Goal: Information Seeking & Learning: Learn about a topic

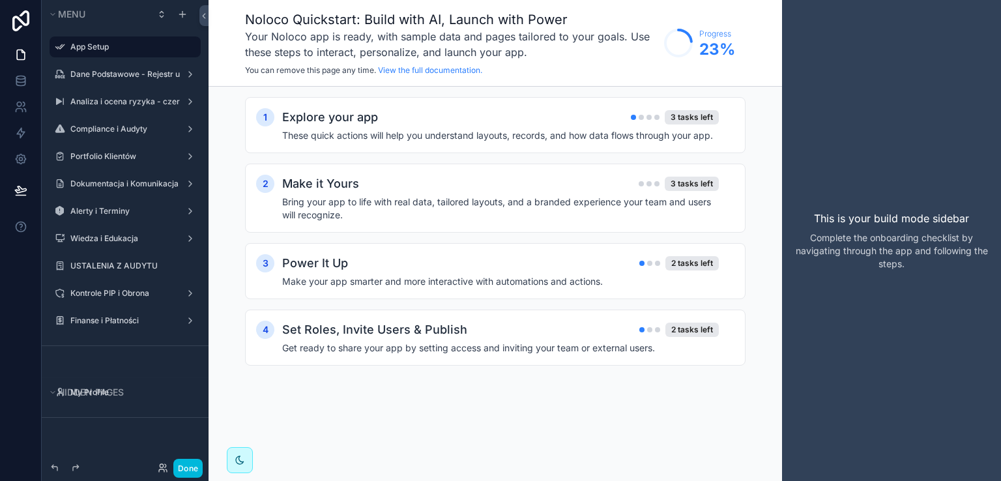
click at [190, 466] on button "Done" at bounding box center [187, 468] width 29 height 19
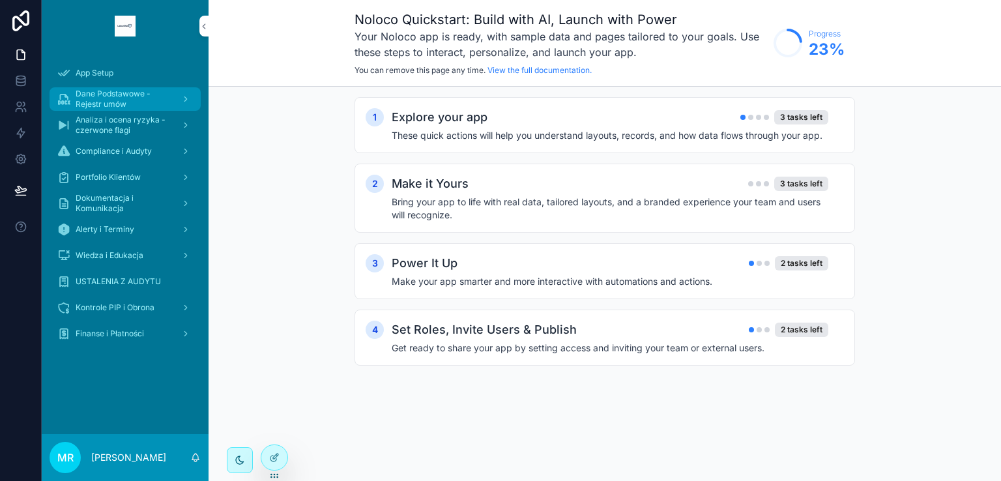
click at [107, 100] on span "Dane Podstawowe - Rejestr umów" at bounding box center [123, 99] width 95 height 21
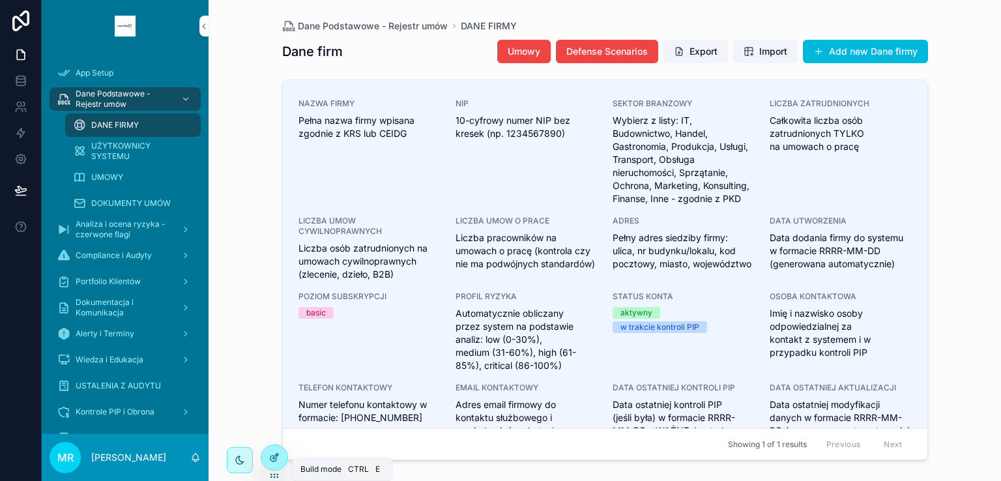
click at [274, 452] on icon at bounding box center [274, 457] width 10 height 10
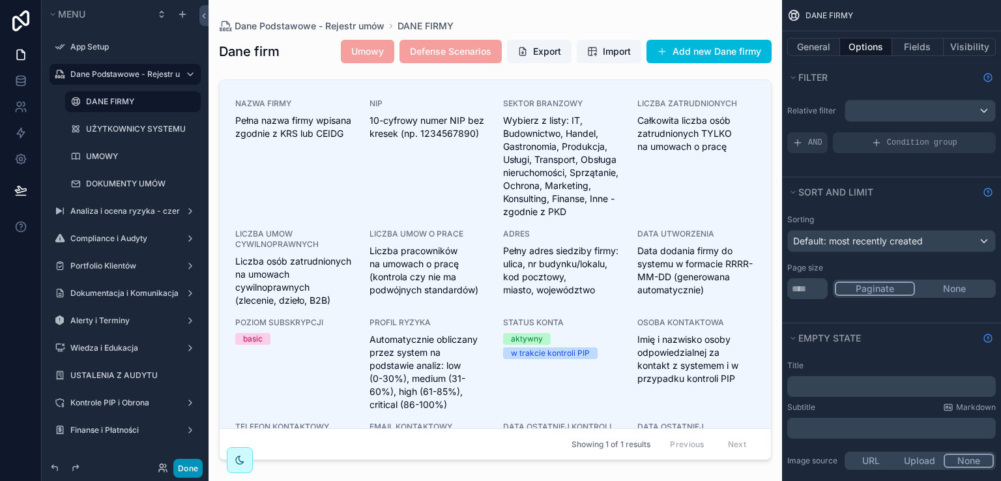
click at [192, 470] on button "Done" at bounding box center [187, 468] width 29 height 19
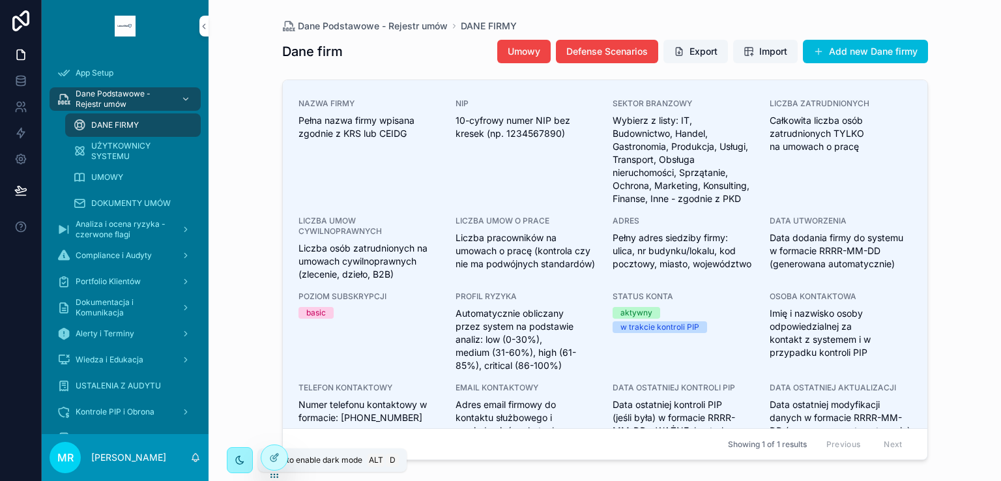
click at [236, 459] on icon "scrollable content" at bounding box center [240, 460] width 8 height 8
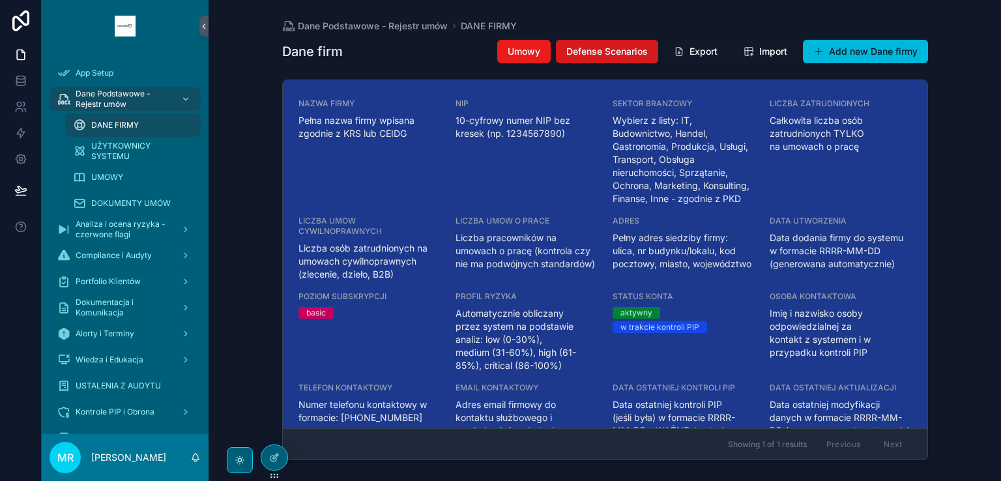
click at [599, 59] on button "Defense Scenarios" at bounding box center [607, 51] width 102 height 23
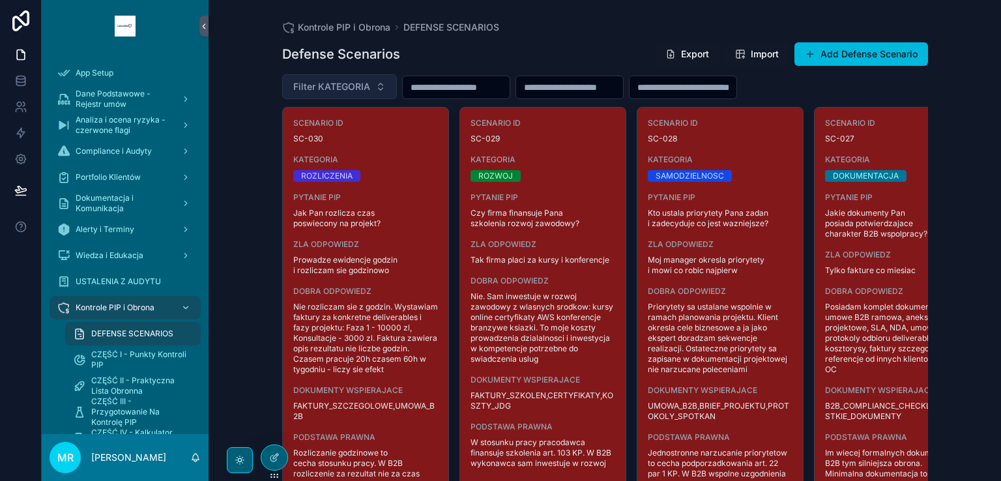
click at [332, 83] on span "Filter KATEGORIA" at bounding box center [331, 86] width 77 height 13
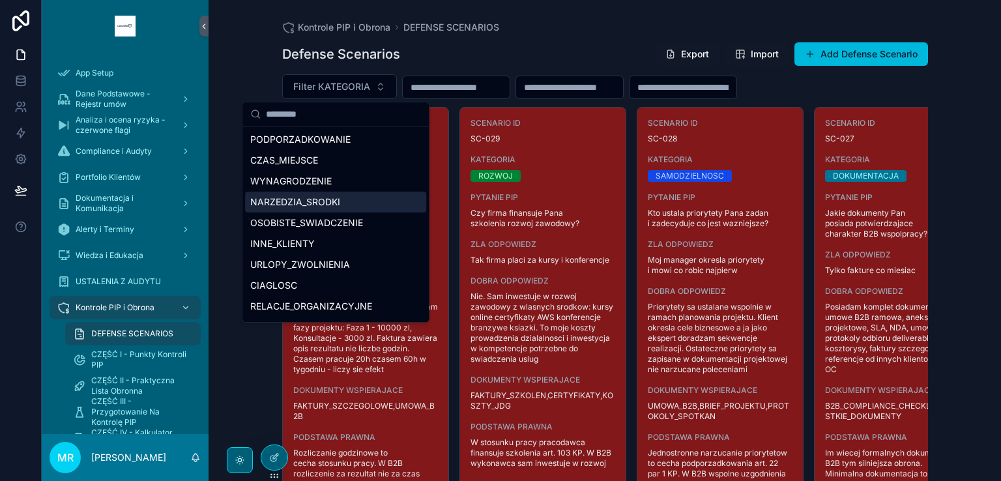
click at [317, 204] on div "NARZEDZIA_SRODKI" at bounding box center [335, 202] width 181 height 21
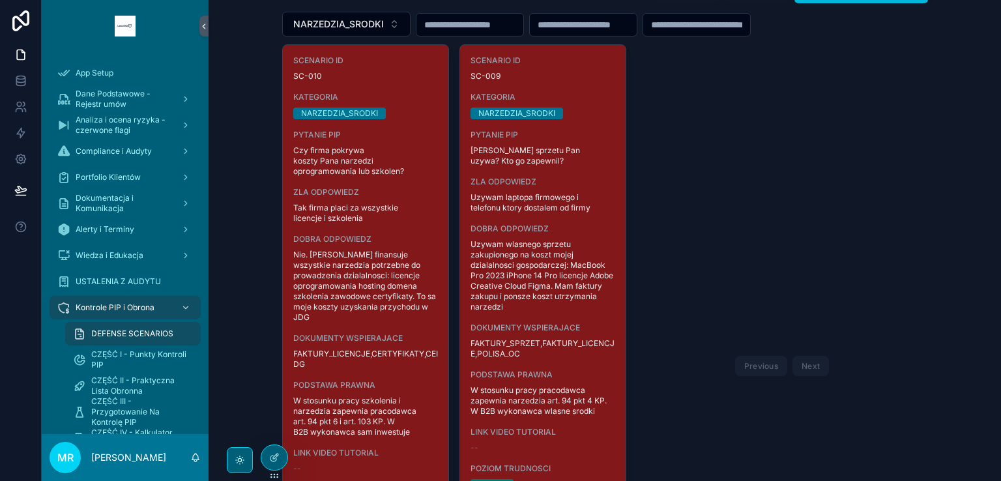
scroll to position [65, 0]
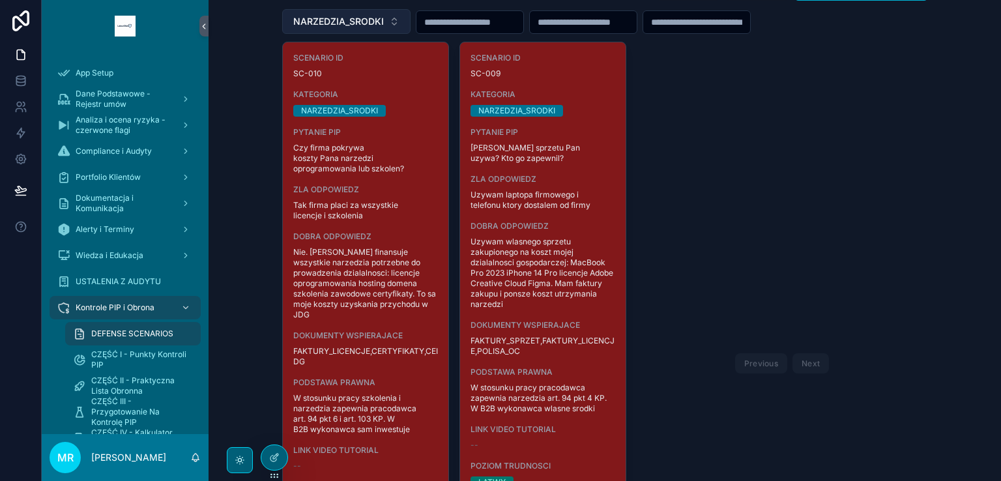
click at [352, 23] on span "NARZEDZIA_SRODKI" at bounding box center [338, 21] width 91 height 13
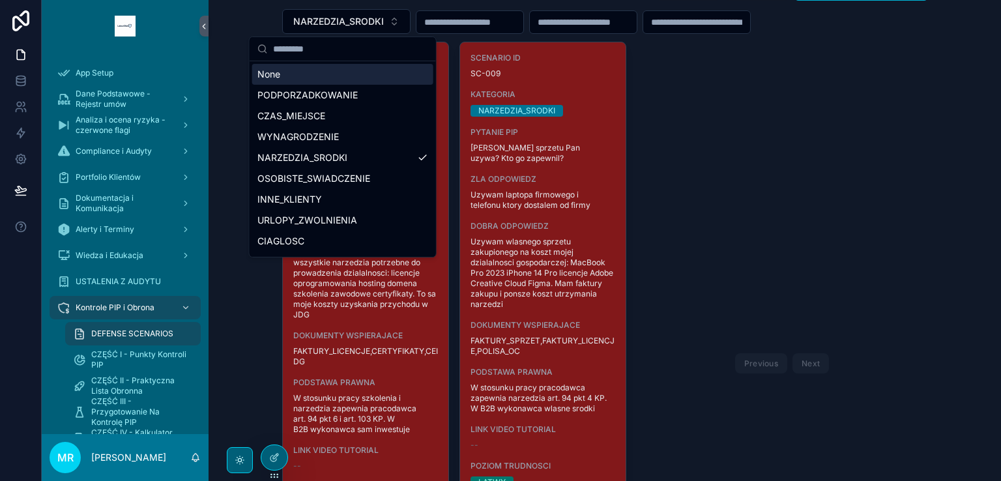
click at [308, 72] on div "None" at bounding box center [342, 74] width 181 height 21
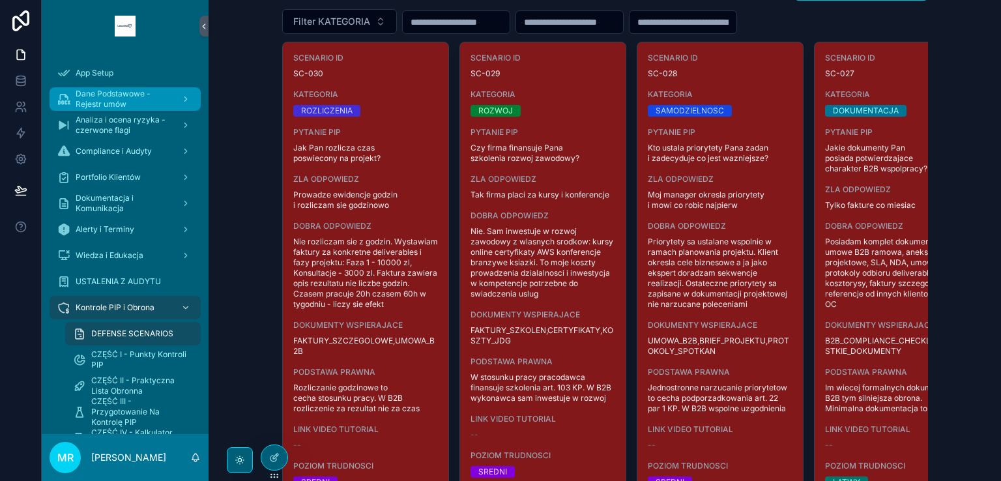
click at [88, 98] on span "Dane Podstawowe - Rejestr umów" at bounding box center [123, 99] width 95 height 21
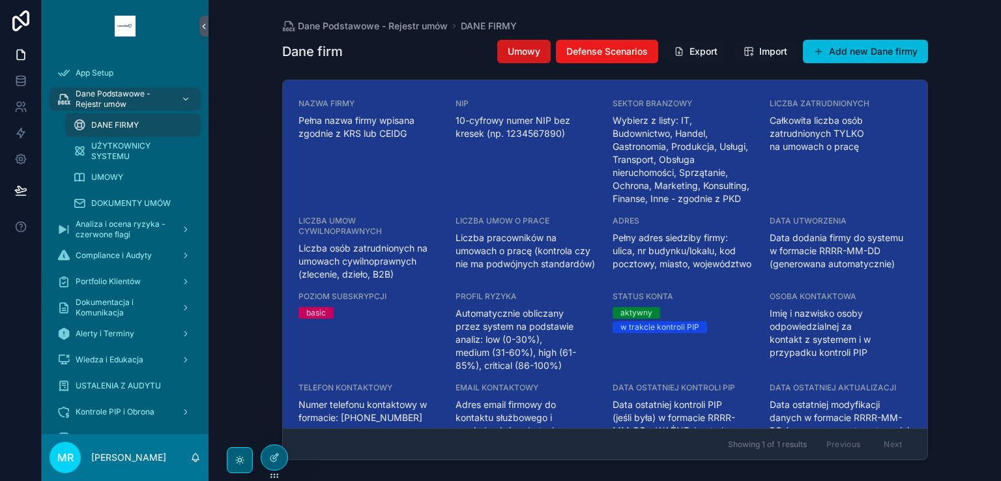
click at [511, 48] on span "Umowy" at bounding box center [523, 51] width 33 height 13
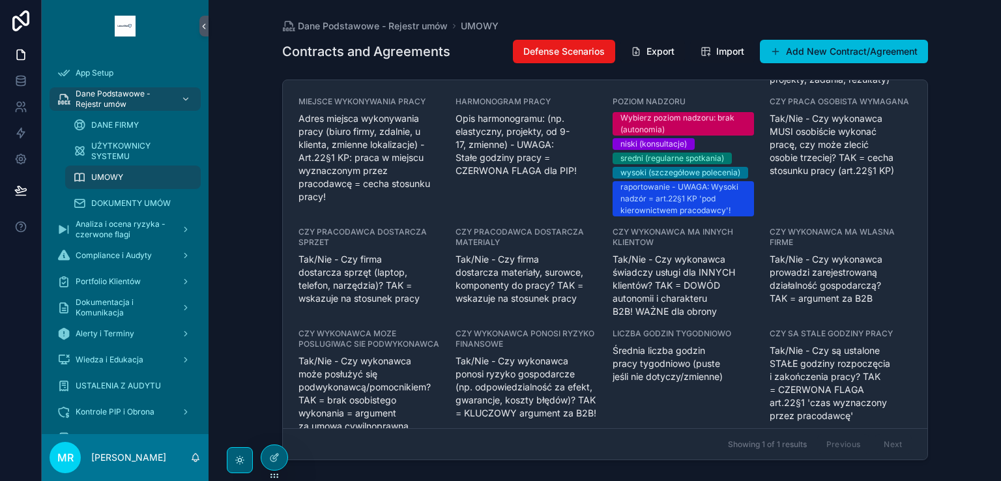
scroll to position [195, 0]
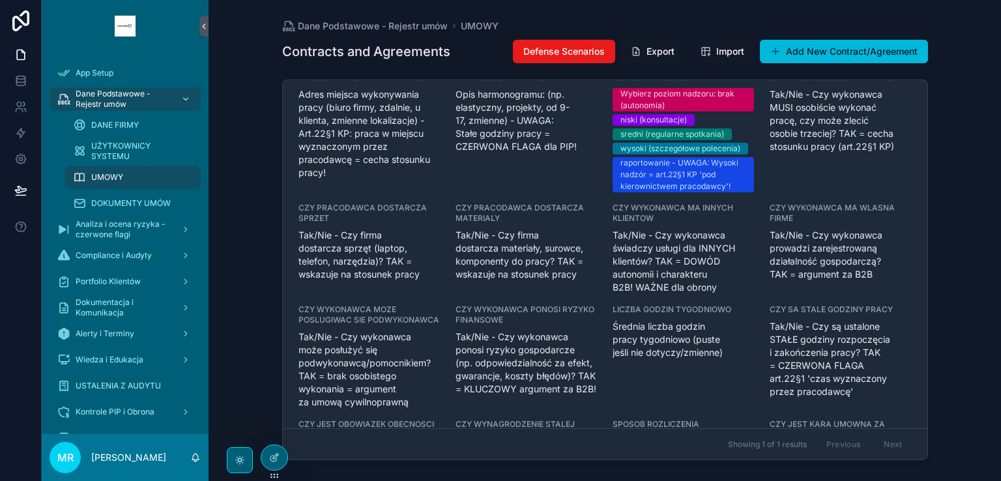
click at [715, 125] on div "Wybierz poziom nadzoru: brak (autonomia) niski (konsultacje) sredni (regularne …" at bounding box center [682, 140] width 141 height 104
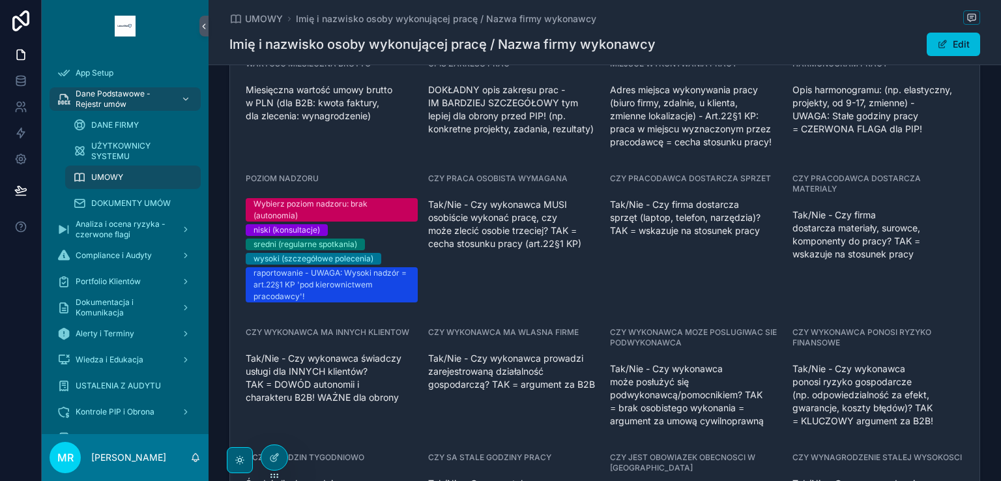
scroll to position [261, 0]
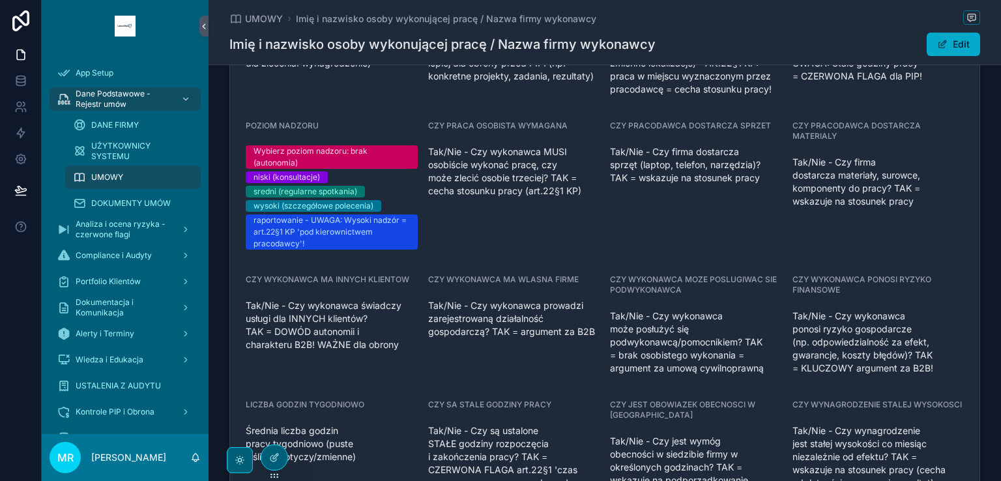
click at [941, 46] on span "scrollable content" at bounding box center [942, 44] width 10 height 10
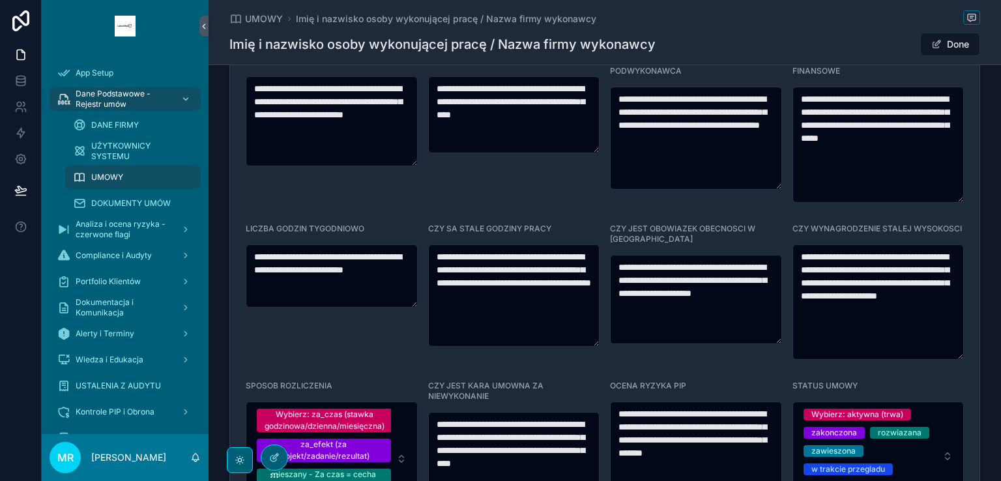
scroll to position [892, 0]
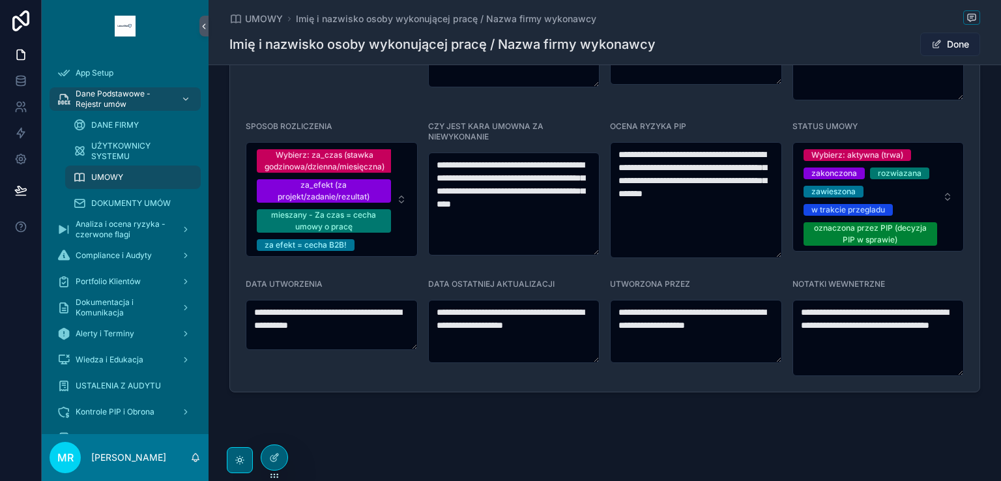
click at [943, 41] on button "Done" at bounding box center [950, 44] width 60 height 23
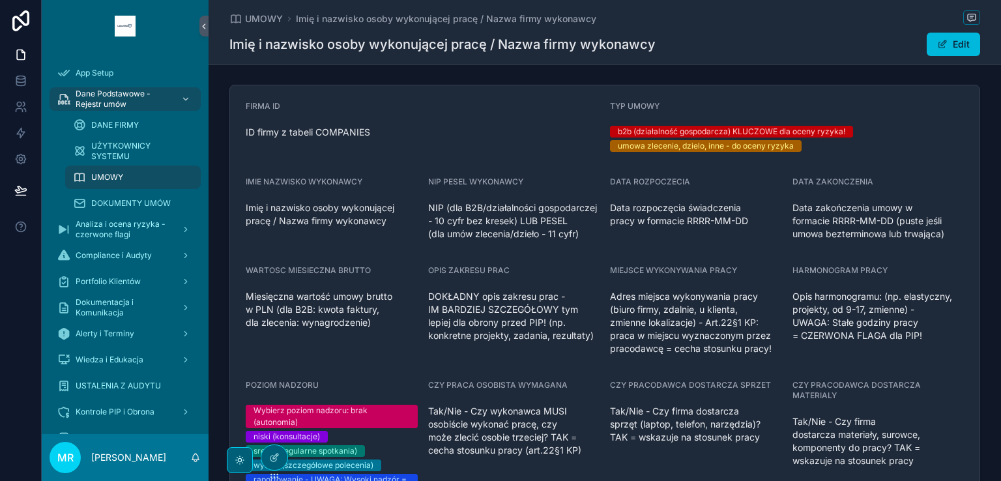
scroll to position [0, 0]
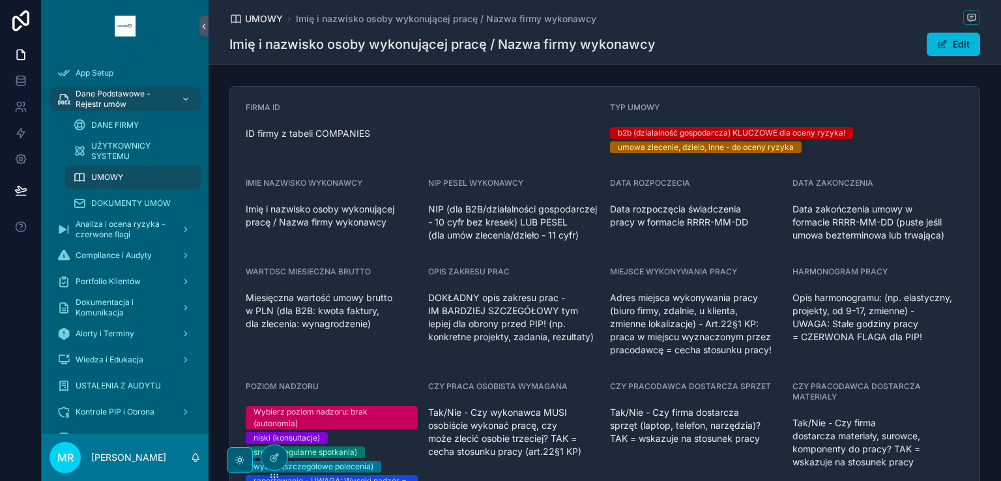
click at [248, 16] on span "UMOWY" at bounding box center [264, 18] width 38 height 13
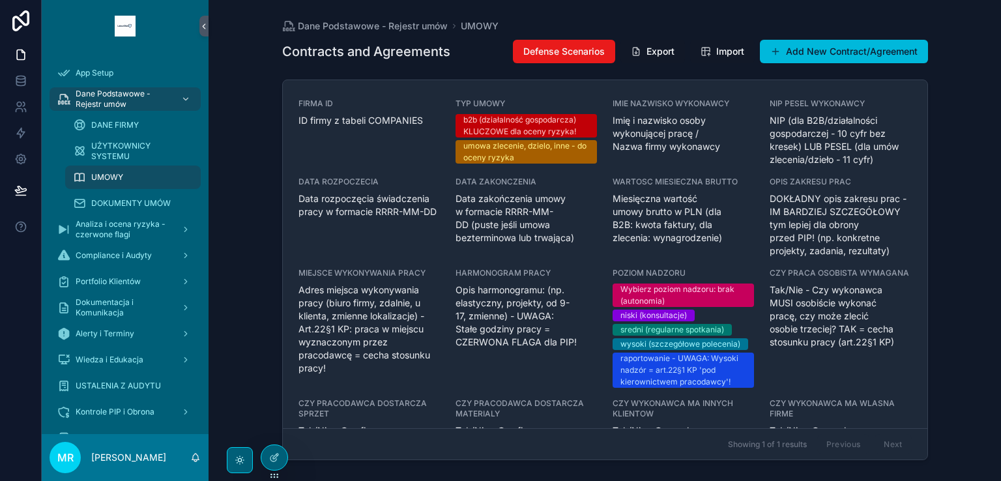
click at [397, 118] on span "ID firmy z tabeli COMPANIES" at bounding box center [368, 120] width 141 height 13
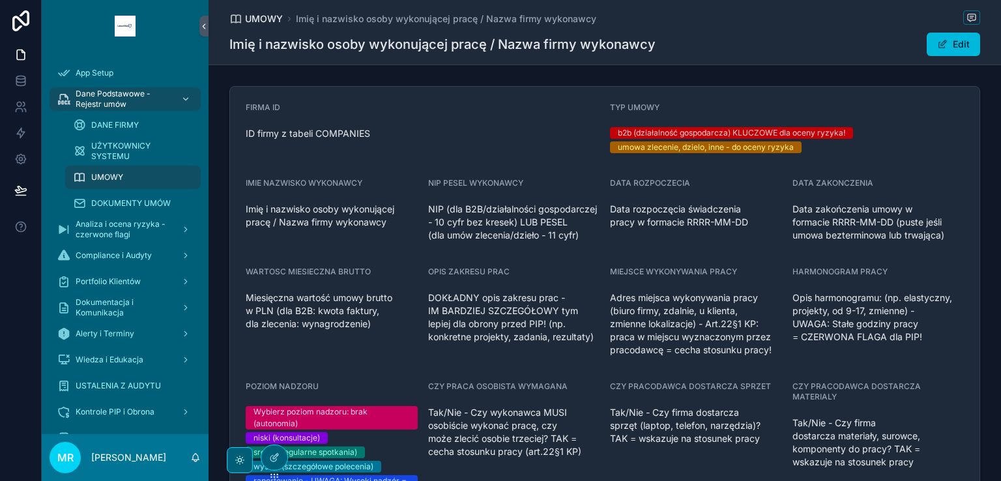
click at [248, 20] on span "UMOWY" at bounding box center [264, 18] width 38 height 13
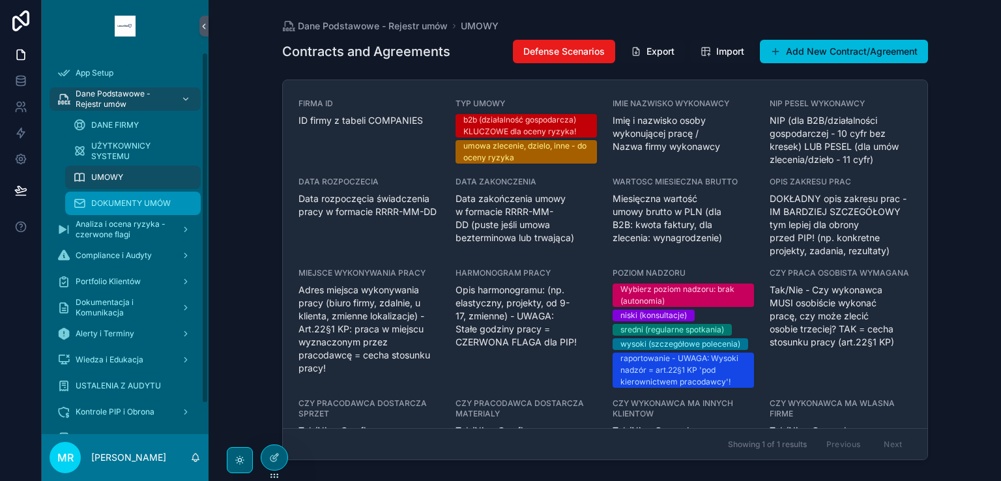
click at [94, 193] on div "DOKUMENTY UMÓW" at bounding box center [133, 203] width 120 height 21
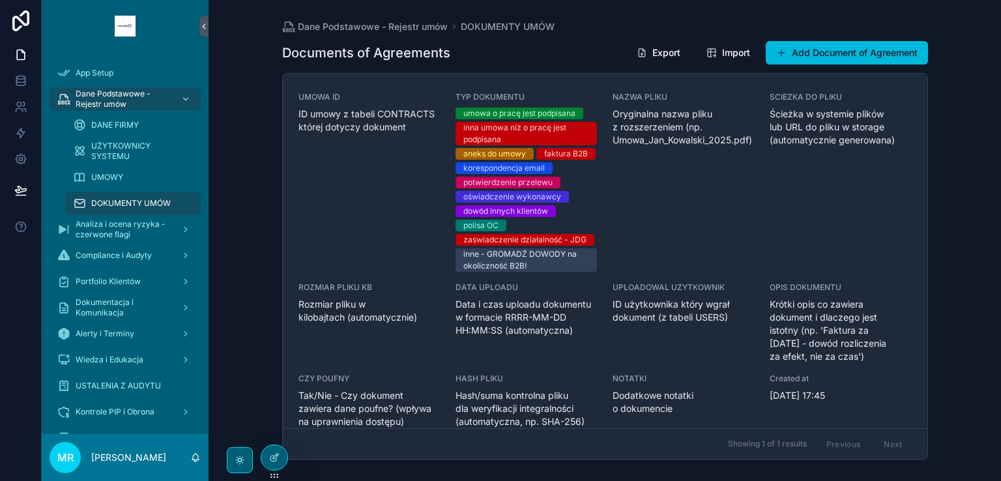
click at [376, 126] on span "ID umowy z tabeli CONTRACTS której dotyczy dokument" at bounding box center [368, 120] width 141 height 26
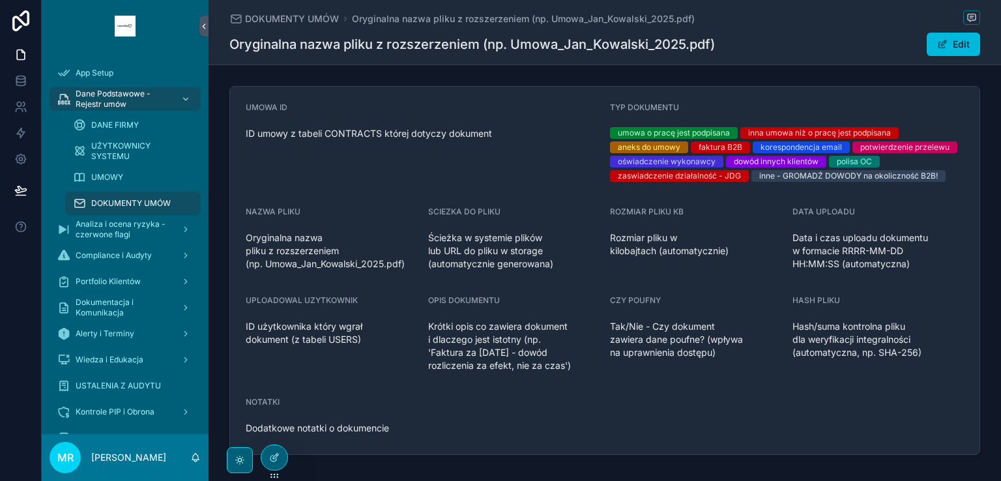
click at [606, 276] on form "UMOWA ID ID umowy z tabeli CONTRACTS której dotyczy dokument TYP DOKUMENTU umow…" at bounding box center [604, 270] width 749 height 367
click at [938, 39] on span "scrollable content" at bounding box center [942, 44] width 10 height 10
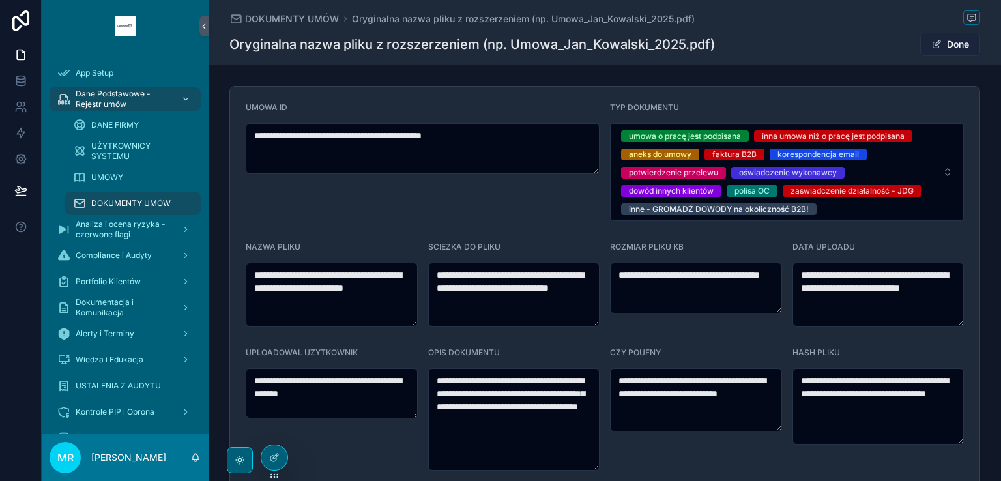
click at [942, 45] on button "Done" at bounding box center [950, 44] width 60 height 23
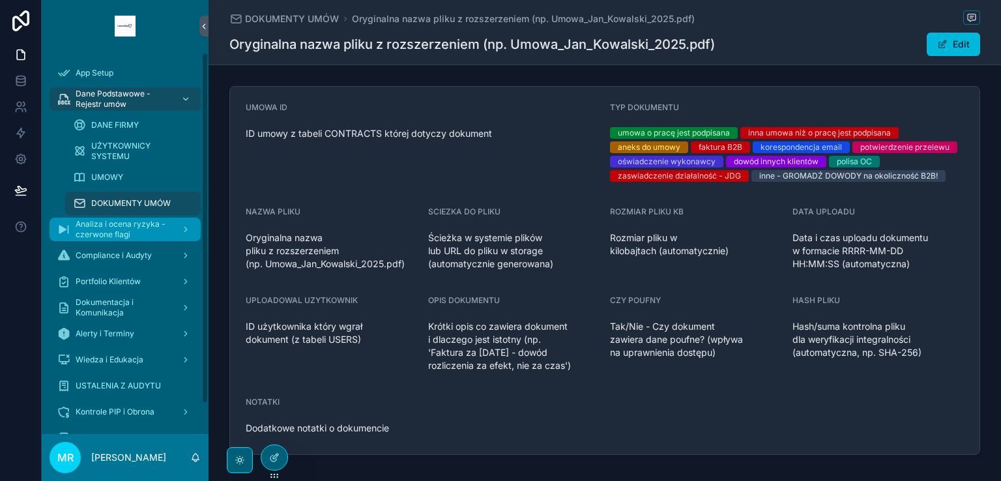
click at [85, 231] on span "Analiza i ocena ryzyka - czerwone flagi" at bounding box center [123, 229] width 95 height 21
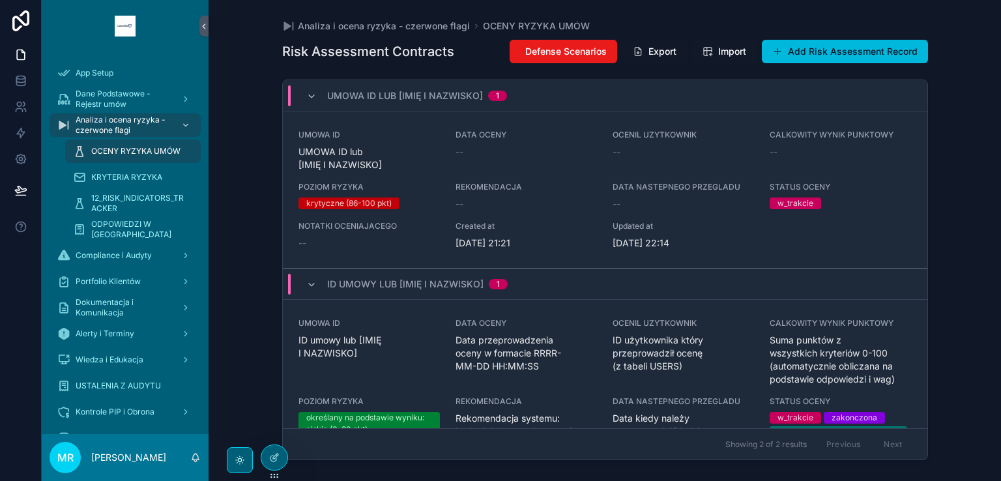
click at [414, 151] on span "UMOWA ID lub [IMIĘ I NAZWISKO]" at bounding box center [368, 158] width 141 height 26
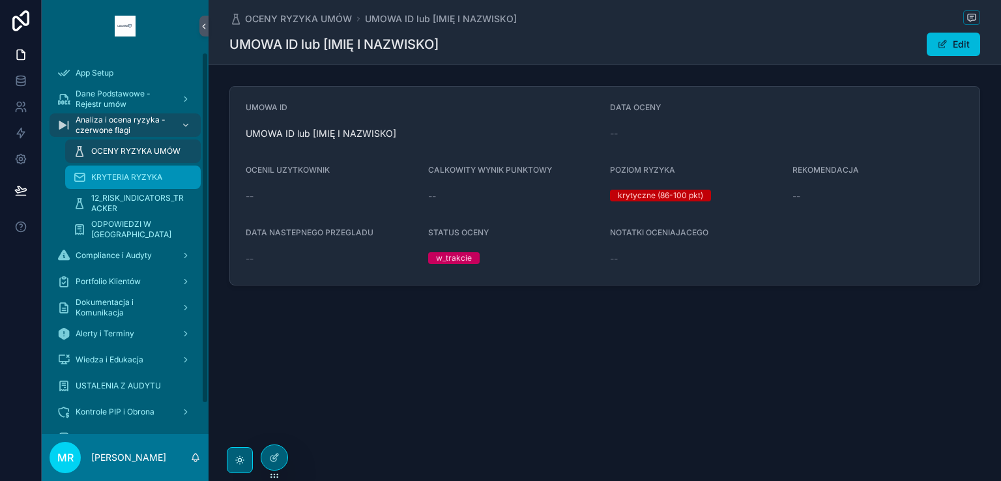
click at [134, 175] on span "KRYTERIA RYZYKA" at bounding box center [126, 177] width 71 height 10
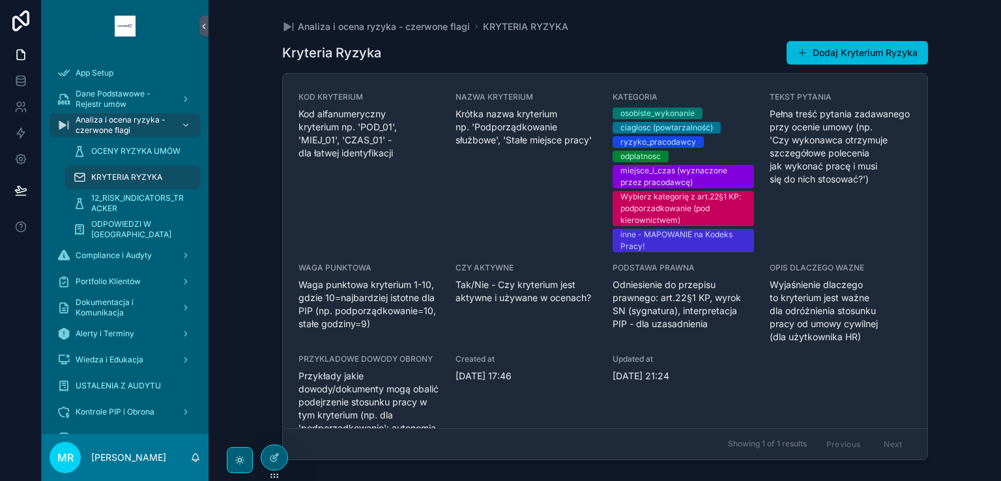
click at [349, 167] on div "KOD KRYTERIUM Kod alfanumeryczny kryterium np. 'POD_01', 'MIEJ_01', 'CZAS_01' -…" at bounding box center [368, 172] width 141 height 160
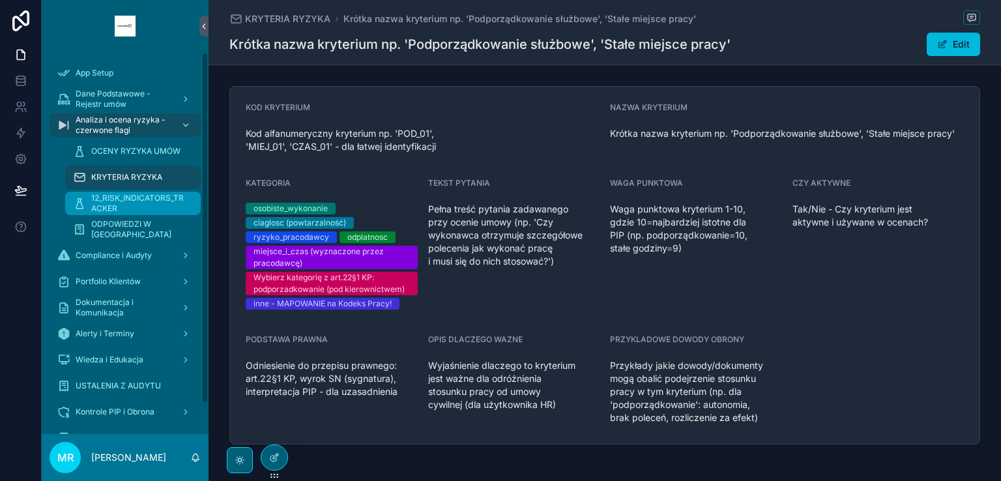
click at [145, 197] on span "12_RISK_INDICATORS_TRACKER" at bounding box center [139, 203] width 96 height 21
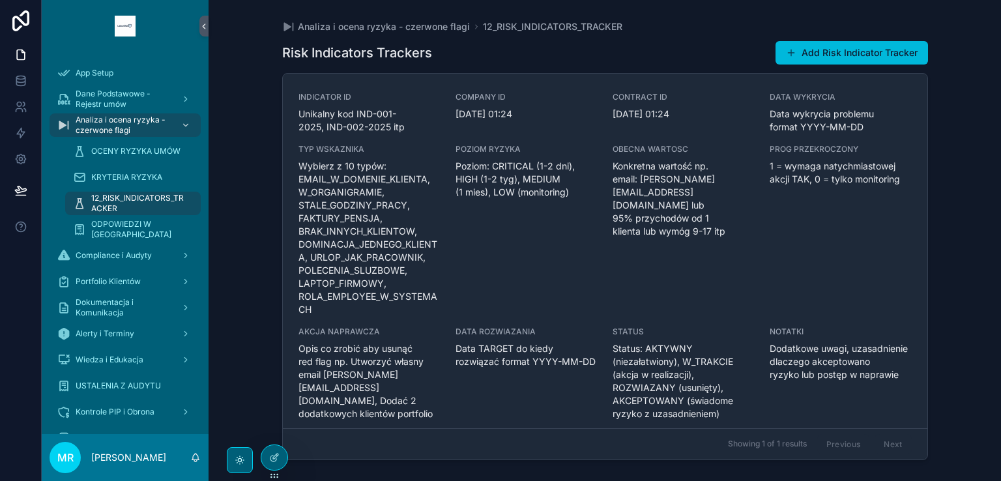
click at [367, 180] on span "Wybierz z 10 typów: EMAIL_W_DOMENIE_KLIENTA, W_ORGANIGRAMIE, STALE_GODZINY_PRAC…" at bounding box center [368, 238] width 141 height 156
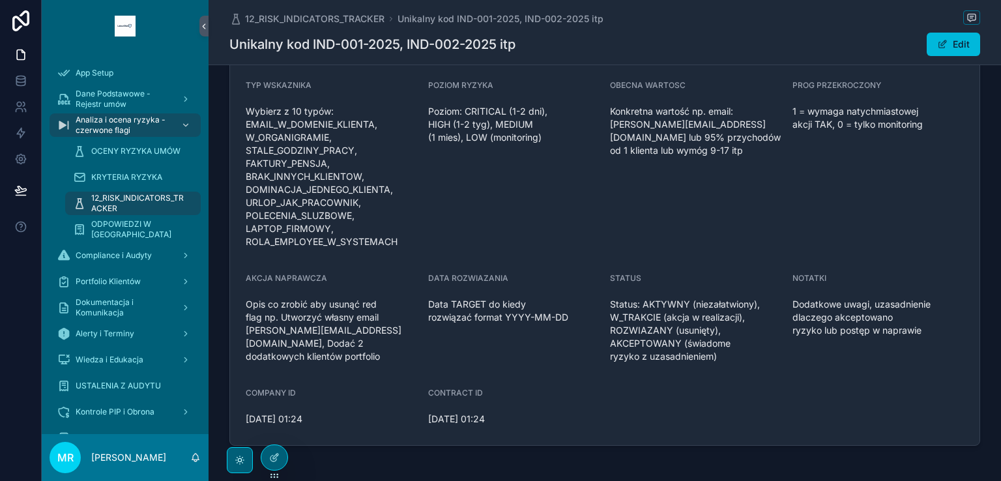
scroll to position [138, 0]
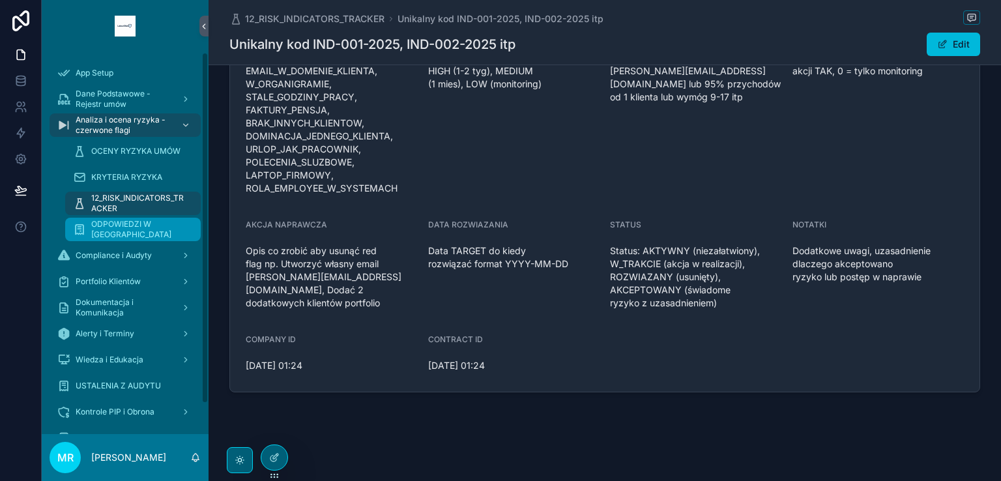
click at [122, 230] on span "ODPOWIEDZI W [GEOGRAPHIC_DATA]" at bounding box center [139, 229] width 96 height 21
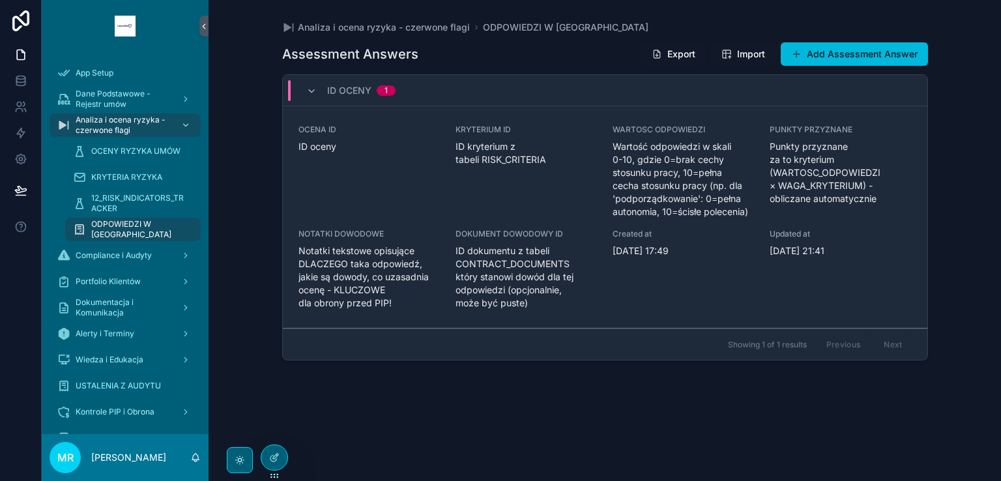
click at [424, 183] on div "OCENA ID ID oceny" at bounding box center [368, 171] width 141 height 94
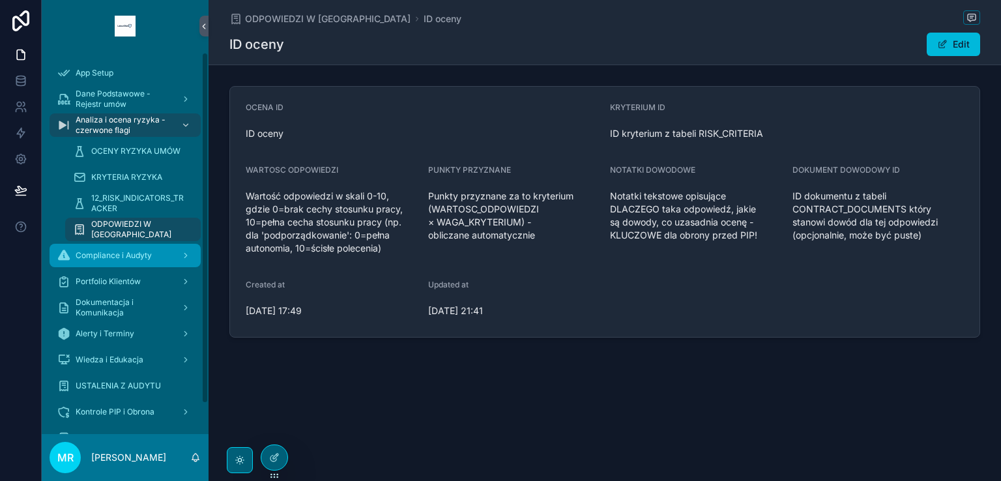
click at [119, 255] on span "Compliance i Audyty" at bounding box center [114, 255] width 76 height 10
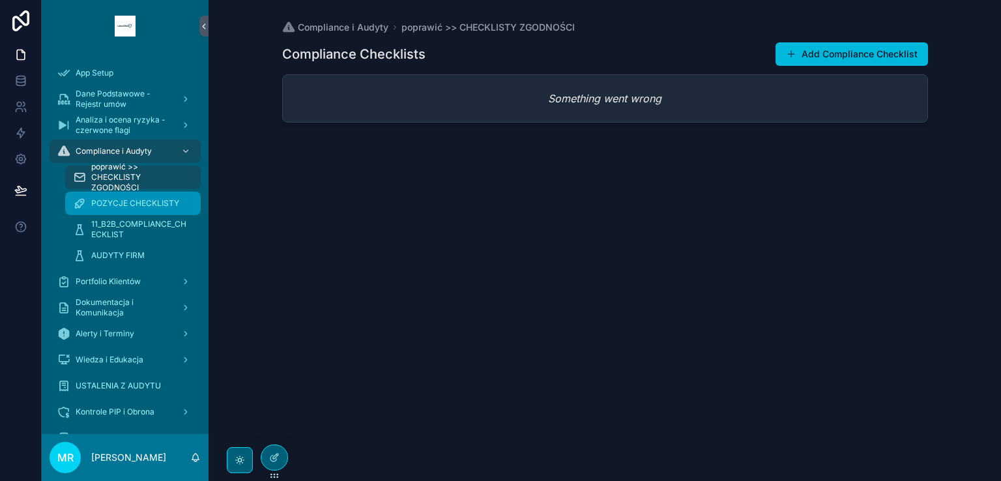
click at [124, 205] on span "POZYCJE CHECKLISTY" at bounding box center [135, 203] width 88 height 10
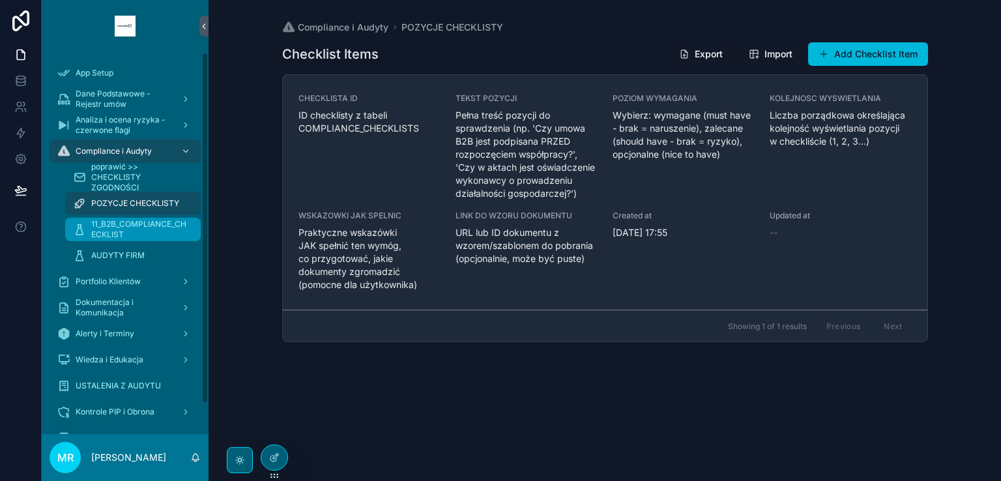
click at [141, 230] on span "11_B2B_COMPLIANCE_CHECKLIST" at bounding box center [139, 229] width 96 height 21
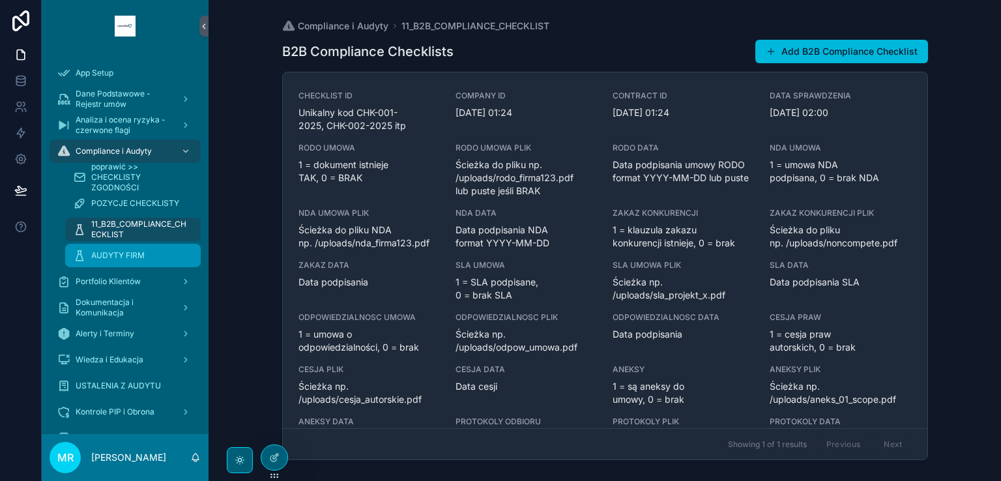
click at [122, 262] on div "AUDYTY FIRM" at bounding box center [133, 255] width 120 height 21
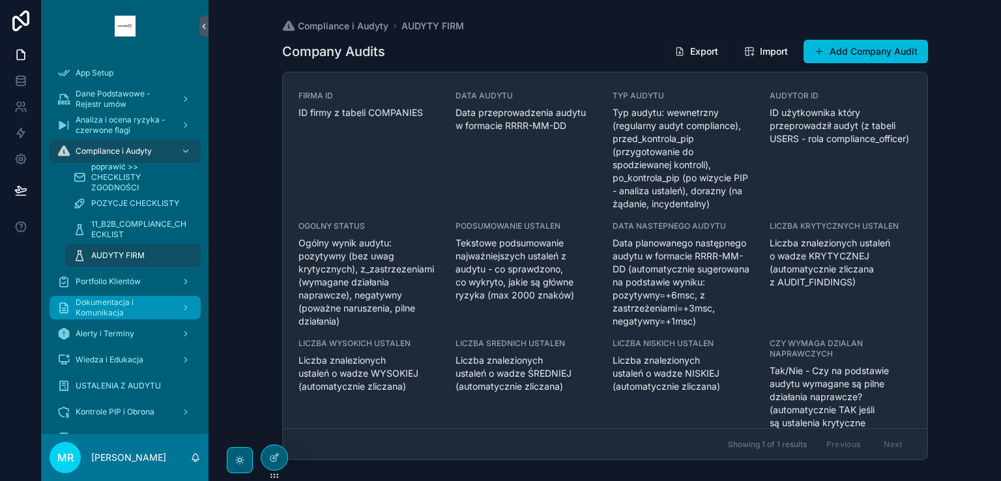
click at [115, 309] on span "Dokumentacja i Komunikacja" at bounding box center [123, 307] width 95 height 21
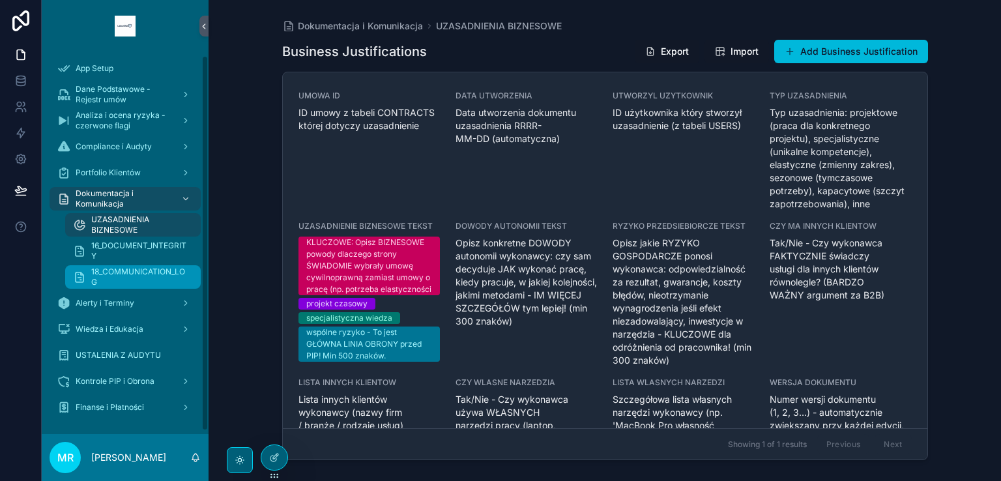
scroll to position [7, 0]
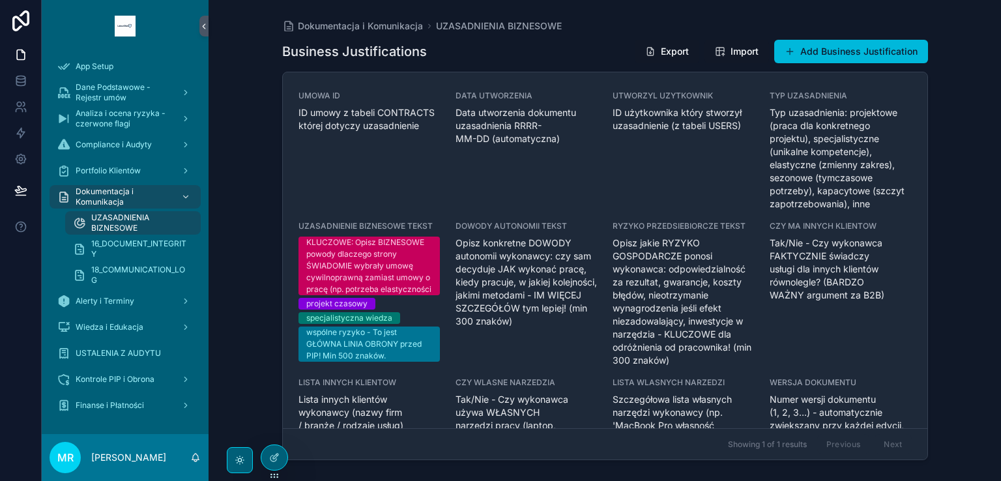
click at [366, 204] on div "UMOWA ID ID umowy z tabeli CONTRACTS której dotyczy uzasadnienie" at bounding box center [368, 151] width 141 height 120
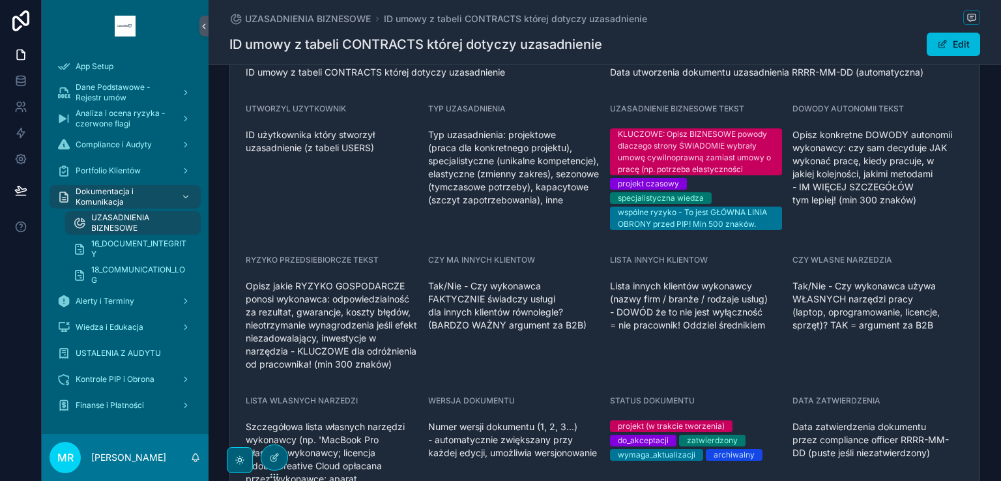
scroll to position [195, 0]
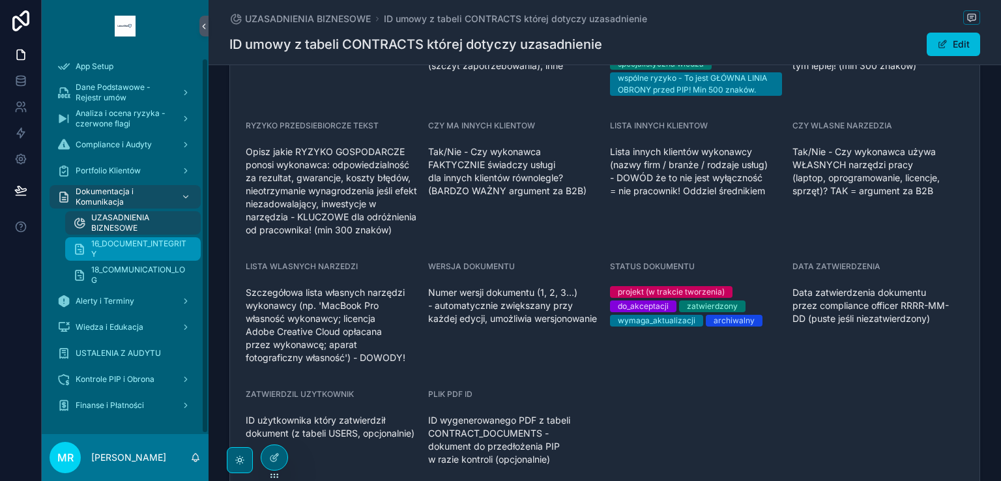
click at [156, 245] on span "16_DOCUMENT_INTEGRITY" at bounding box center [139, 248] width 96 height 21
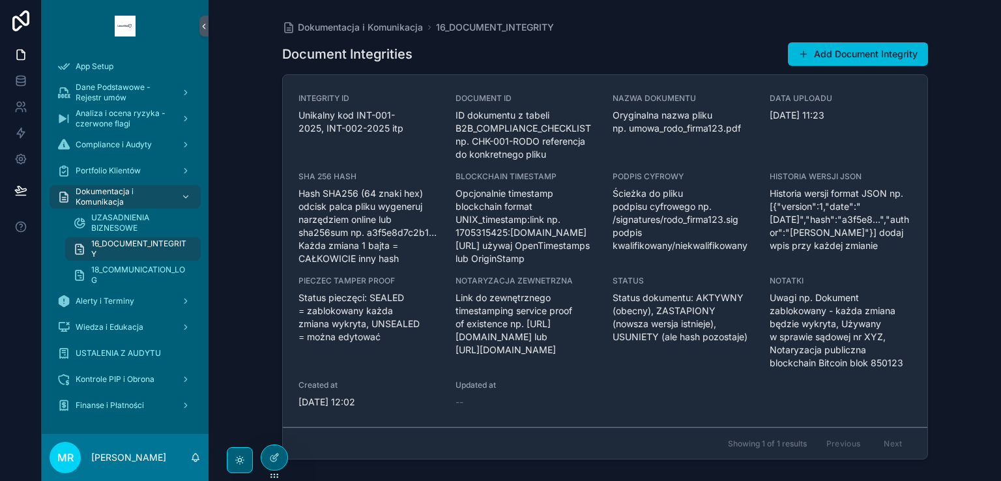
click at [114, 355] on span "USTALENIA Z AUDYTU" at bounding box center [118, 353] width 85 height 10
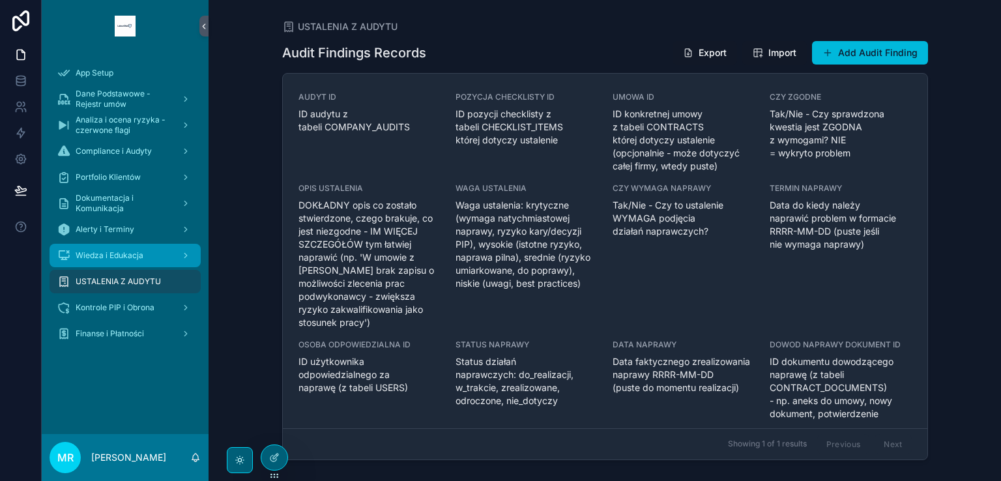
click at [126, 261] on div "Wiedza i Edukacja" at bounding box center [124, 255] width 135 height 21
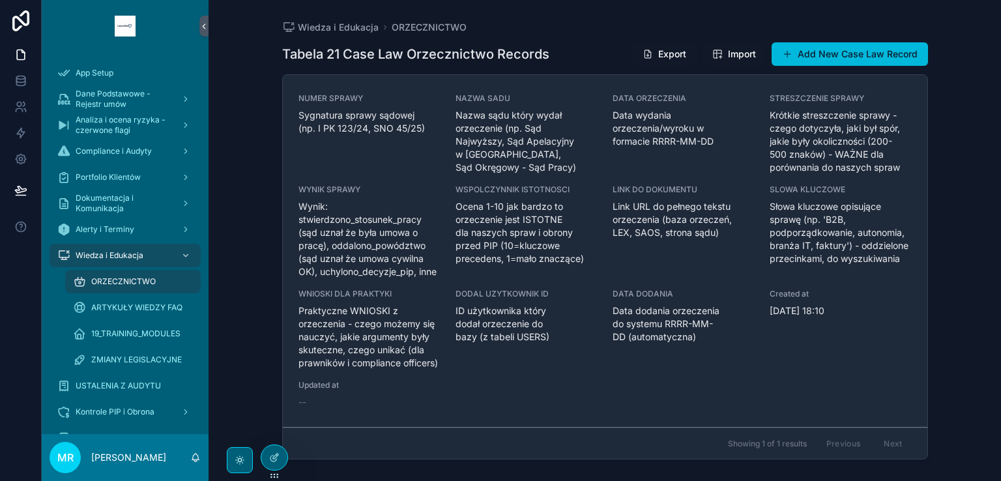
click at [121, 282] on span "ORZECZNICTWO" at bounding box center [123, 281] width 64 height 10
click at [348, 220] on span "Wynik: stwierdzono_stosunek_pracy (sąd uznał że była umowa o pracę), oddalono_p…" at bounding box center [368, 239] width 141 height 78
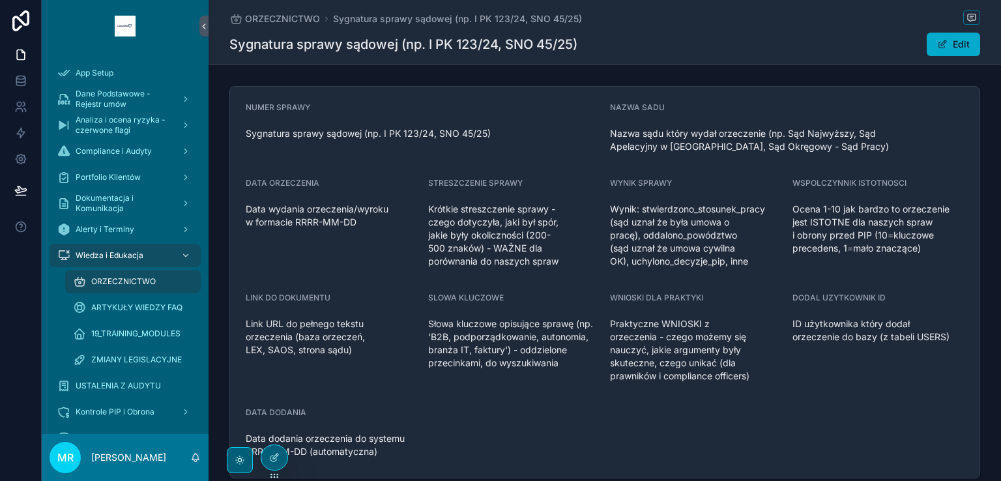
click at [926, 52] on button "Edit" at bounding box center [952, 44] width 53 height 23
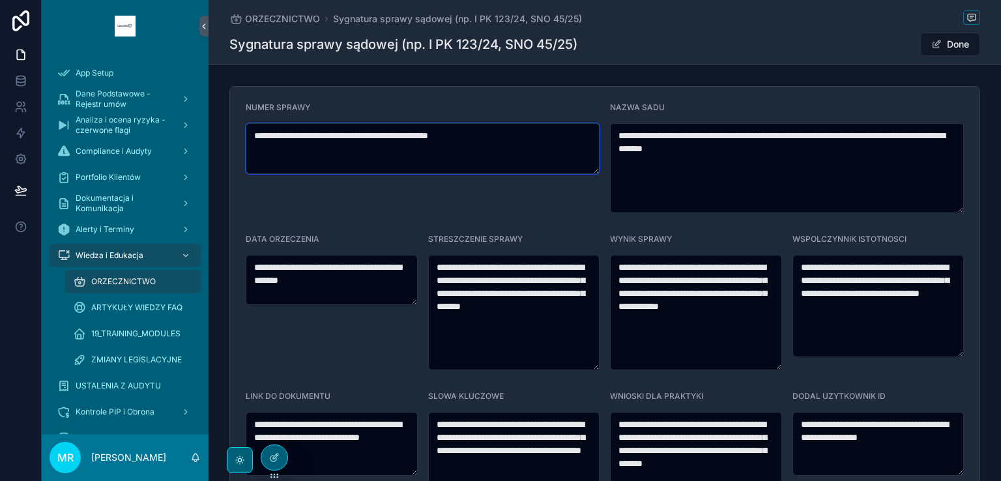
click at [507, 137] on textarea "**********" at bounding box center [423, 148] width 354 height 51
click at [963, 46] on button "Done" at bounding box center [950, 44] width 60 height 23
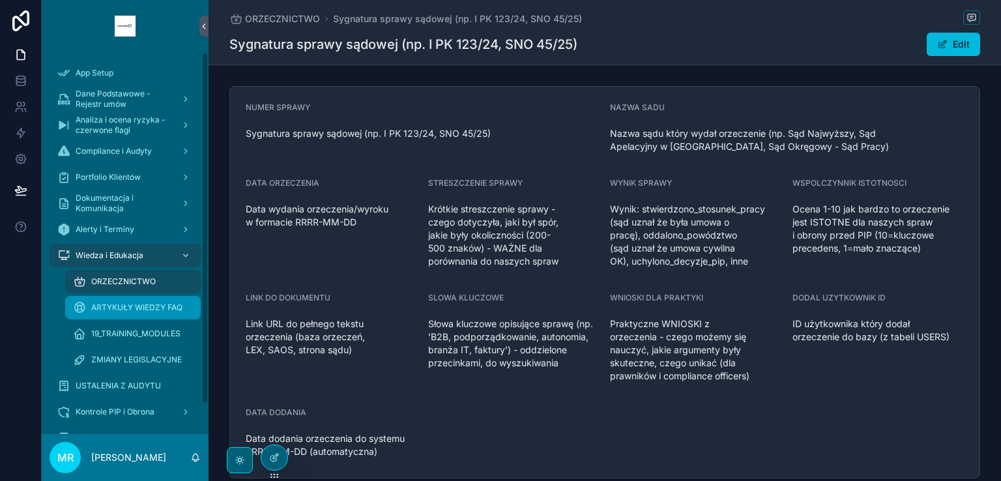
click at [134, 301] on div "ARTYKUŁY WIEDZY FAQ" at bounding box center [133, 307] width 120 height 21
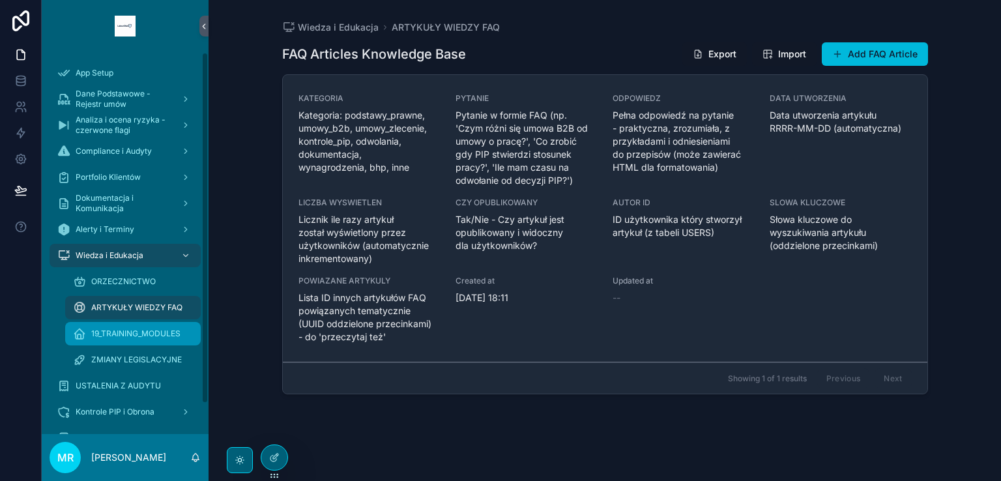
click at [128, 337] on div "19_TRAINING_MODULES" at bounding box center [133, 333] width 120 height 21
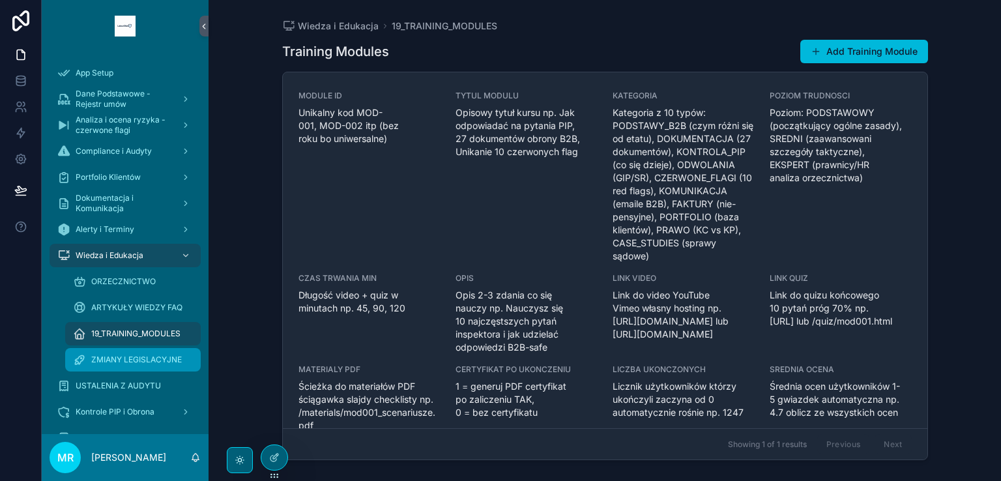
click at [120, 360] on span "ZMIANY LEGISLACYJNE" at bounding box center [136, 359] width 91 height 10
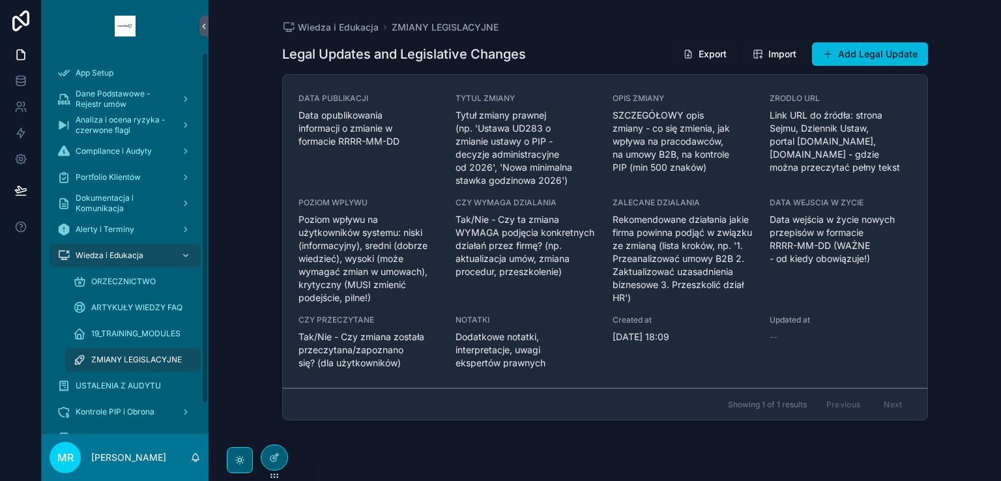
click at [131, 393] on div "USTALENIA Z AUDYTU" at bounding box center [124, 385] width 135 height 21
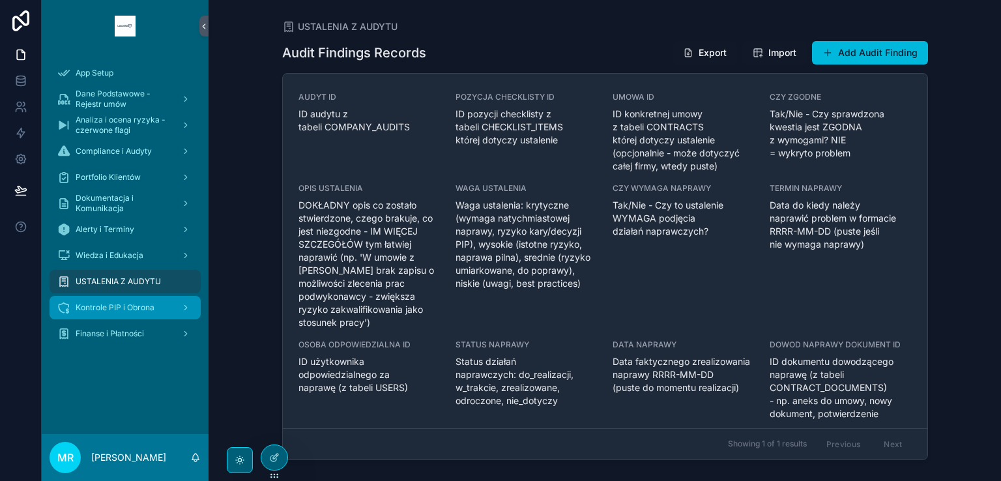
click at [117, 311] on span "Kontrole PIP i Obrona" at bounding box center [115, 307] width 79 height 10
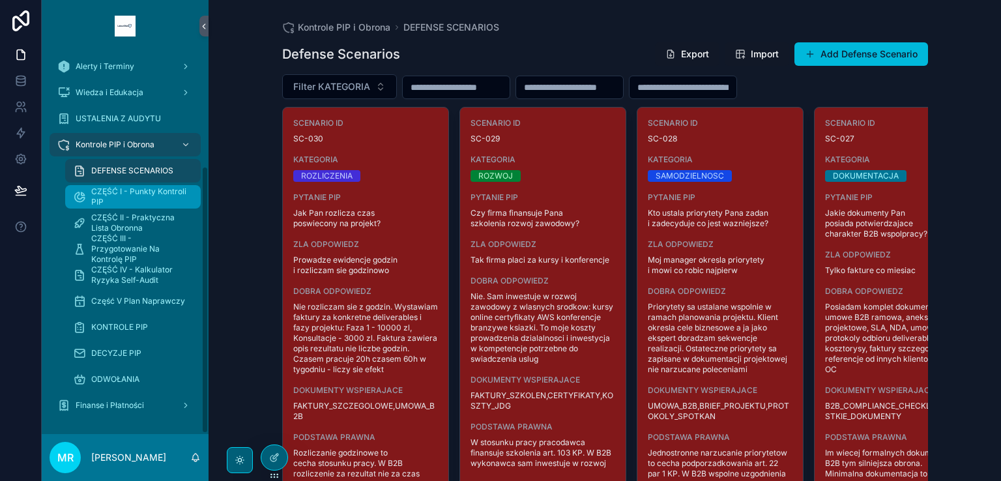
click at [139, 188] on span "CZĘŚĆ I - Punkty Kontroli PIP" at bounding box center [139, 196] width 96 height 21
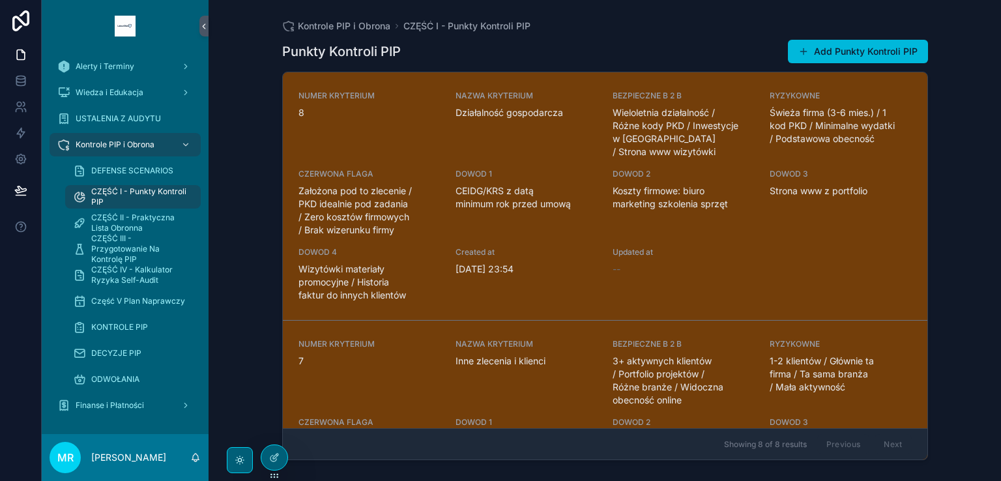
click at [365, 169] on span "CZERWONA FLAGA" at bounding box center [368, 174] width 141 height 10
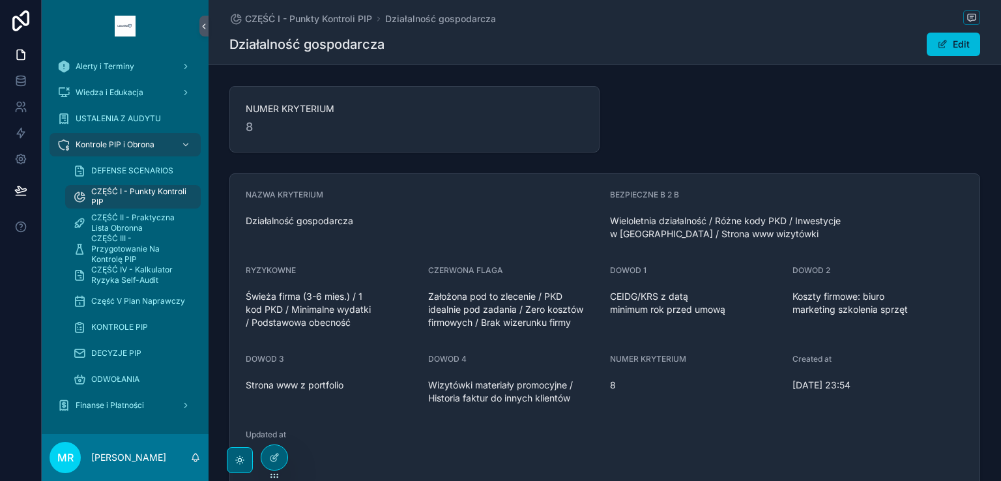
click at [946, 59] on div "CZĘŚĆ I - Punkty Kontroli PIP Działalność gospodarcza Działalność gospodarcza E…" at bounding box center [604, 32] width 750 height 64
click at [143, 217] on span "CZĘŚĆ II - Praktyczna Lista Obronna" at bounding box center [139, 222] width 96 height 21
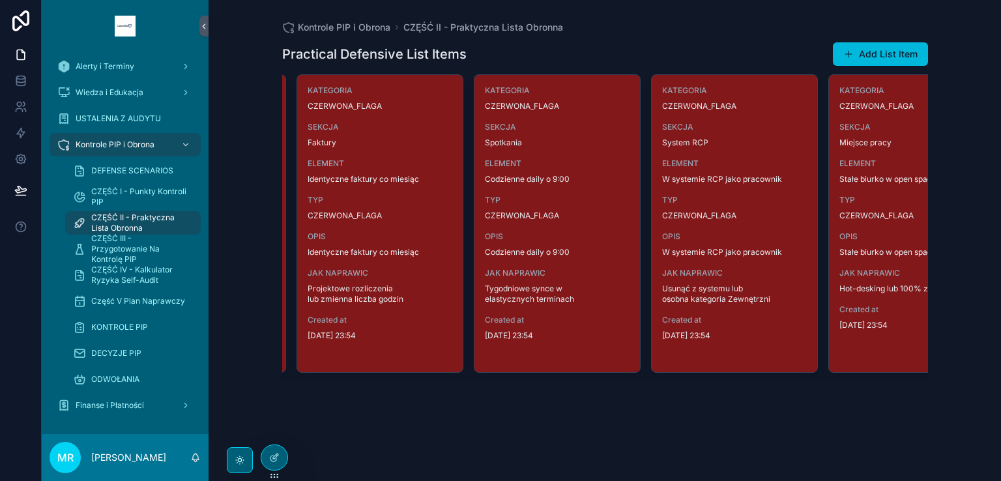
scroll to position [0, 535]
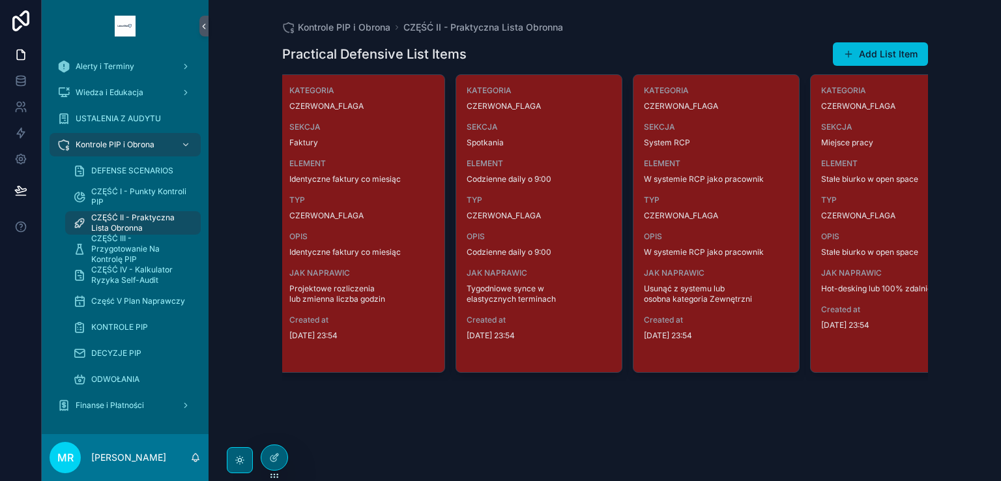
click at [411, 208] on div "TYP CZERWONA_FLAGA" at bounding box center [361, 208] width 145 height 26
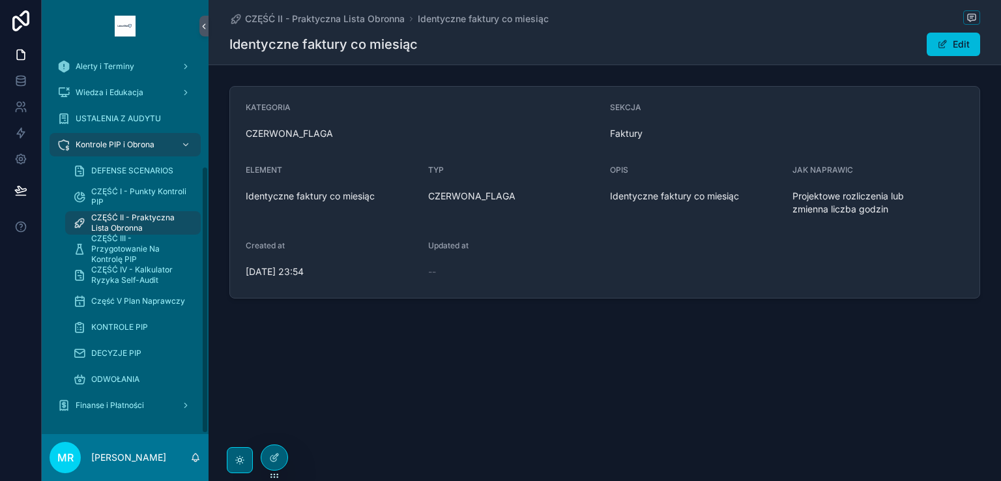
click at [119, 217] on span "CZĘŚĆ II - Praktyczna Lista Obronna" at bounding box center [139, 222] width 96 height 21
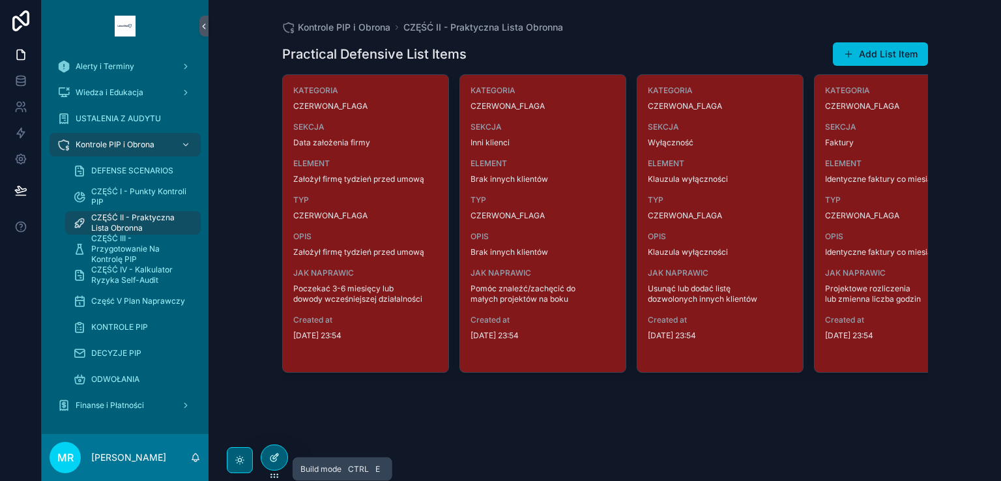
click at [274, 457] on icon at bounding box center [274, 457] width 10 height 10
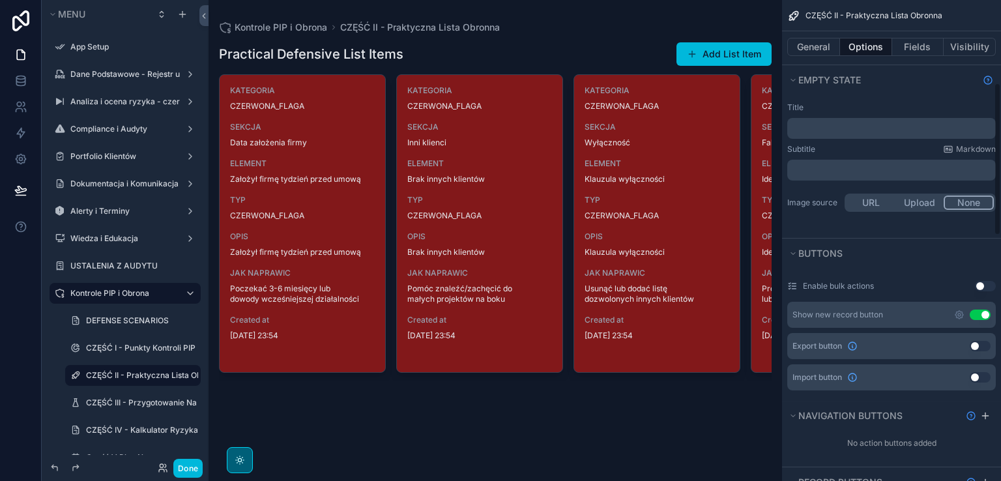
scroll to position [261, 0]
click at [818, 44] on button "General" at bounding box center [813, 47] width 53 height 18
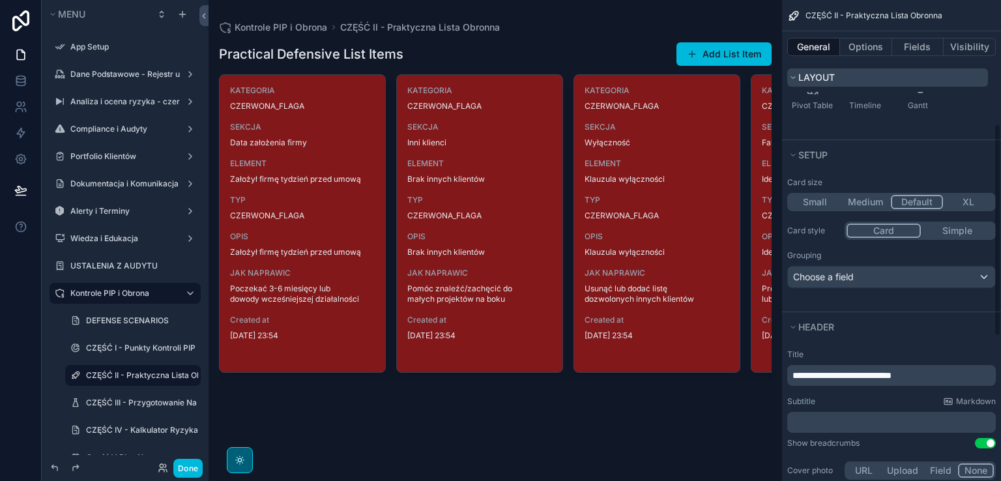
scroll to position [214, 0]
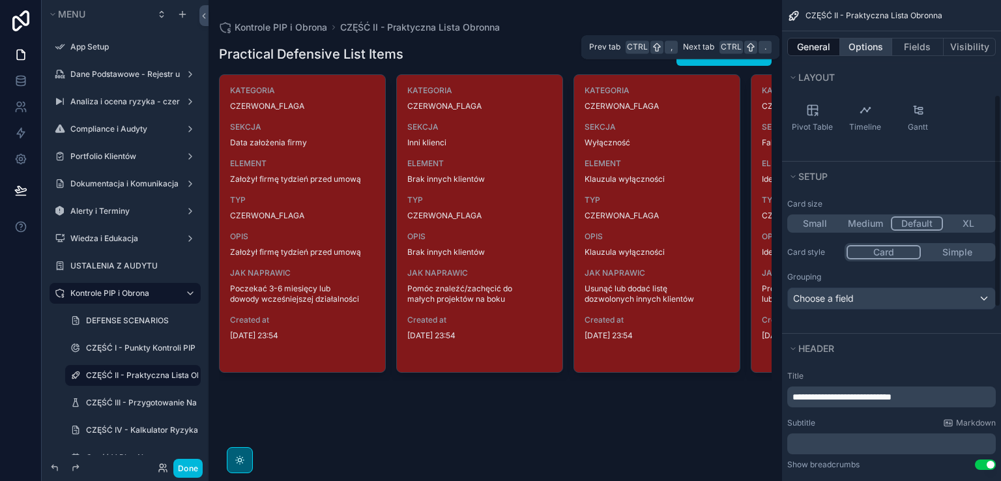
click at [870, 48] on button "Options" at bounding box center [866, 47] width 52 height 18
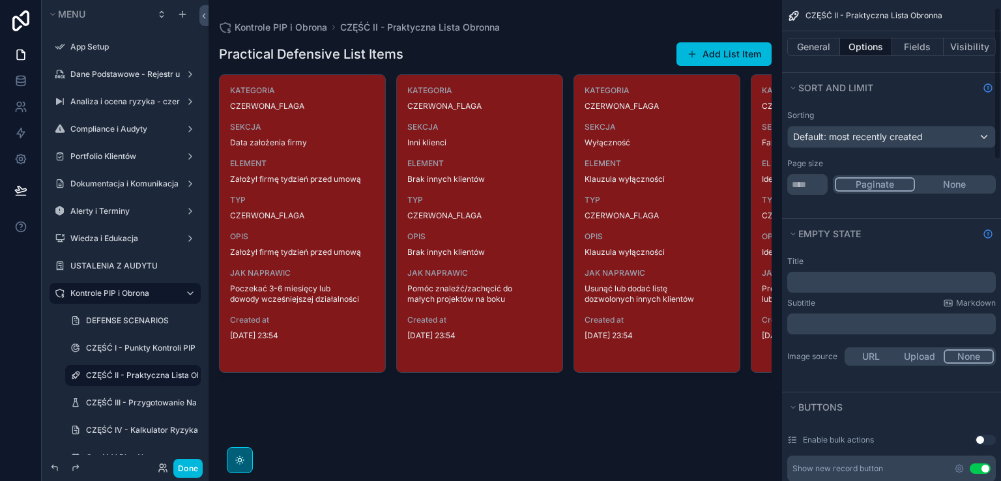
scroll to position [18, 0]
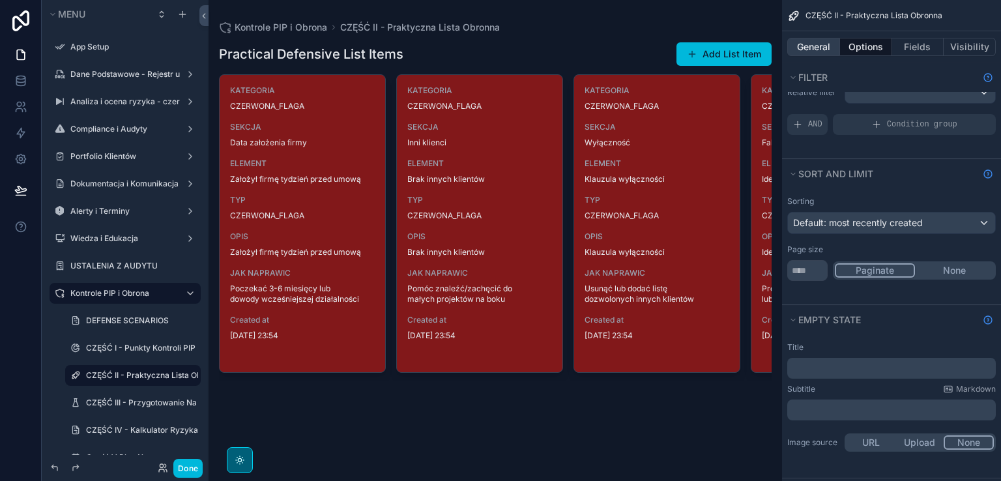
click at [816, 46] on button "General" at bounding box center [813, 47] width 53 height 18
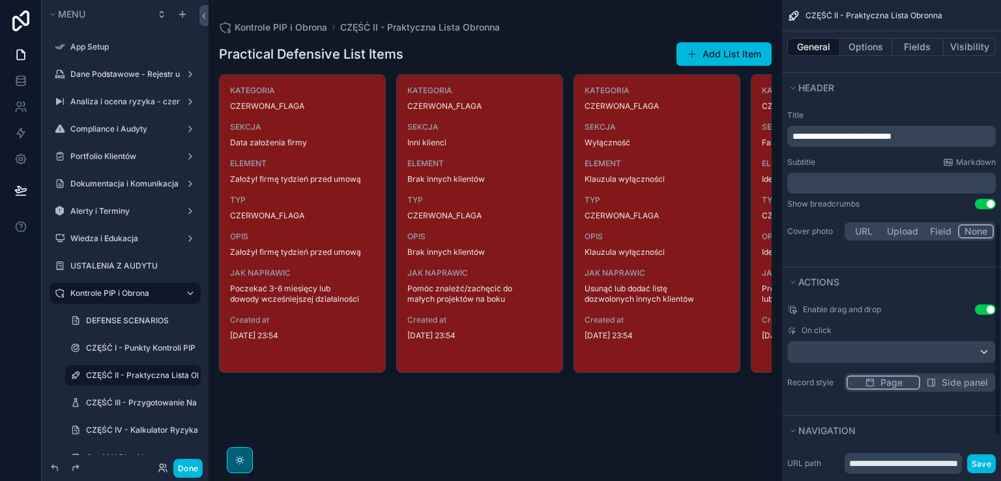
scroll to position [605, 0]
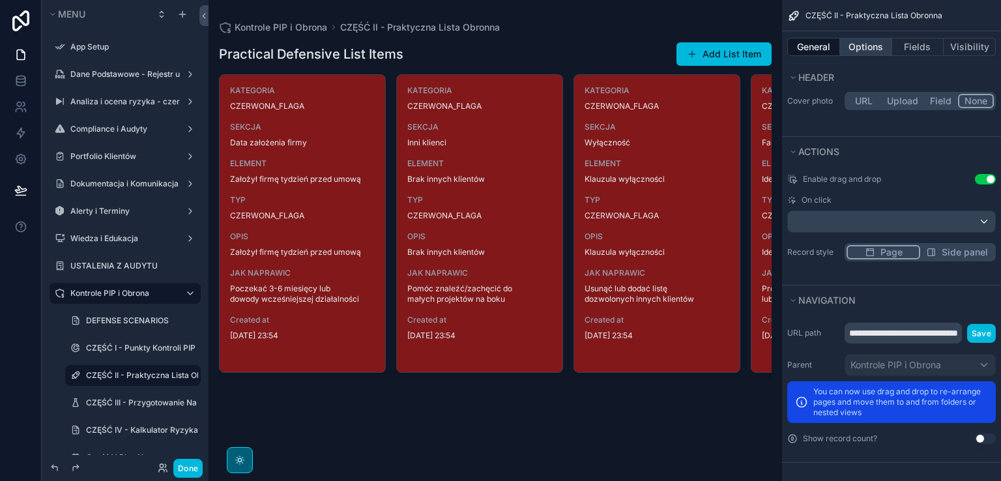
click at [857, 45] on button "Options" at bounding box center [866, 47] width 52 height 18
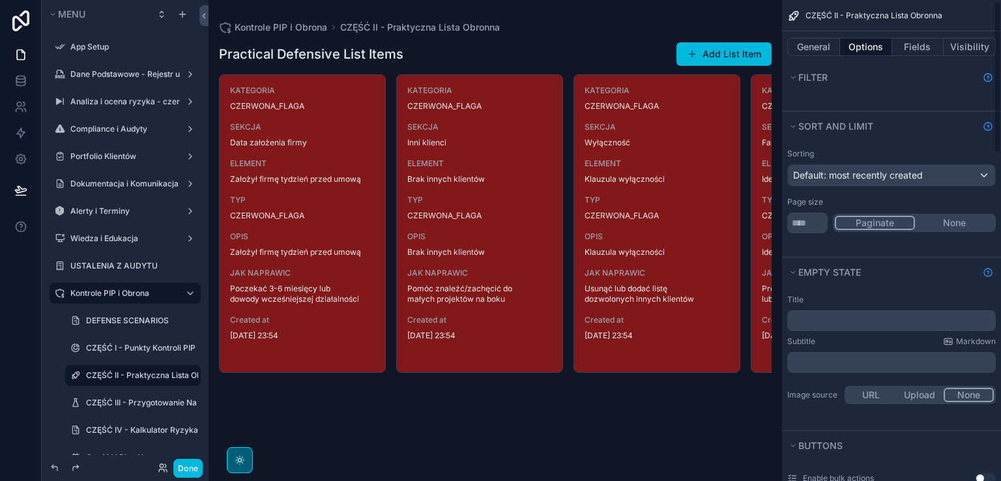
scroll to position [0, 0]
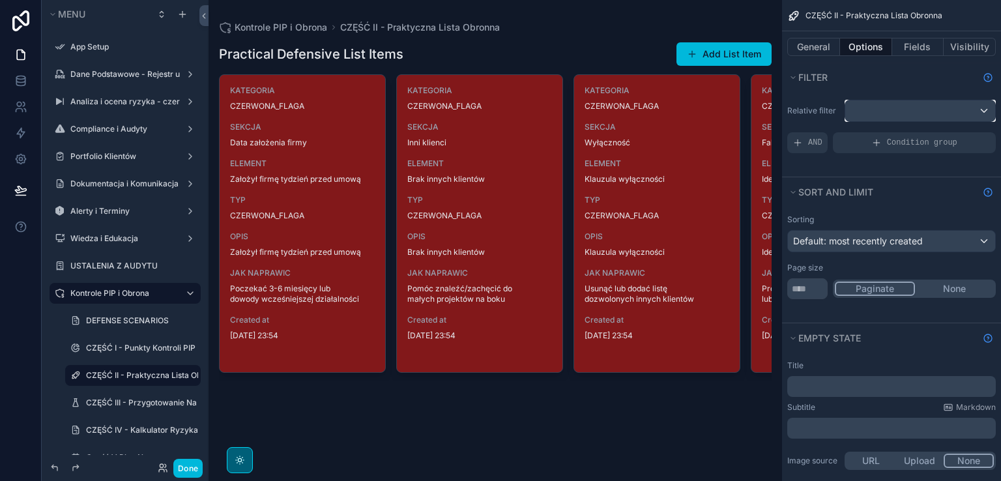
click at [938, 113] on div "scrollable content" at bounding box center [920, 110] width 150 height 21
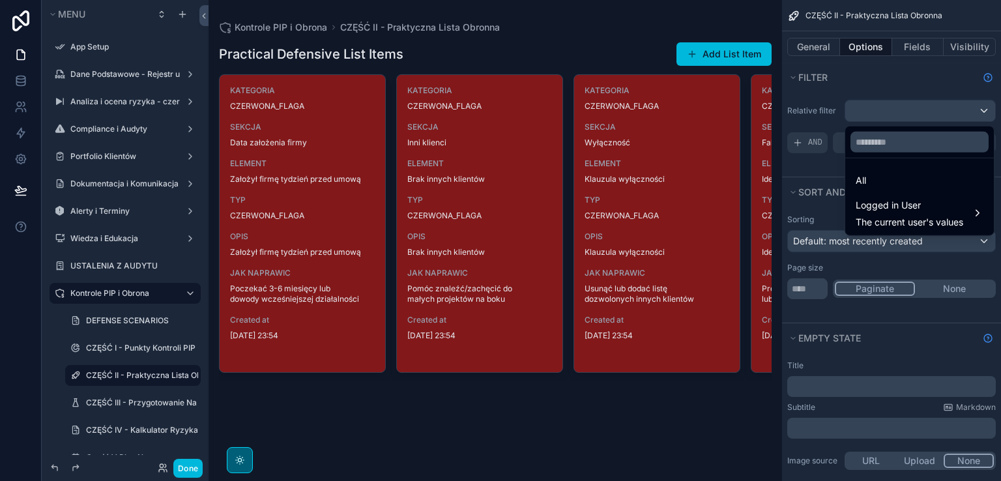
click at [938, 113] on div "scrollable content" at bounding box center [500, 240] width 1001 height 481
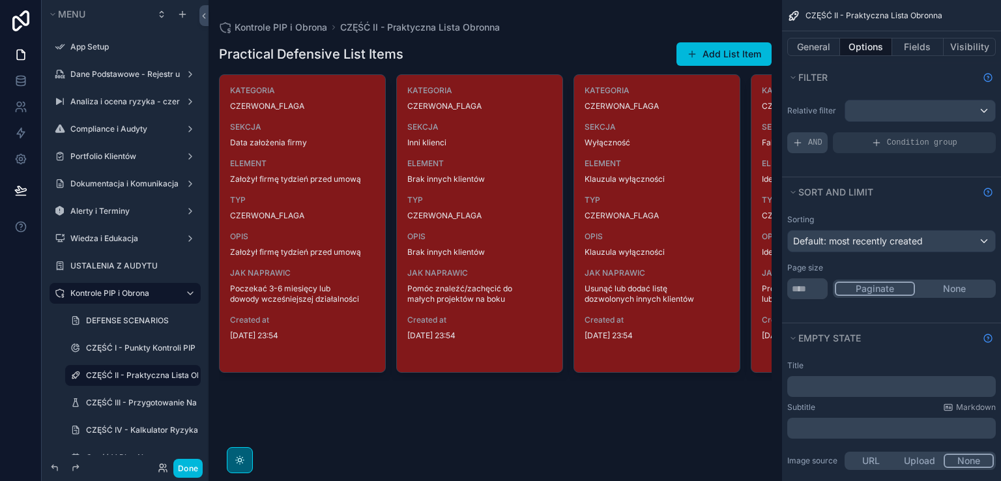
click at [813, 141] on span "AND" at bounding box center [815, 142] width 14 height 10
click at [875, 145] on div "Add a filter" at bounding box center [891, 142] width 208 height 21
click at [974, 109] on div "scrollable content" at bounding box center [920, 110] width 150 height 21
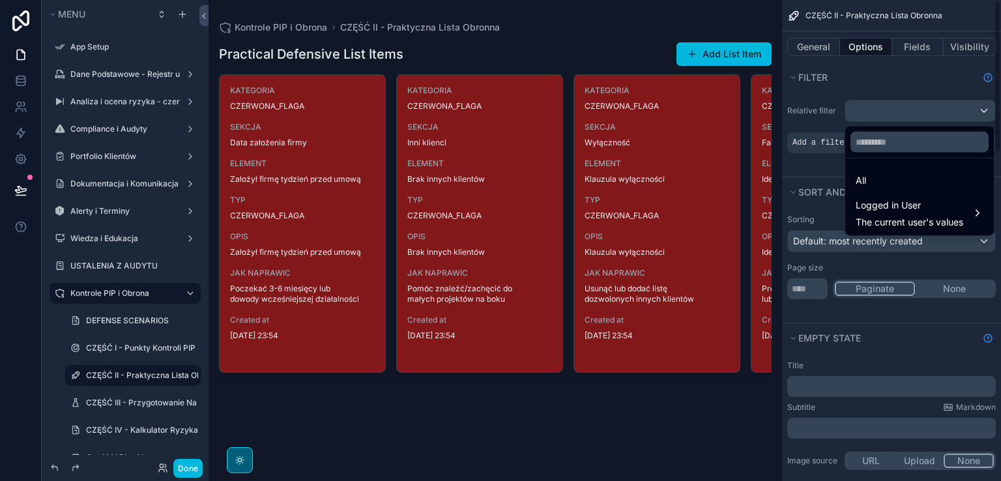
click at [842, 204] on div "scrollable content" at bounding box center [500, 240] width 1001 height 481
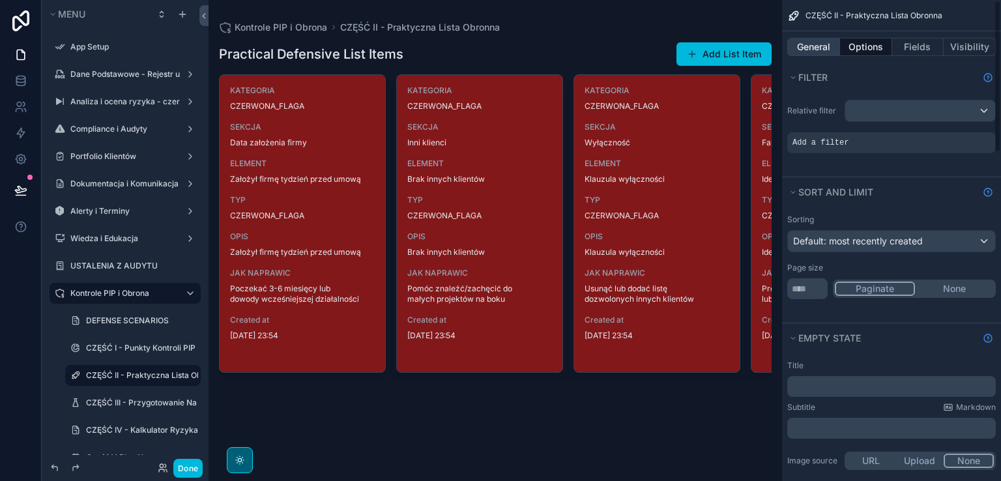
click at [813, 43] on button "General" at bounding box center [813, 47] width 53 height 18
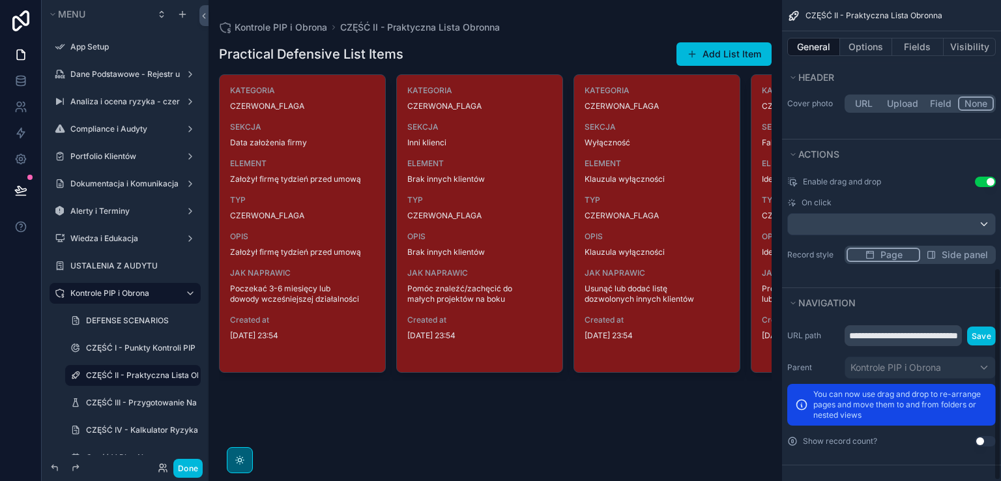
scroll to position [605, 0]
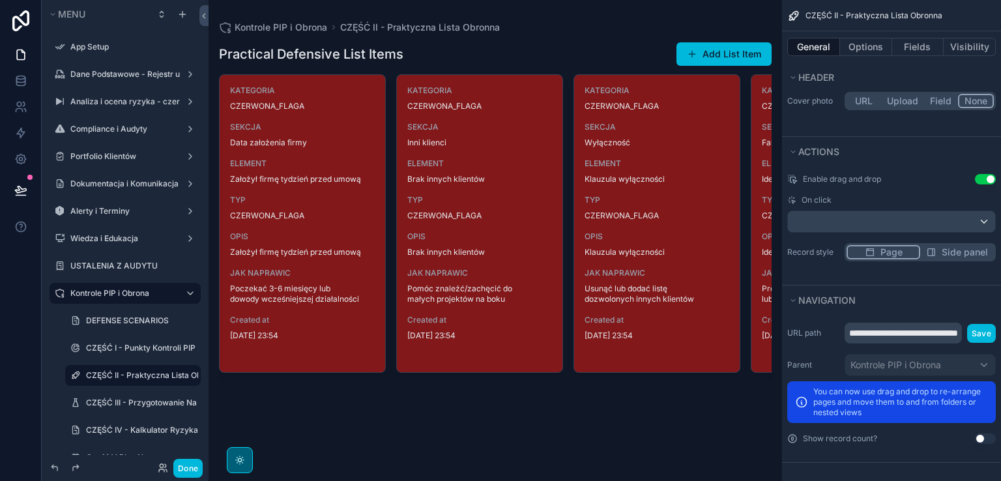
click at [625, 386] on div "scrollable content" at bounding box center [494, 211] width 573 height 422
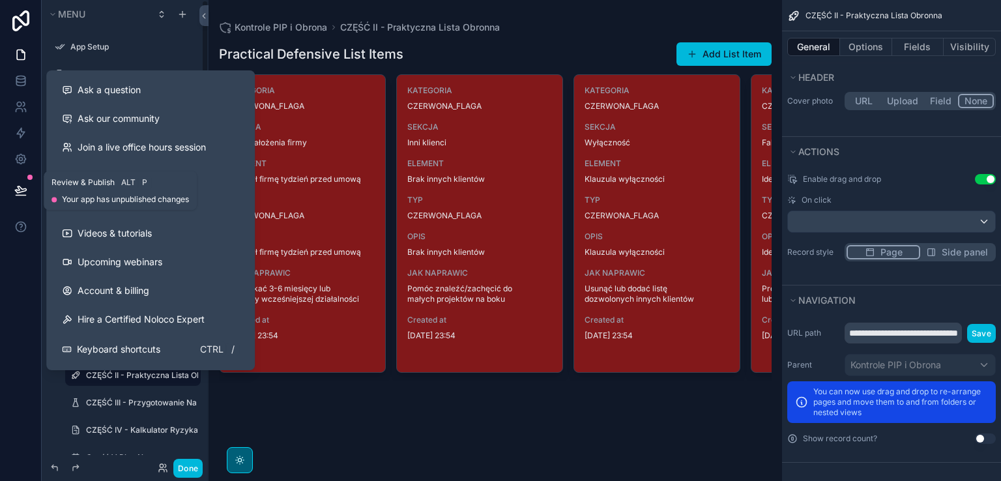
click at [18, 190] on icon at bounding box center [20, 189] width 11 height 7
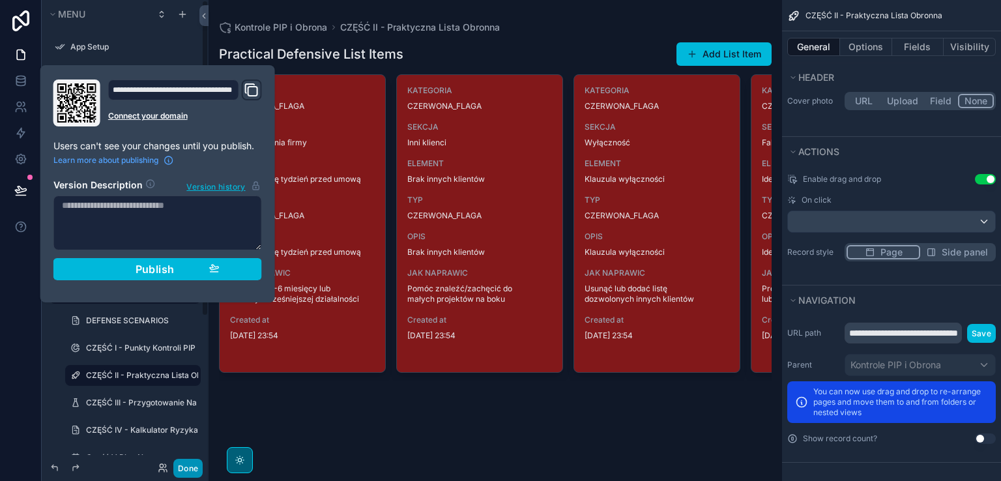
click at [346, 438] on div "Kontrole PIP i Obrona CZĘŚĆ II - Praktyczna Lista Obronna Practical Defensive L…" at bounding box center [494, 240] width 573 height 481
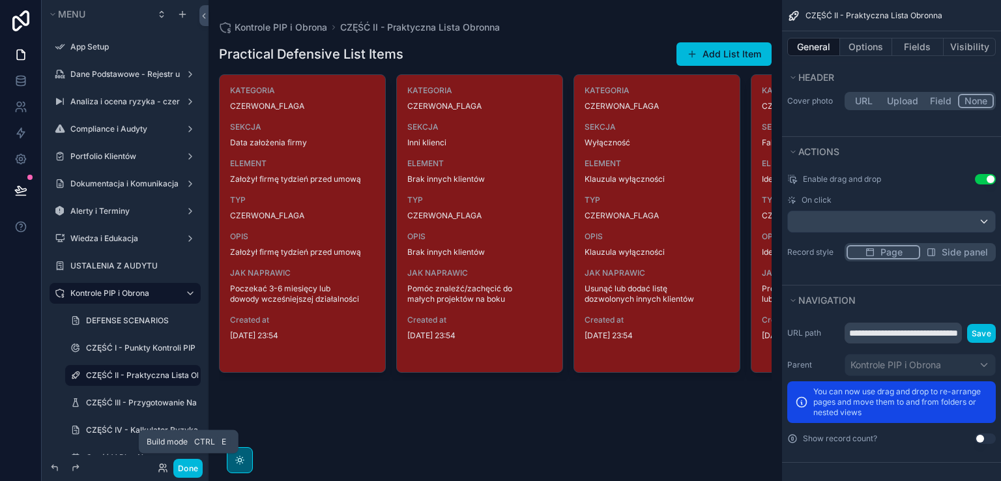
click at [190, 468] on button "Done" at bounding box center [187, 468] width 29 height 19
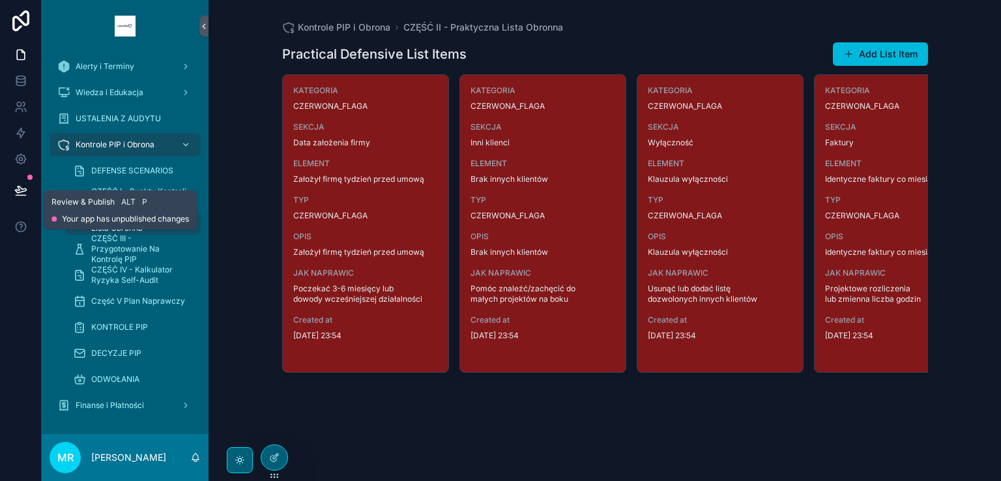
click at [18, 179] on button at bounding box center [21, 190] width 29 height 36
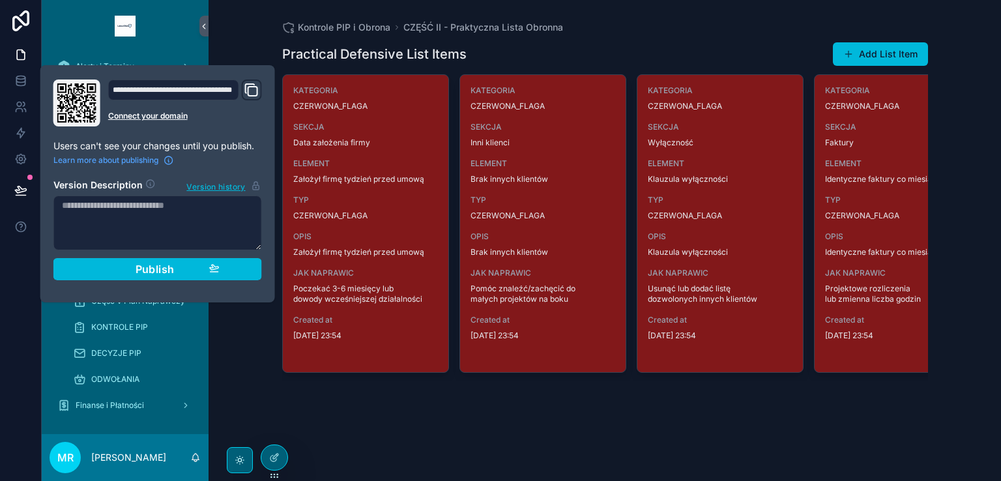
click at [135, 270] on div "Publish" at bounding box center [158, 269] width 124 height 13
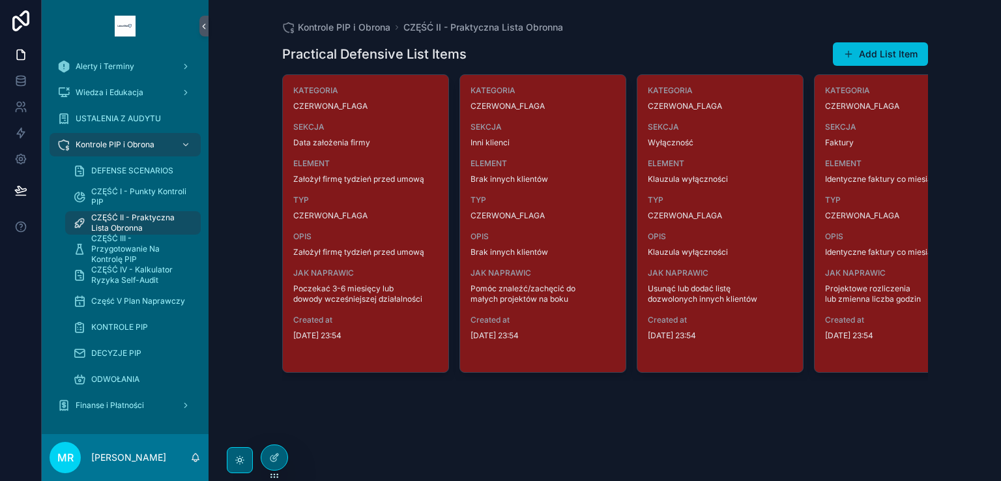
click at [361, 152] on div "KATEGORIA CZERWONA_FLAGA SEKCJA Data założenia firmy ELEMENT Założył firmę tydz…" at bounding box center [365, 223] width 165 height 297
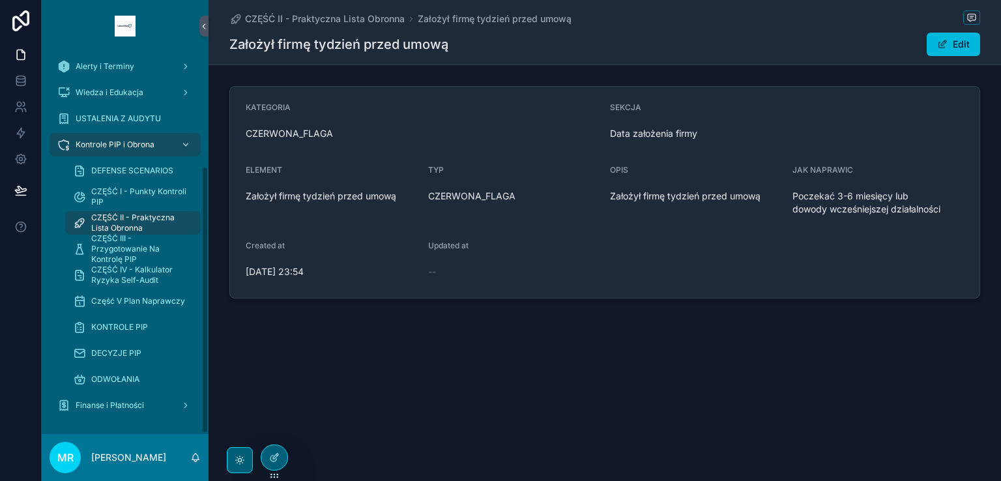
click at [115, 220] on span "CZĘŚĆ II - Praktyczna Lista Obronna" at bounding box center [139, 222] width 96 height 21
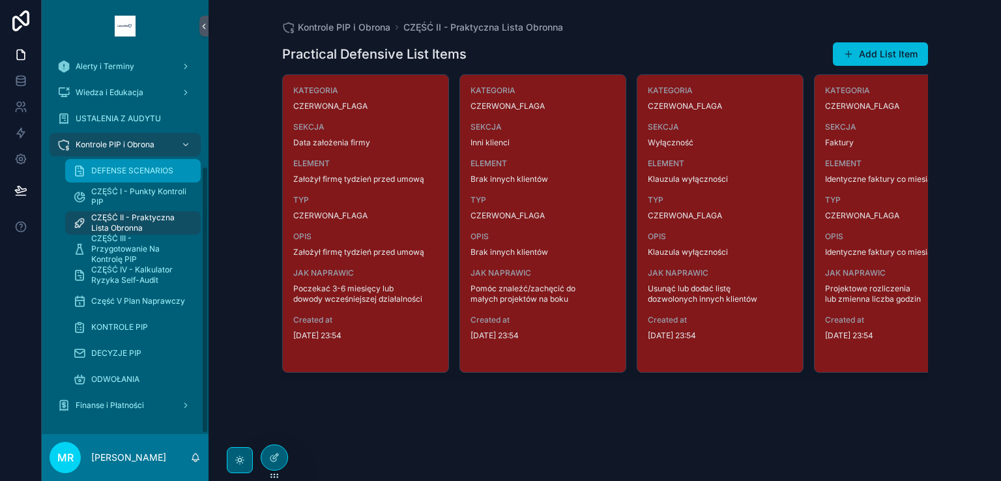
click at [137, 166] on span "DEFENSE SCENARIOS" at bounding box center [132, 170] width 82 height 10
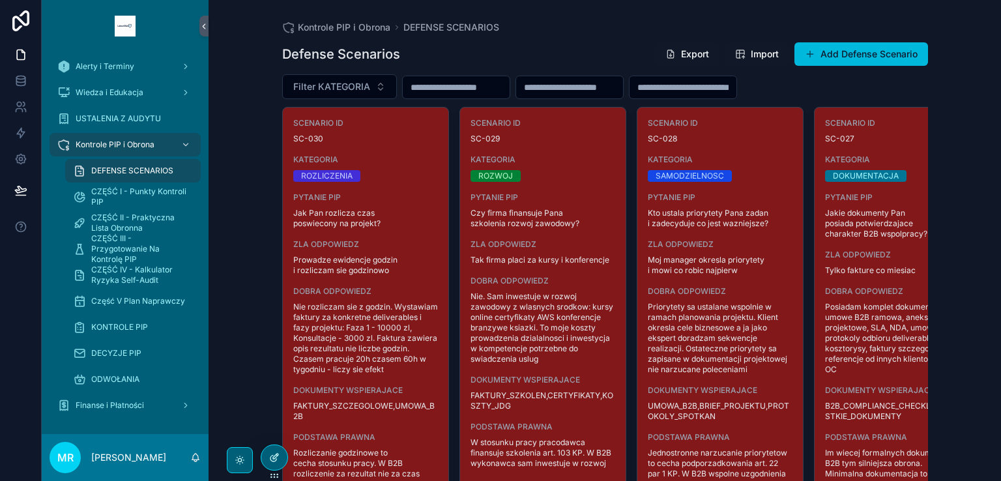
click at [277, 453] on icon at bounding box center [275, 455] width 5 height 5
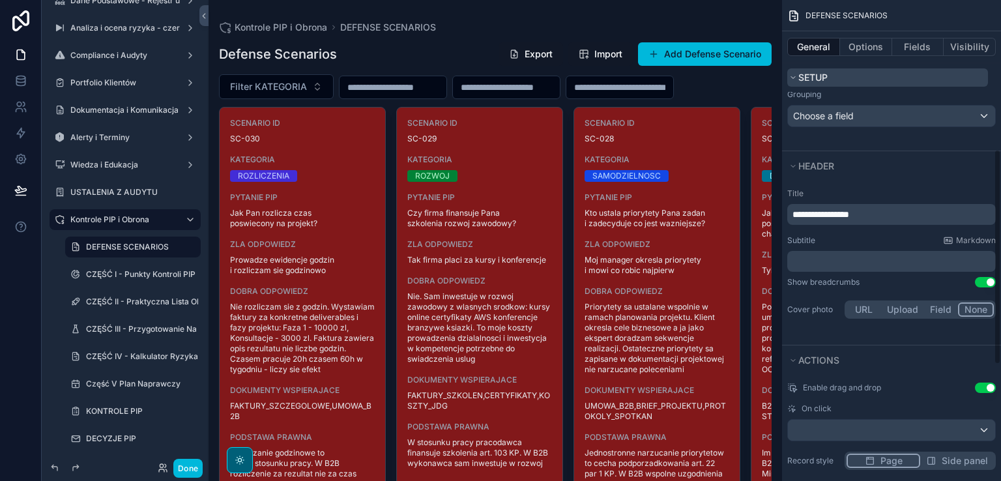
scroll to position [334, 0]
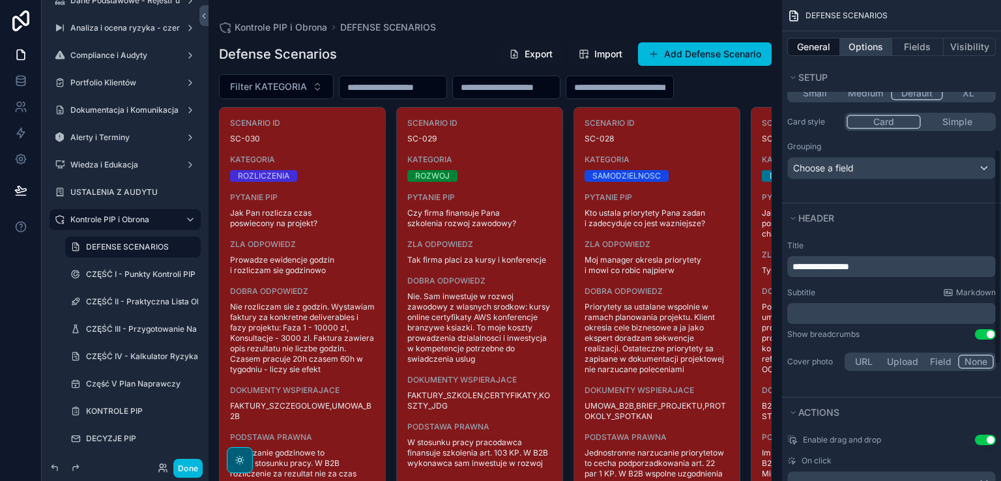
click at [865, 48] on button "Options" at bounding box center [866, 47] width 52 height 18
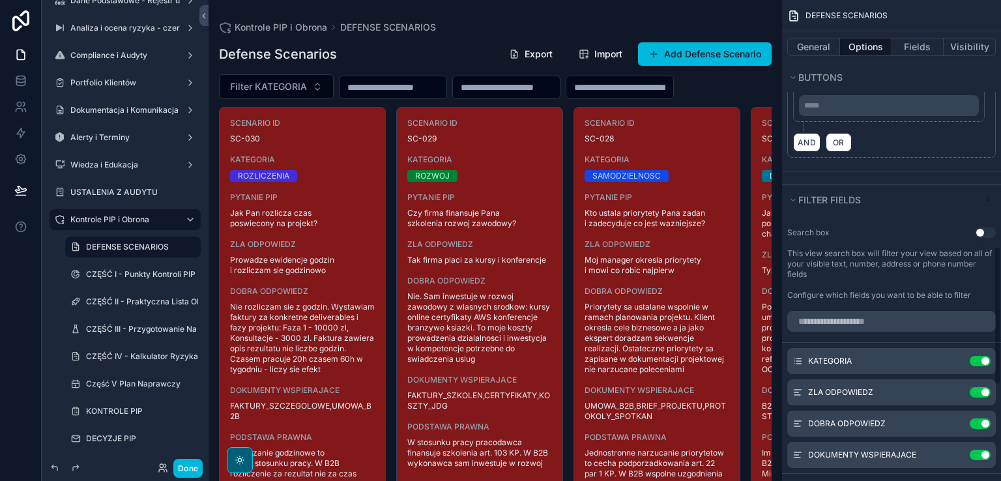
scroll to position [790, 0]
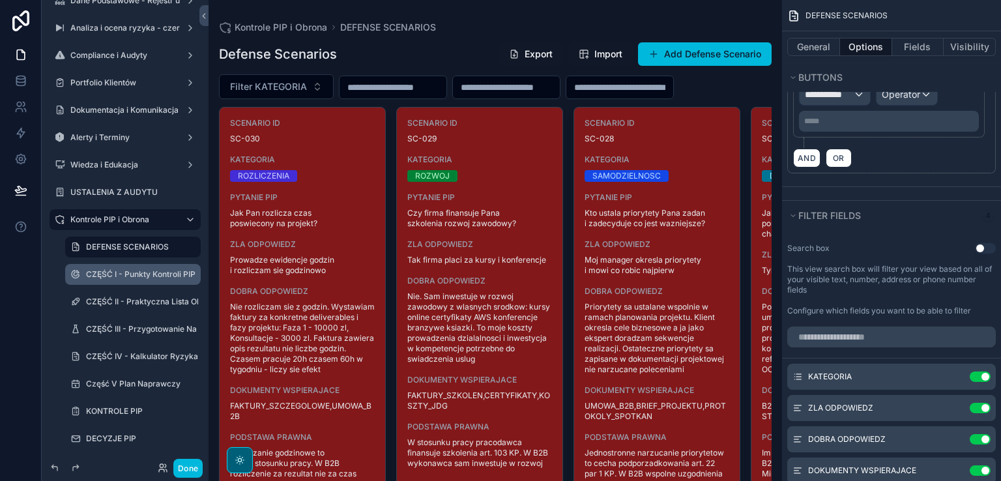
click at [141, 278] on label "CZĘŚĆ I - Punkty Kontroli PIP" at bounding box center [140, 274] width 109 height 10
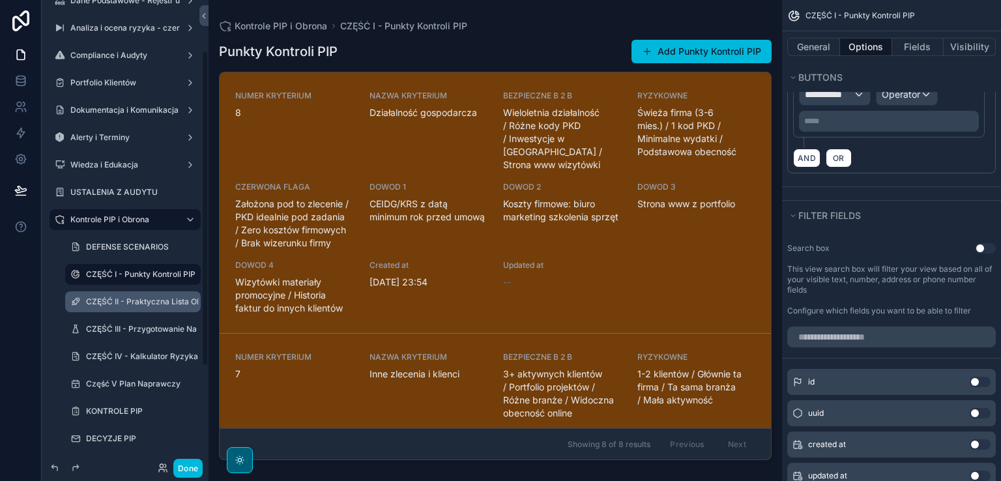
click at [144, 302] on label "CZĘŚĆ II - Praktyczna Lista Obronna" at bounding box center [142, 301] width 112 height 10
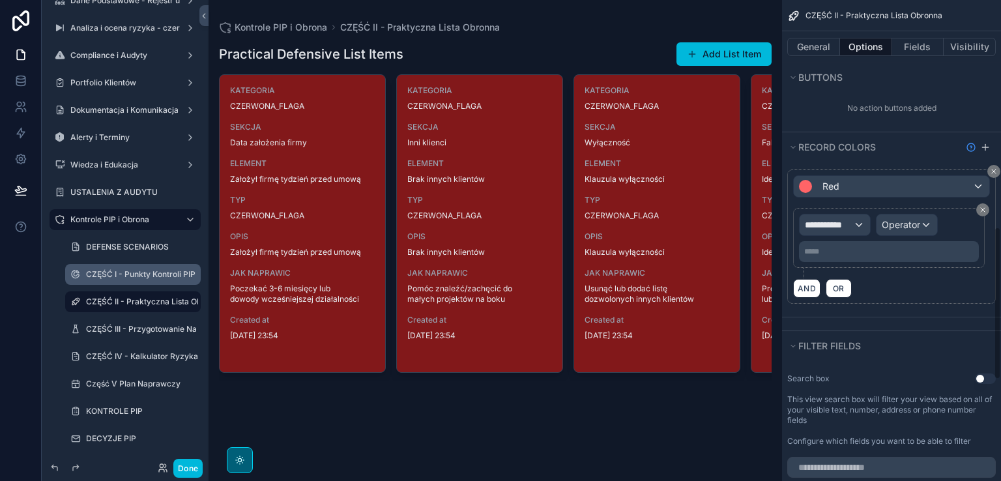
scroll to position [790, 0]
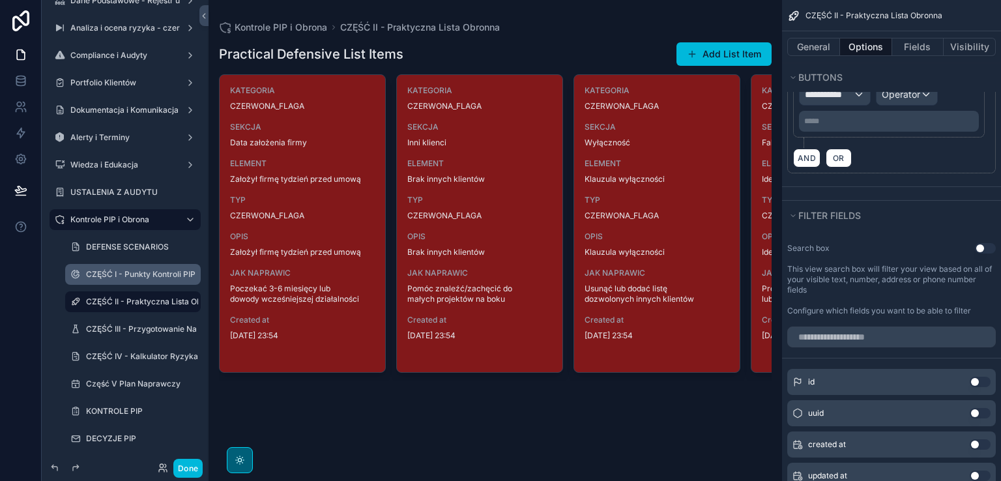
click at [989, 244] on button "Use setting" at bounding box center [985, 248] width 21 height 10
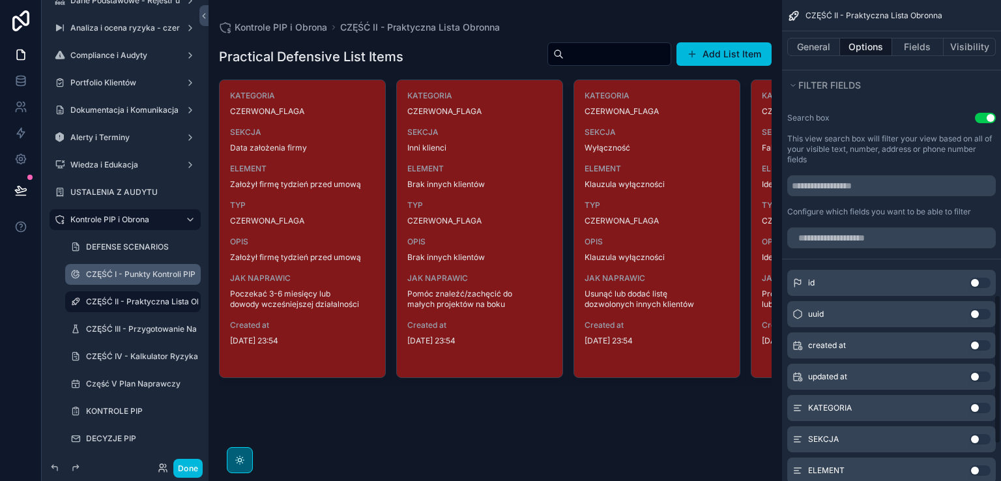
scroll to position [1050, 0]
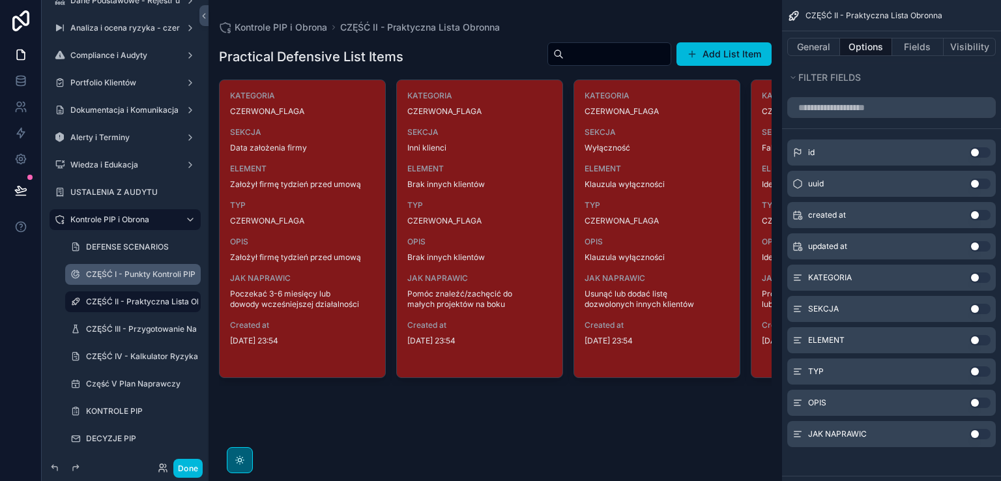
click at [982, 274] on button "Use setting" at bounding box center [979, 277] width 21 height 10
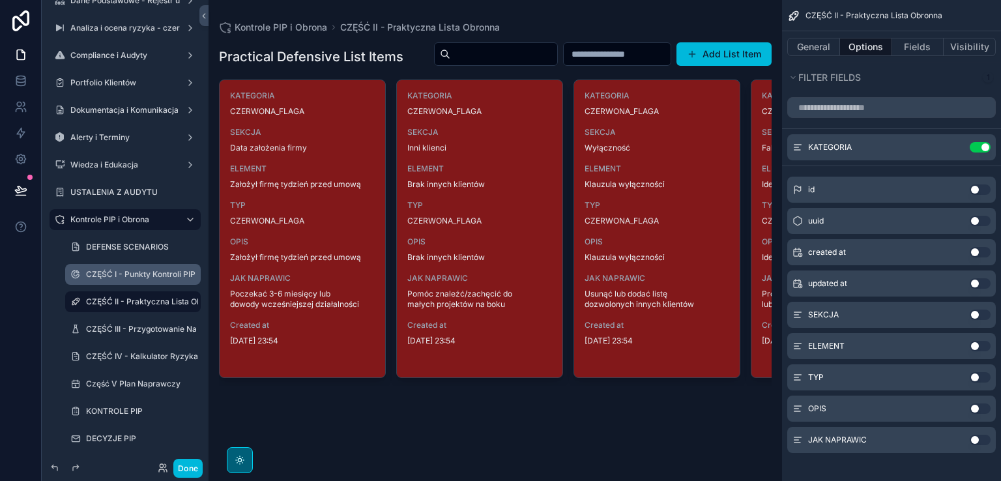
click at [982, 311] on button "Use setting" at bounding box center [979, 314] width 21 height 10
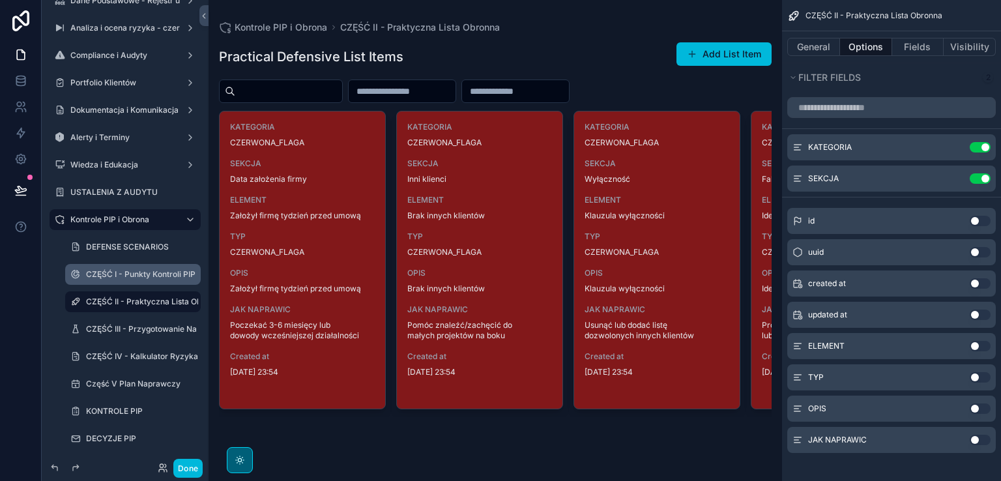
click at [986, 341] on button "Use setting" at bounding box center [979, 346] width 21 height 10
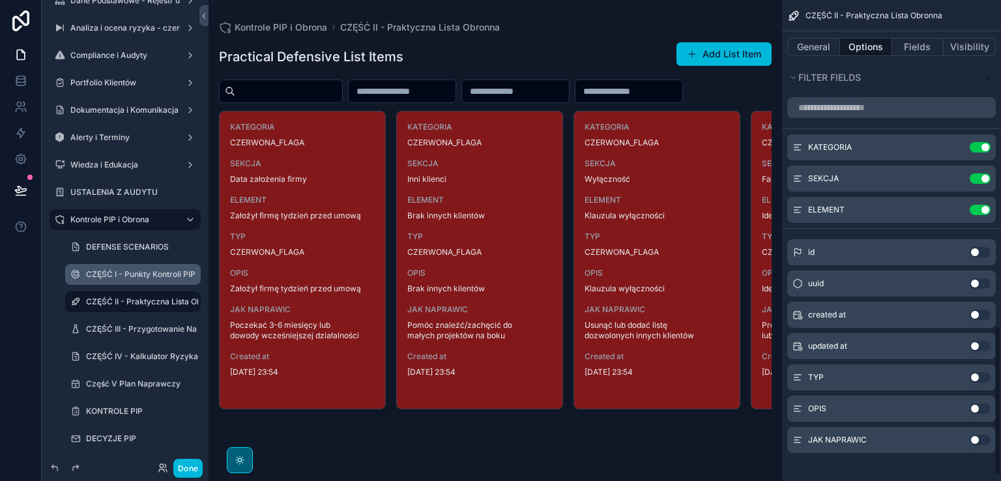
click at [988, 378] on div "TYP Use setting" at bounding box center [891, 377] width 208 height 26
click at [985, 372] on button "Use setting" at bounding box center [979, 377] width 21 height 10
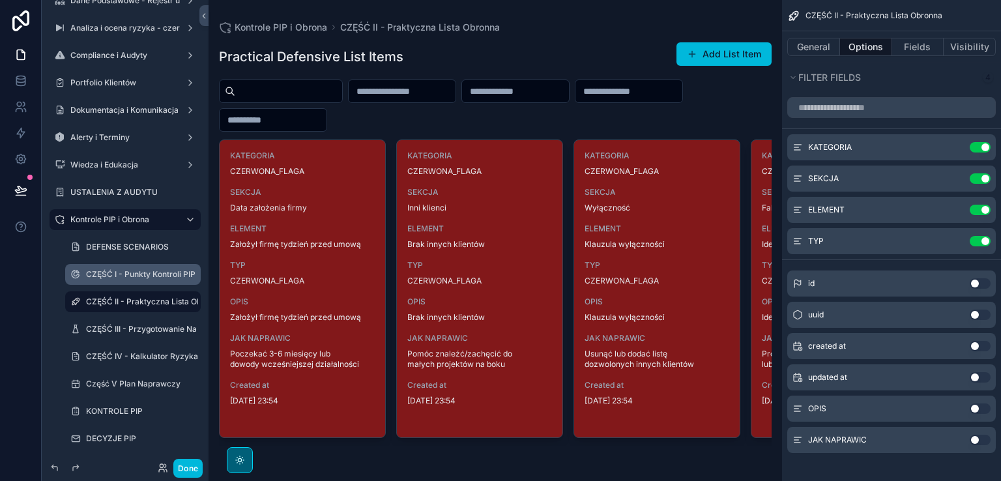
click at [985, 403] on button "Use setting" at bounding box center [979, 408] width 21 height 10
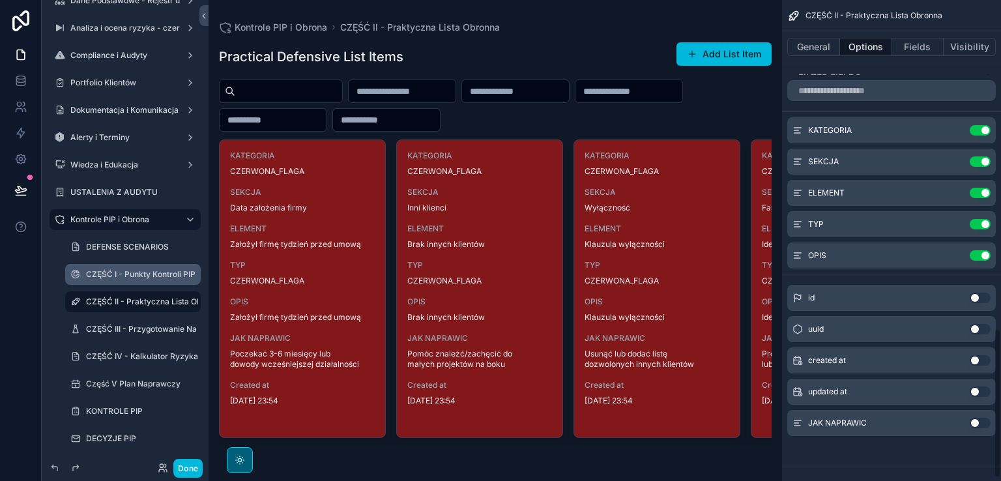
scroll to position [1068, 0]
click at [986, 416] on button "Use setting" at bounding box center [979, 421] width 21 height 10
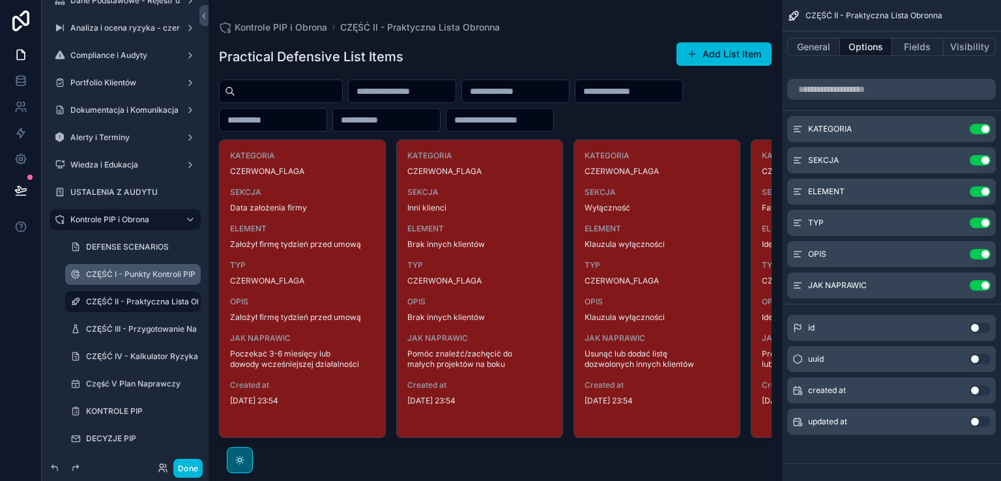
click at [185, 464] on button "Done" at bounding box center [187, 468] width 29 height 19
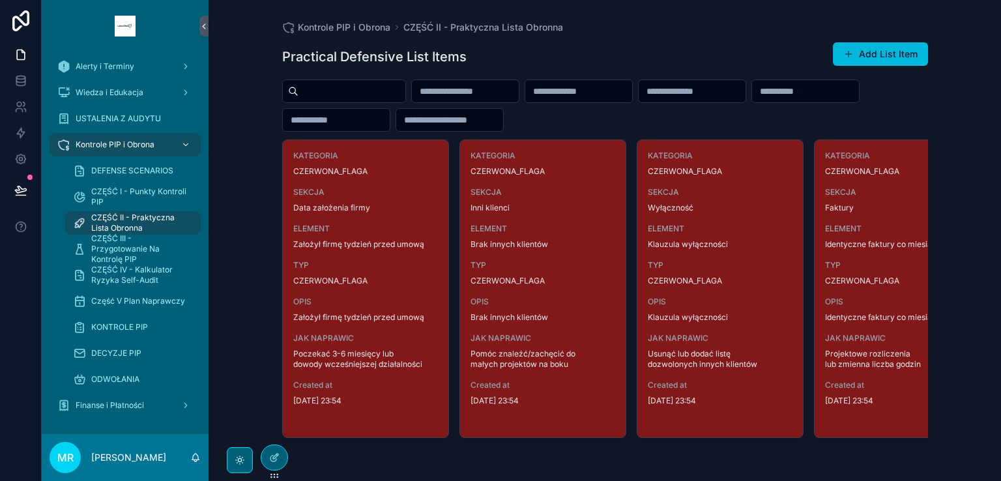
click at [497, 87] on input "scrollable content" at bounding box center [465, 91] width 107 height 18
click at [519, 89] on input "scrollable content" at bounding box center [465, 91] width 107 height 18
click at [632, 89] on input "scrollable content" at bounding box center [578, 91] width 107 height 18
click at [745, 92] on input "scrollable content" at bounding box center [691, 91] width 107 height 18
click at [752, 100] on input "scrollable content" at bounding box center [805, 91] width 107 height 18
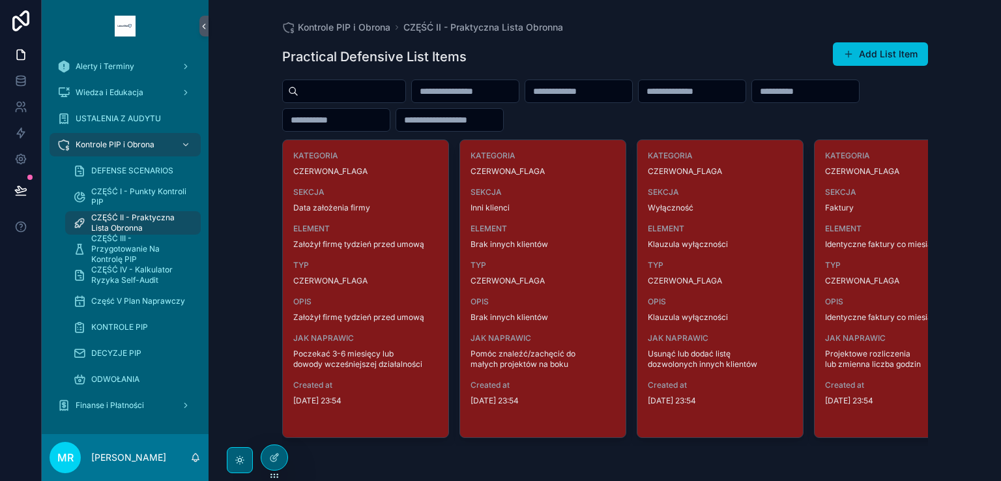
click at [390, 124] on input "scrollable content" at bounding box center [336, 120] width 107 height 18
click at [503, 122] on input "scrollable content" at bounding box center [449, 120] width 107 height 18
click at [129, 170] on span "DEFENSE SCENARIOS" at bounding box center [132, 170] width 82 height 10
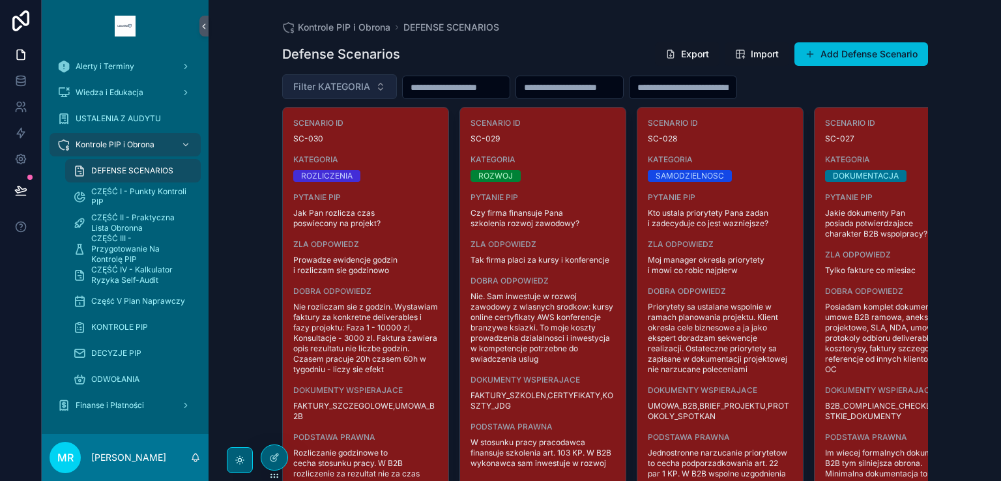
click at [343, 89] on span "Filter KATEGORIA" at bounding box center [331, 86] width 77 height 13
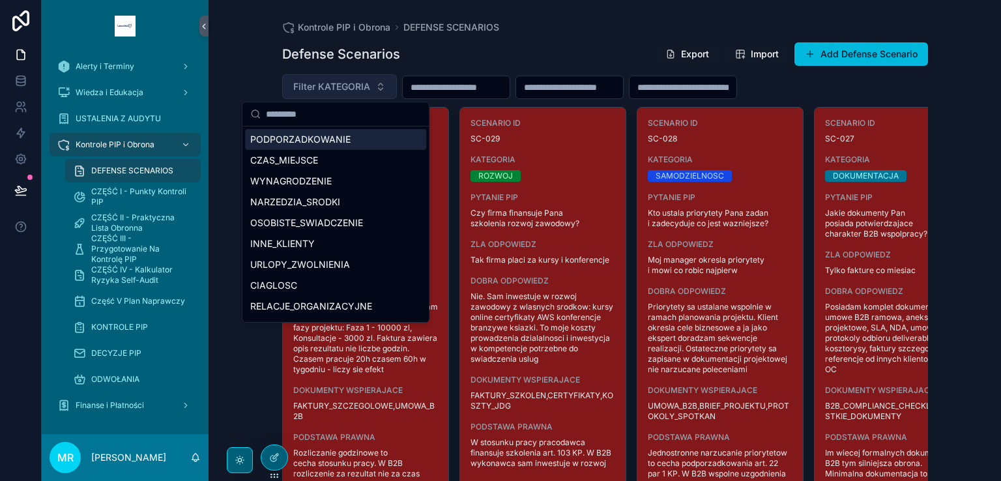
click at [343, 89] on span "Filter KATEGORIA" at bounding box center [331, 86] width 77 height 13
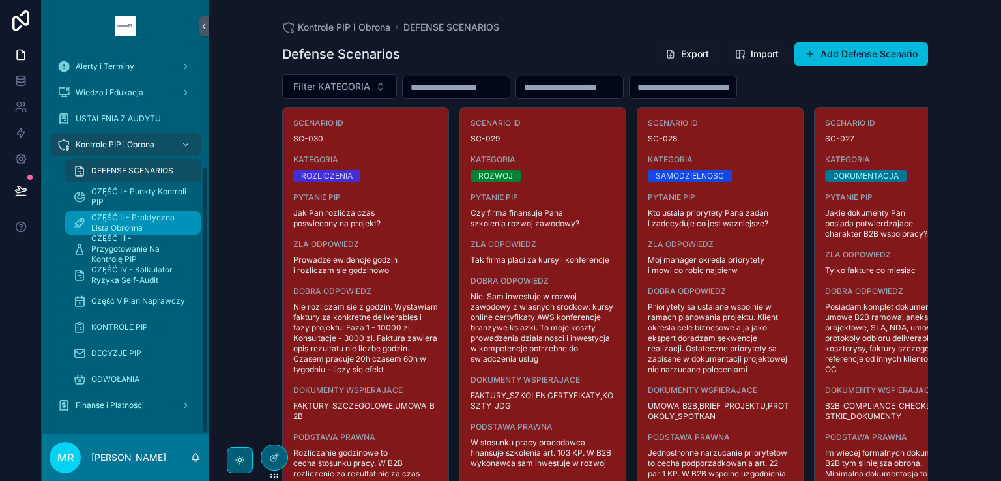
click at [130, 223] on span "CZĘŚĆ II - Praktyczna Lista Obronna" at bounding box center [139, 222] width 96 height 21
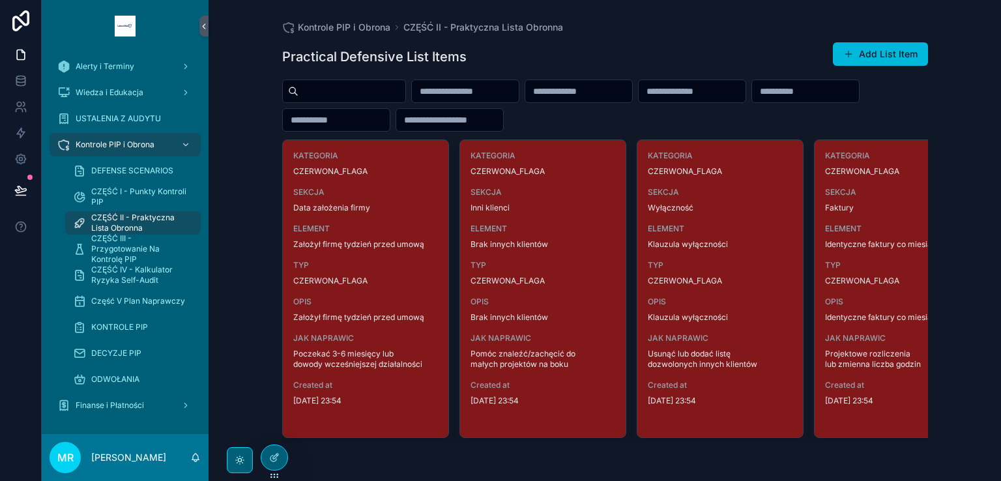
click at [752, 100] on input "scrollable content" at bounding box center [805, 91] width 107 height 18
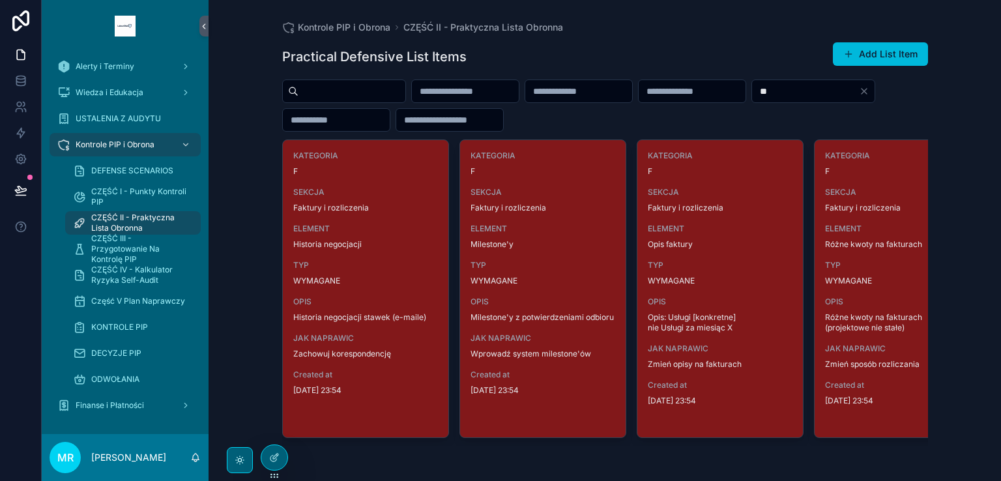
type input "*"
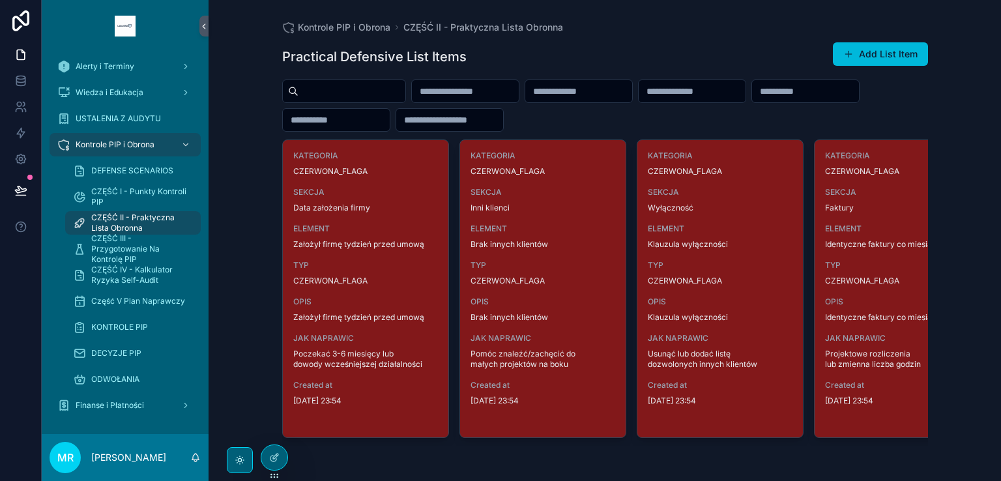
click at [390, 118] on input "scrollable content" at bounding box center [336, 120] width 107 height 18
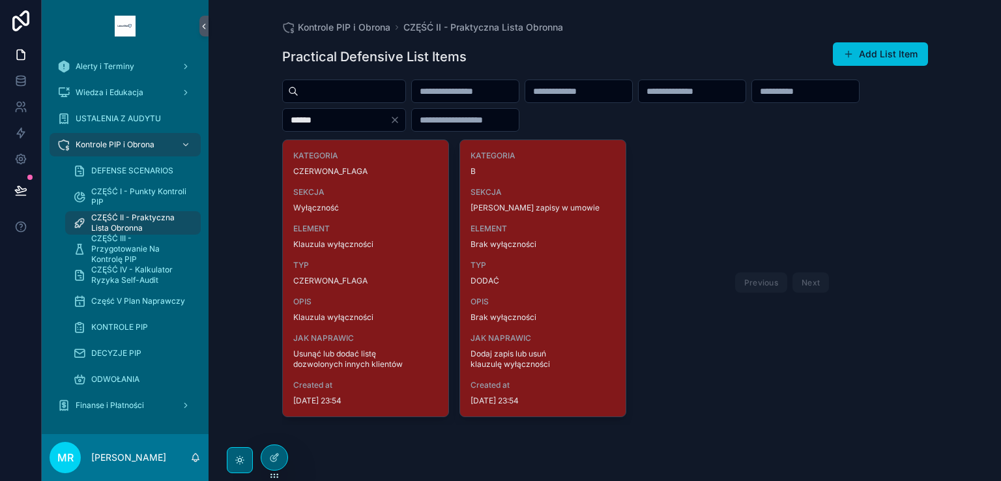
type input "******"
click at [400, 117] on icon "Clear" at bounding box center [395, 120] width 10 height 10
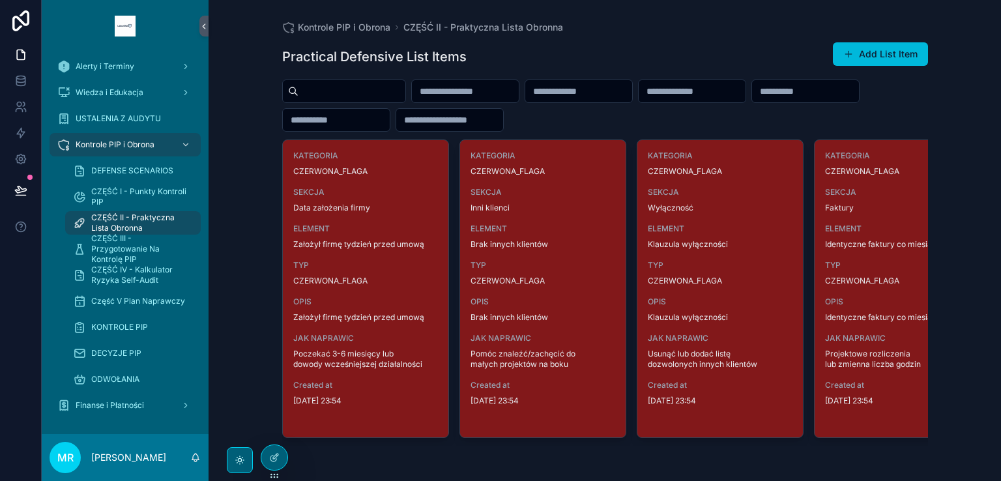
click at [716, 236] on div "ELEMENT Klauzula wyłączności" at bounding box center [720, 236] width 145 height 26
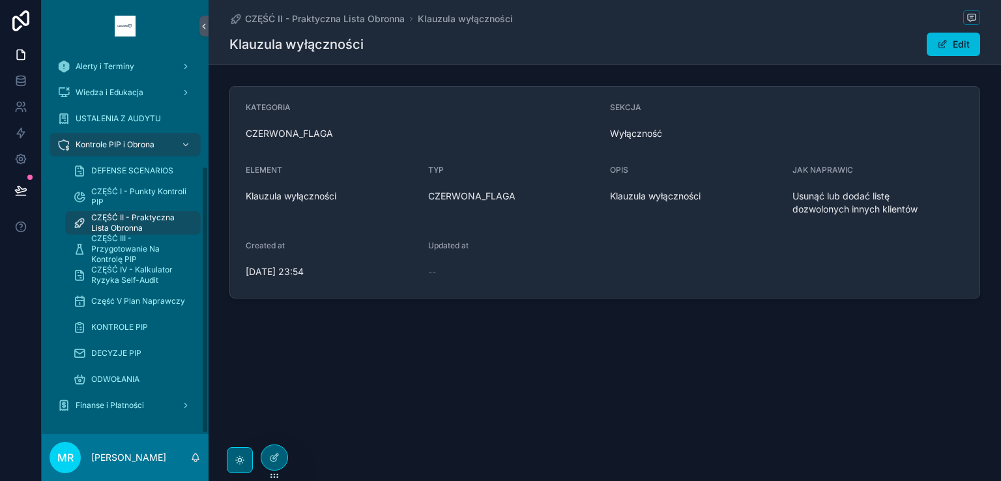
click at [124, 221] on span "CZĘŚĆ II - Praktyczna Lista Obronna" at bounding box center [139, 222] width 96 height 21
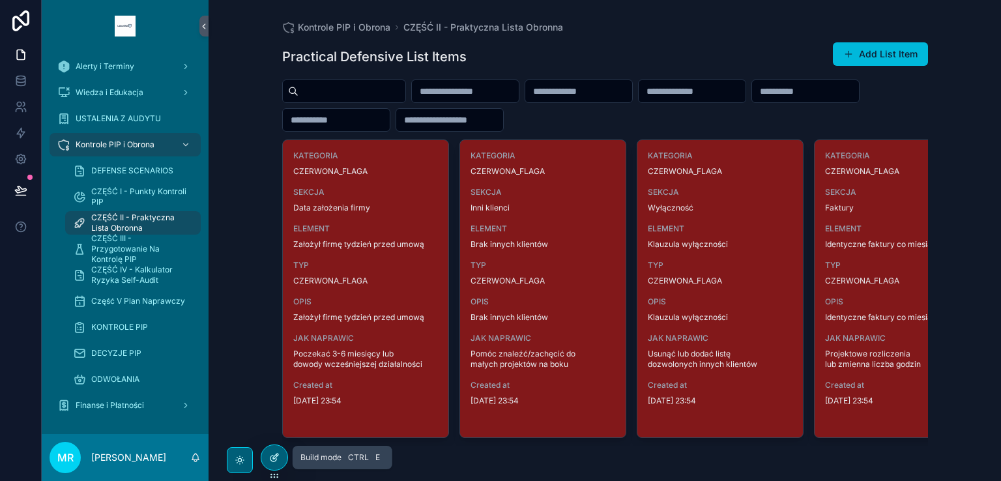
click at [271, 456] on icon at bounding box center [274, 457] width 10 height 10
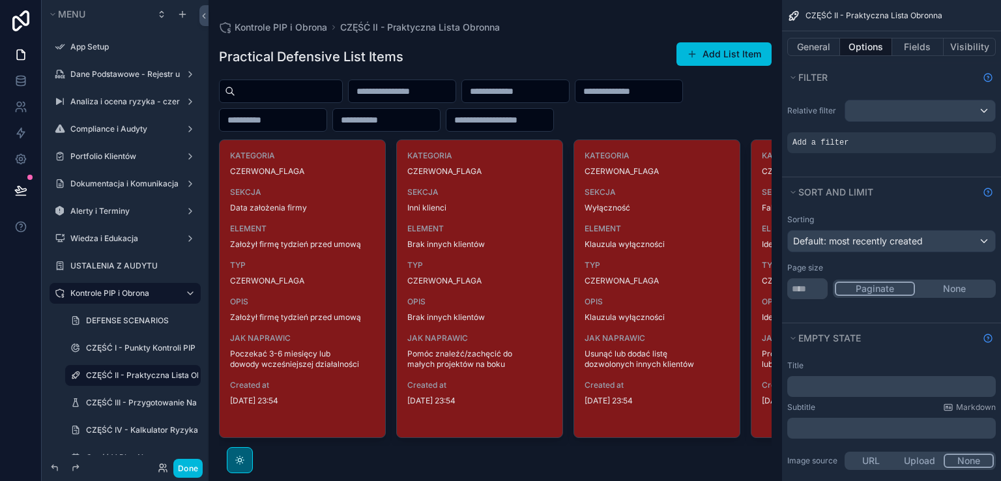
click at [196, 468] on button "Done" at bounding box center [187, 468] width 29 height 19
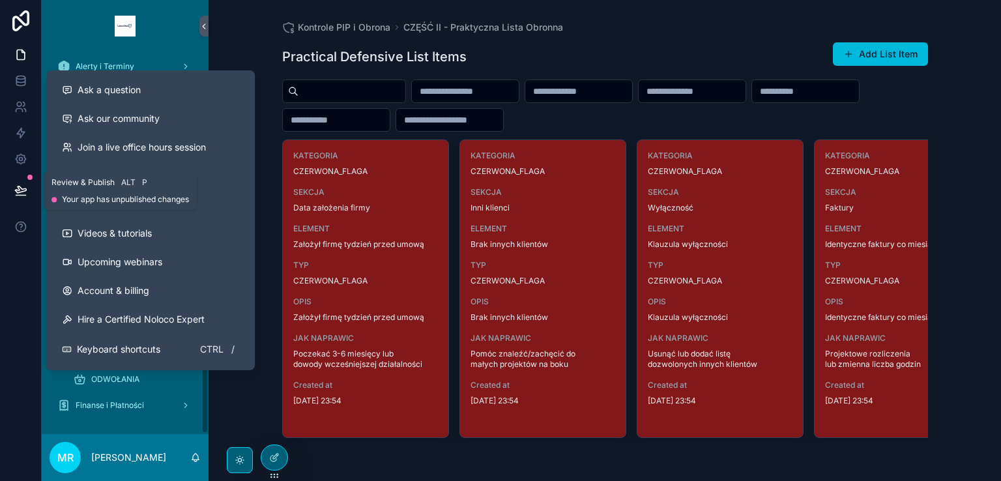
click at [22, 186] on icon at bounding box center [20, 190] width 13 height 13
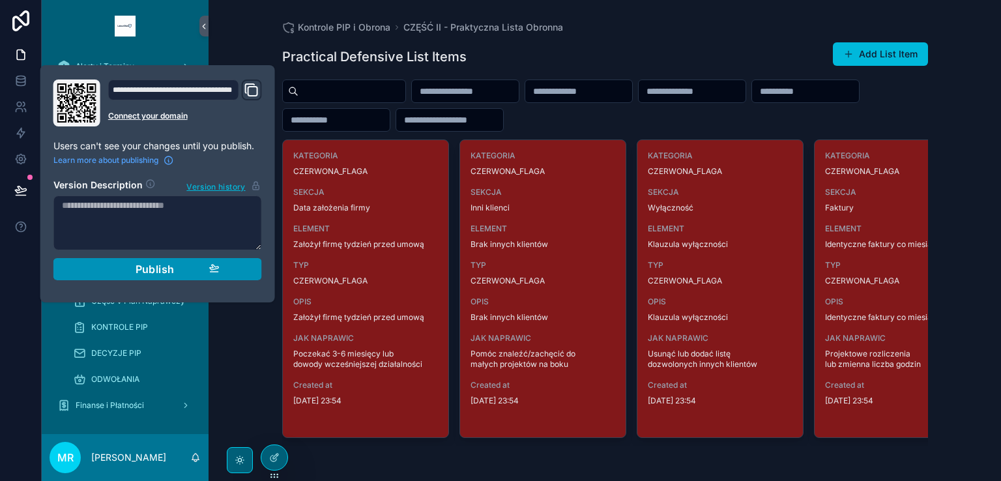
click at [154, 273] on span "Publish" at bounding box center [154, 269] width 39 height 13
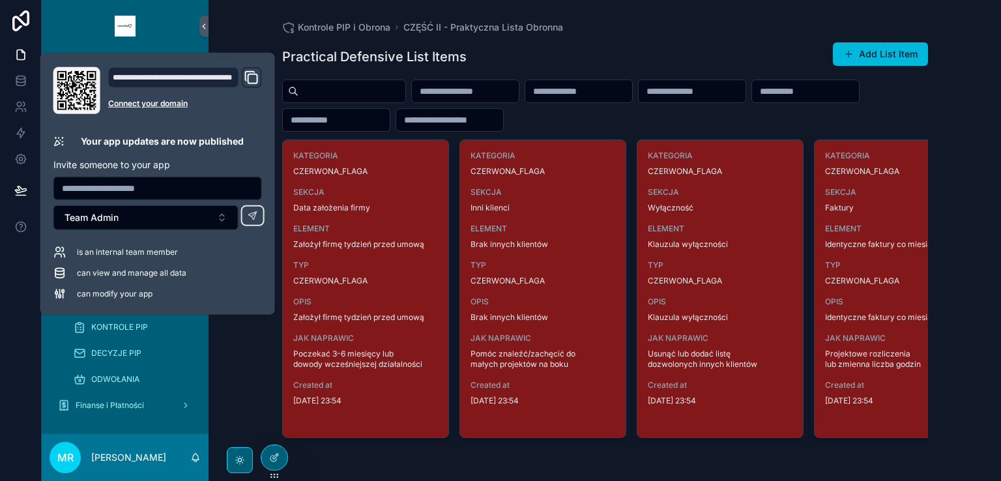
click at [789, 121] on div "scrollable content" at bounding box center [605, 105] width 646 height 52
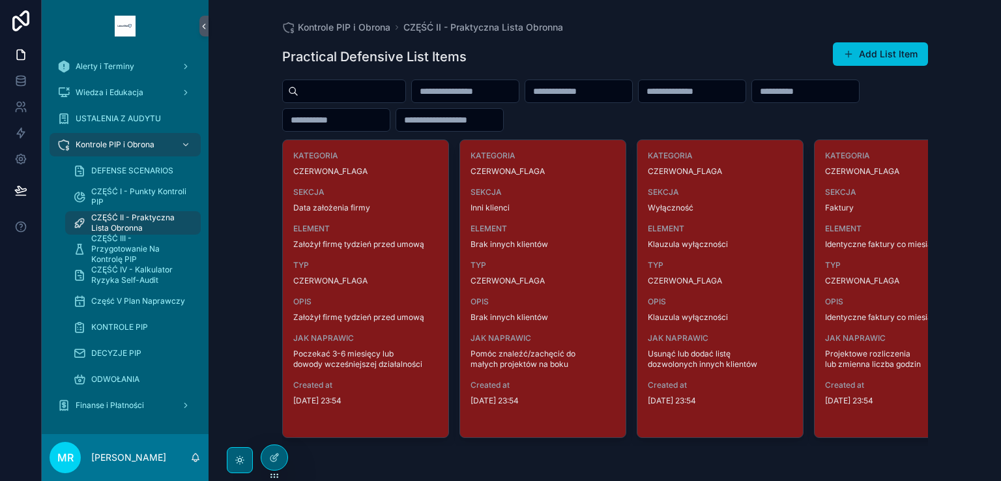
click at [878, 58] on button "Add List Item" at bounding box center [880, 53] width 95 height 23
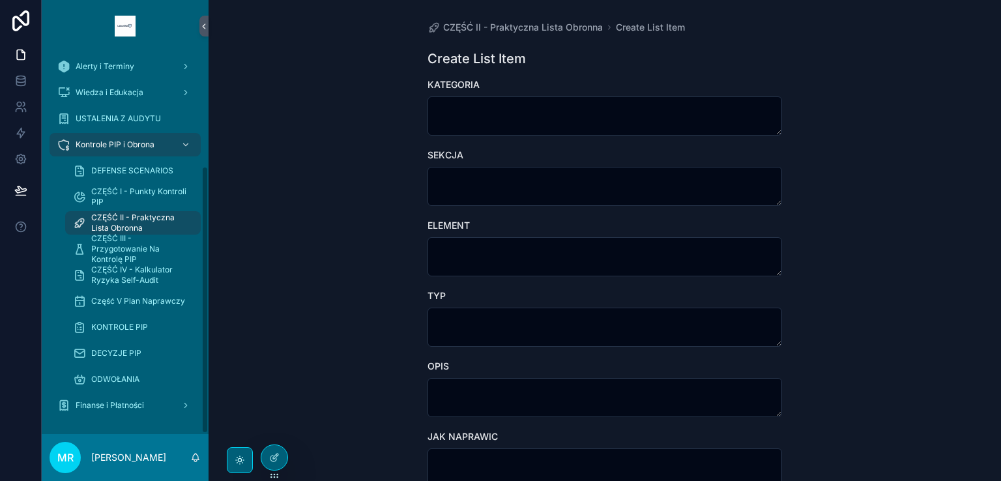
click at [138, 217] on span "CZĘŚĆ II - Praktyczna Lista Obronna" at bounding box center [139, 222] width 96 height 21
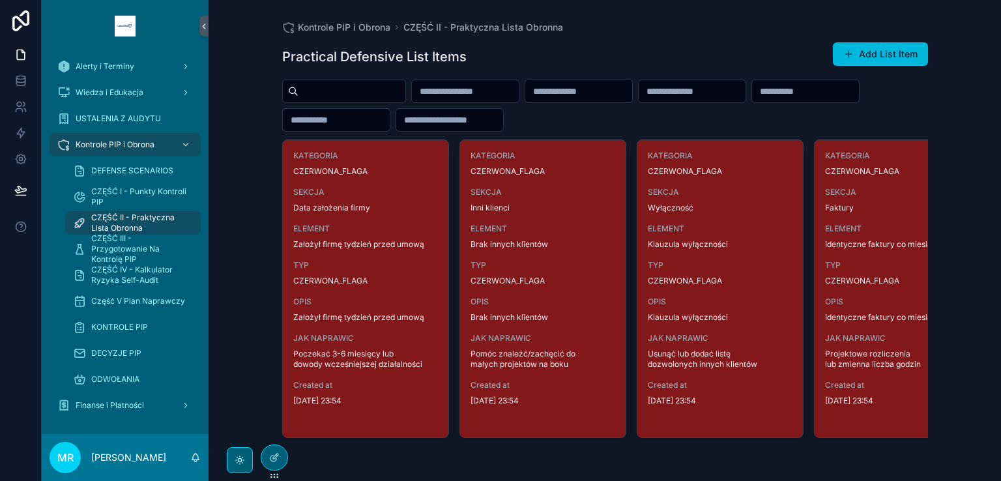
click at [342, 96] on input "scrollable content" at bounding box center [351, 91] width 107 height 18
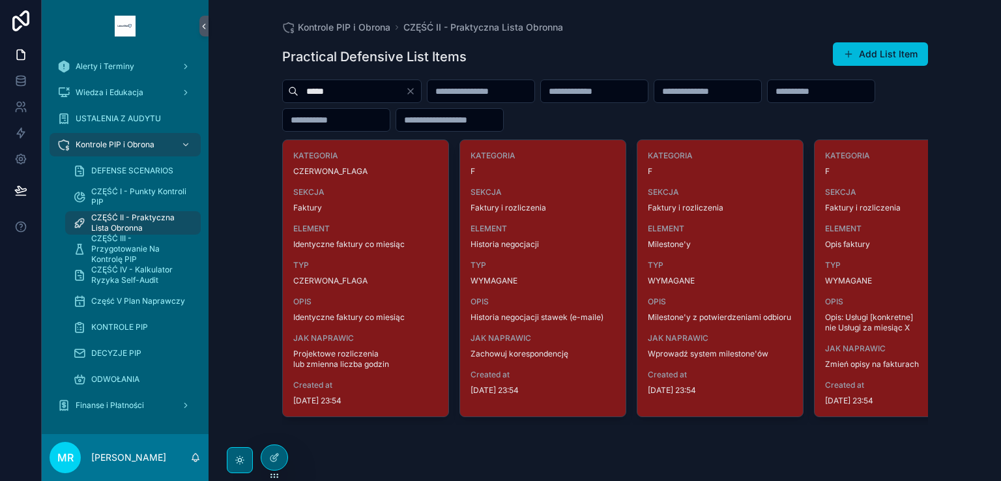
type input "*****"
click at [416, 96] on icon "Clear" at bounding box center [410, 91] width 10 height 10
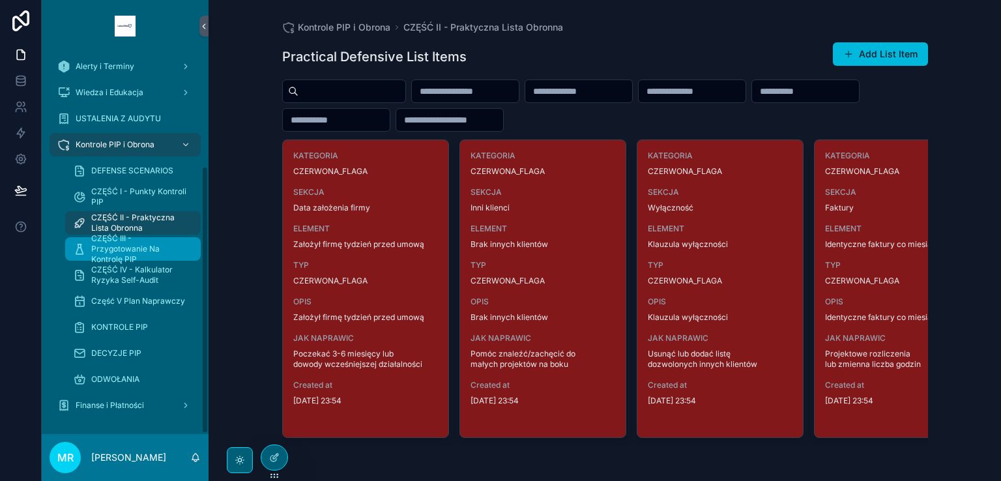
click at [105, 248] on span "CZĘŚĆ III - Przygotowanie Na Kontrolę PIP" at bounding box center [139, 248] width 96 height 31
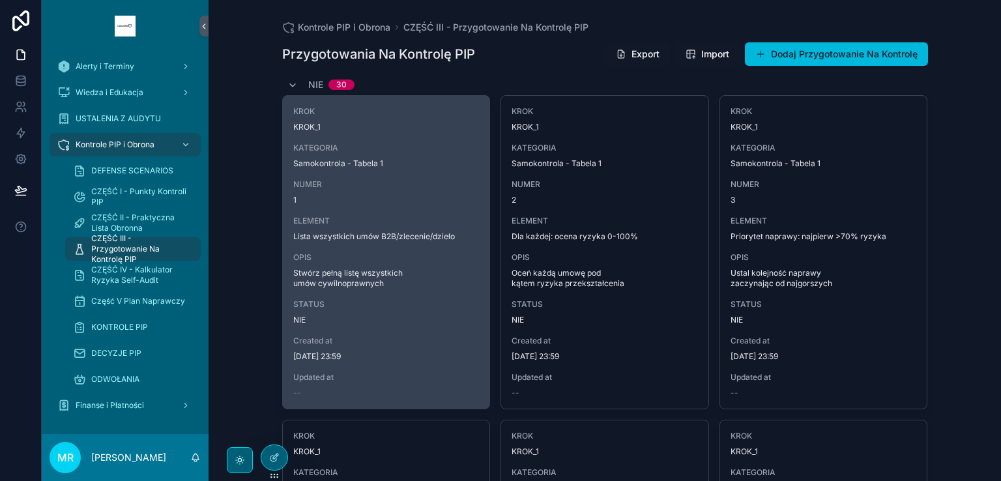
click at [360, 232] on span "Lista wszystkich umów B2B/zlecenie/dzieło" at bounding box center [386, 236] width 186 height 10
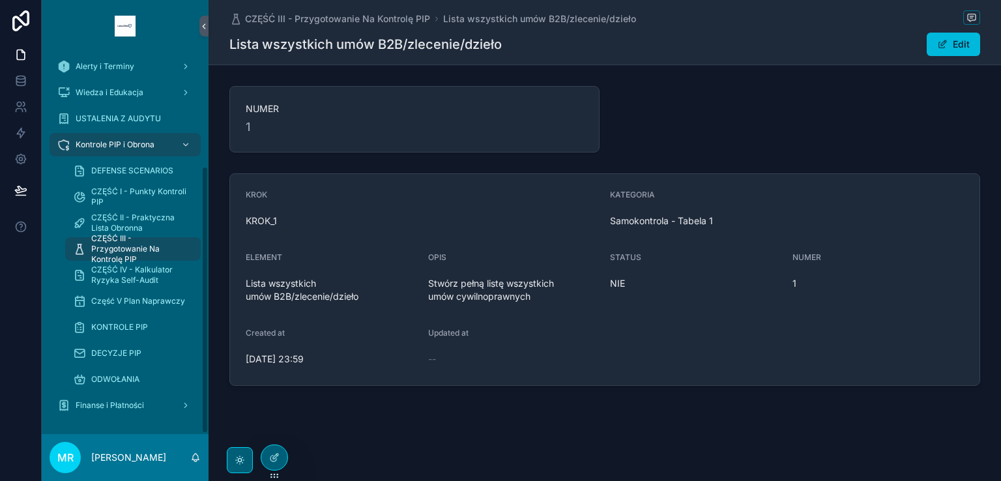
click at [130, 248] on span "CZĘŚĆ III - Przygotowanie Na Kontrolę PIP" at bounding box center [139, 248] width 96 height 31
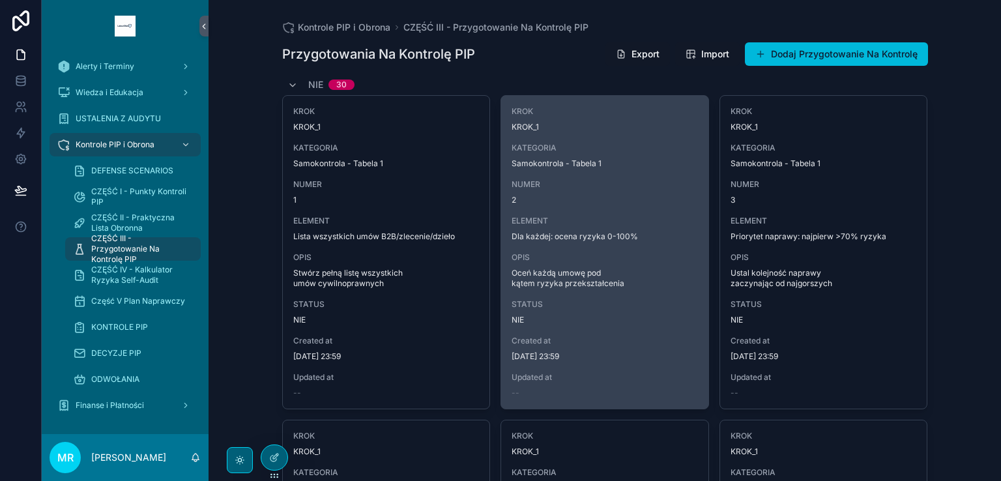
click at [606, 220] on span "ELEMENT" at bounding box center [604, 221] width 186 height 10
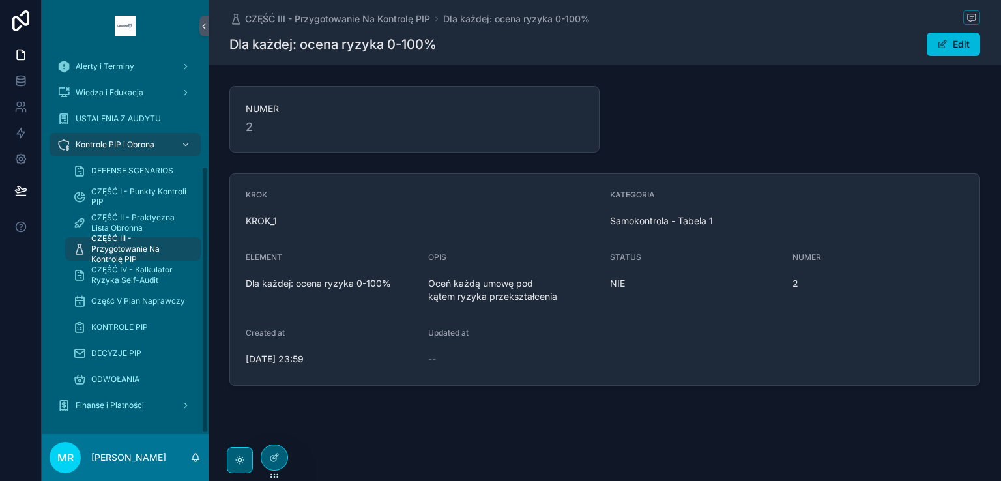
click at [135, 238] on span "CZĘŚĆ III - Przygotowanie Na Kontrolę PIP" at bounding box center [139, 248] width 96 height 31
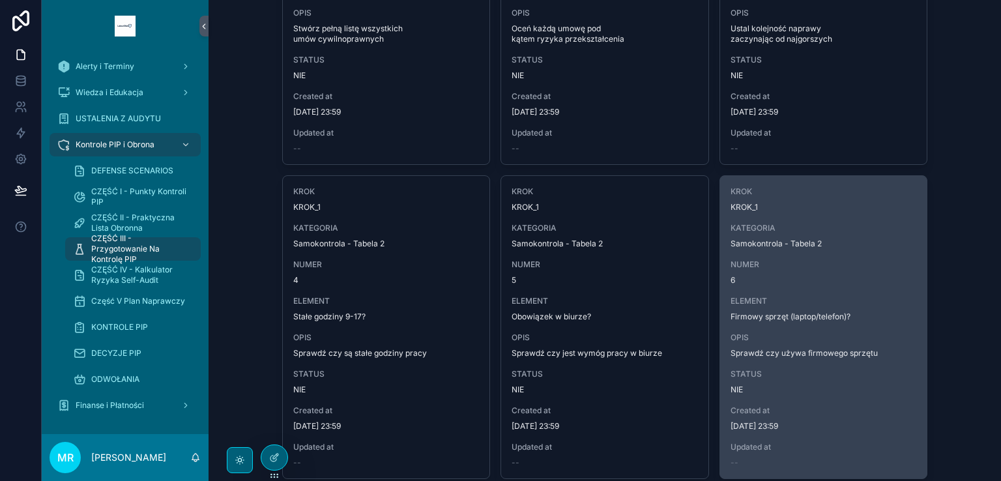
scroll to position [261, 0]
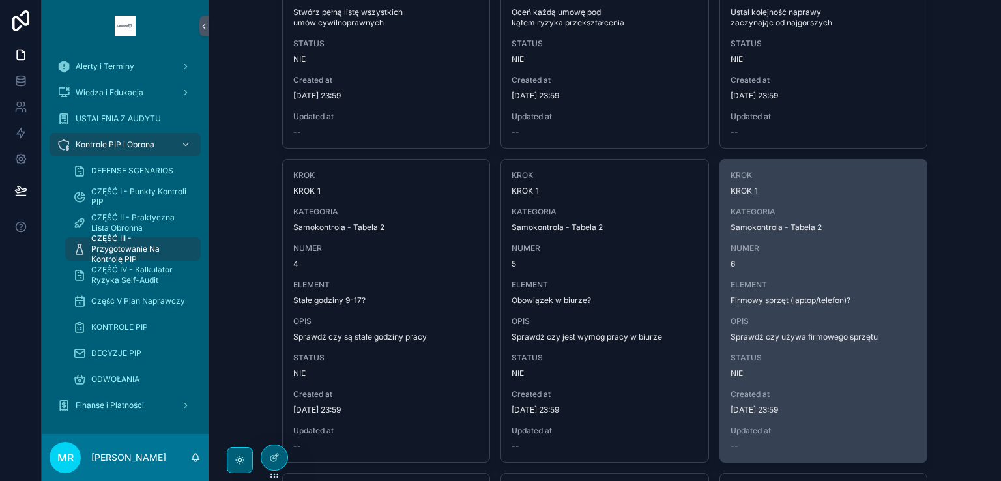
click at [784, 259] on span "6" at bounding box center [823, 264] width 186 height 10
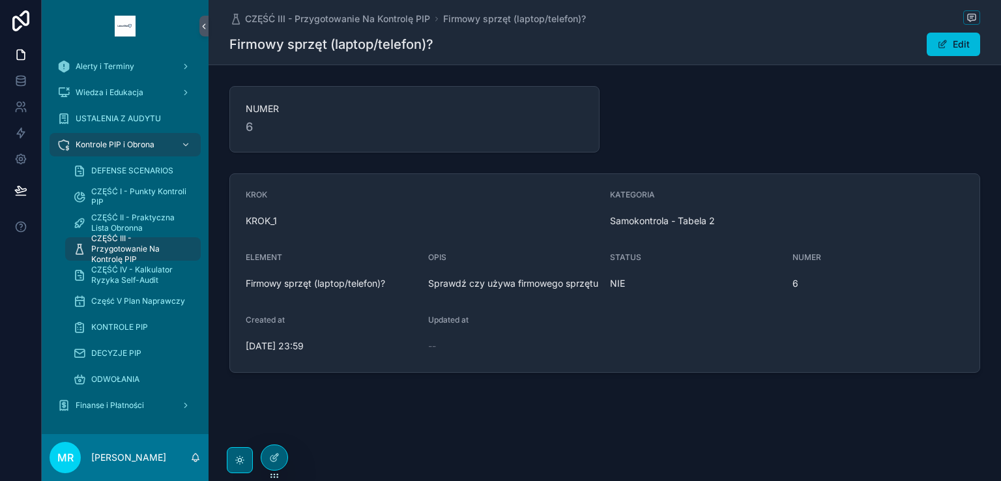
click at [624, 280] on span "NIE" at bounding box center [696, 283] width 172 height 13
click at [947, 49] on span "scrollable content" at bounding box center [942, 44] width 10 height 10
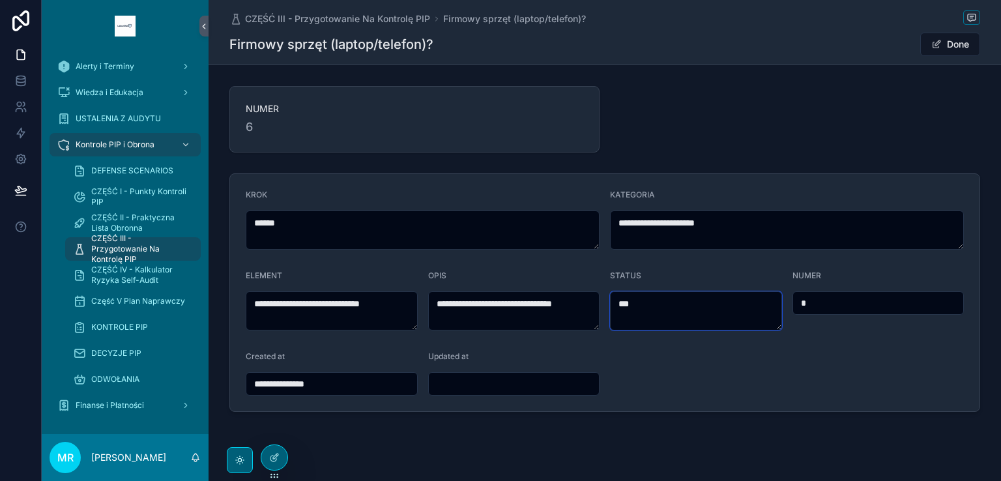
click at [653, 316] on textarea "***" at bounding box center [696, 310] width 172 height 39
click at [956, 48] on button "Done" at bounding box center [950, 44] width 60 height 23
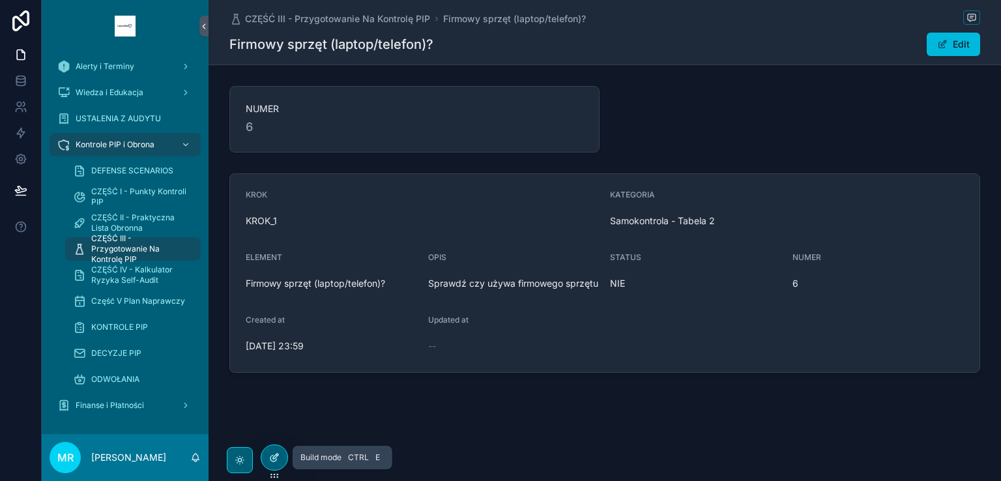
click at [278, 460] on icon at bounding box center [274, 457] width 10 height 10
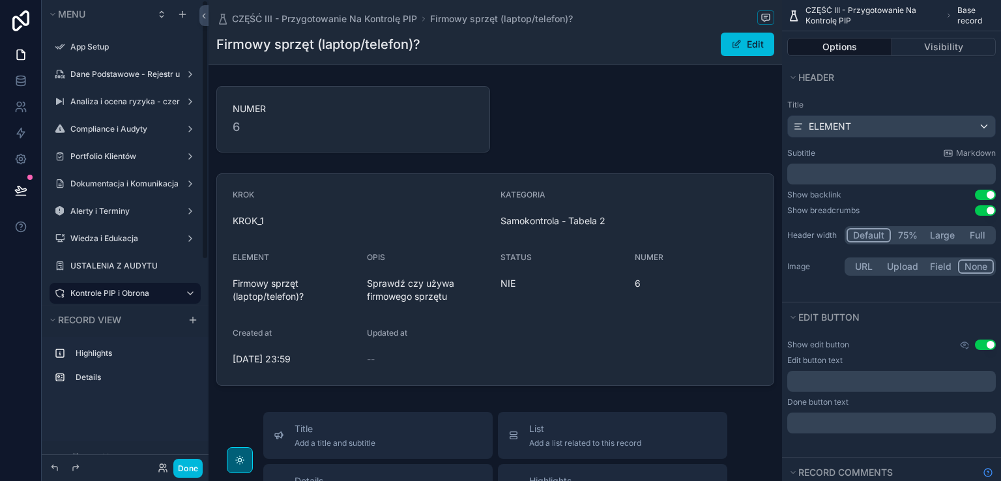
click at [133, 288] on label "Kontrole PIP i Obrona" at bounding box center [122, 293] width 104 height 10
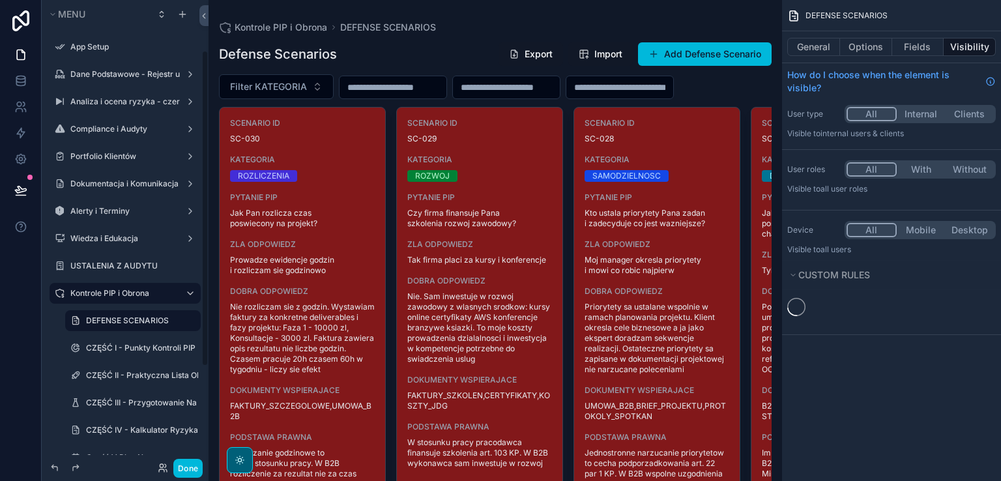
scroll to position [74, 0]
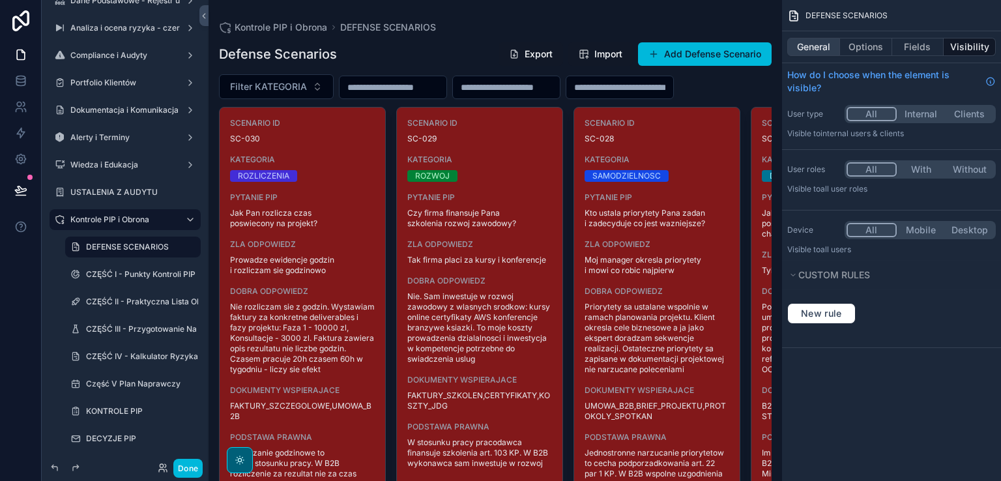
click at [814, 50] on button "General" at bounding box center [813, 47] width 53 height 18
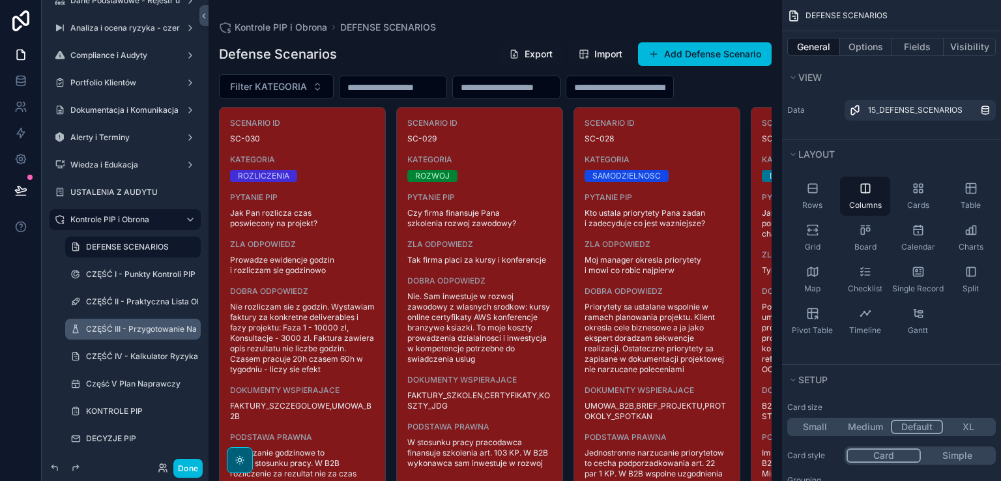
click at [148, 334] on div "CZĘŚĆ III - Przygotowanie Na Kontrolę PIP" at bounding box center [142, 329] width 112 height 10
click at [148, 332] on label "CZĘŚĆ III - Przygotowanie Na Kontrolę PIP" at bounding box center [142, 329] width 112 height 10
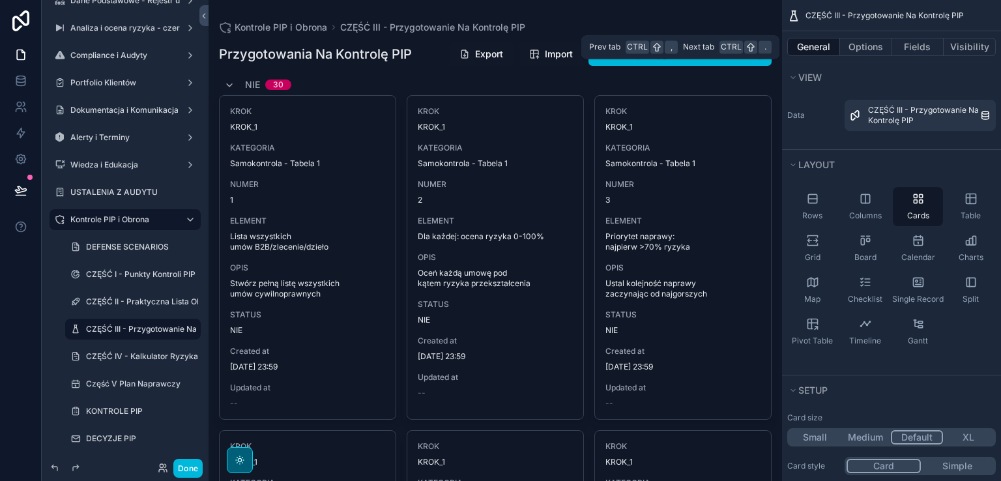
click at [808, 49] on button "General" at bounding box center [813, 47] width 53 height 18
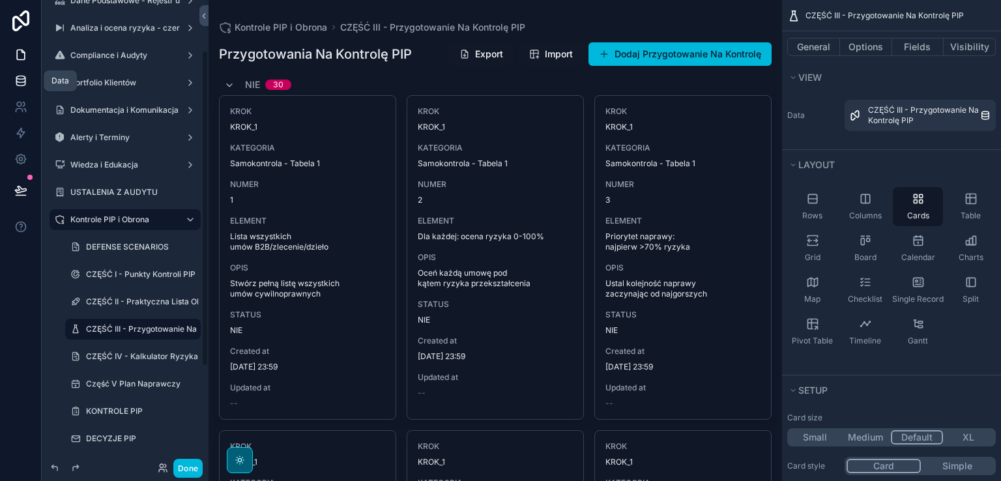
click at [20, 83] on icon at bounding box center [20, 80] width 13 height 13
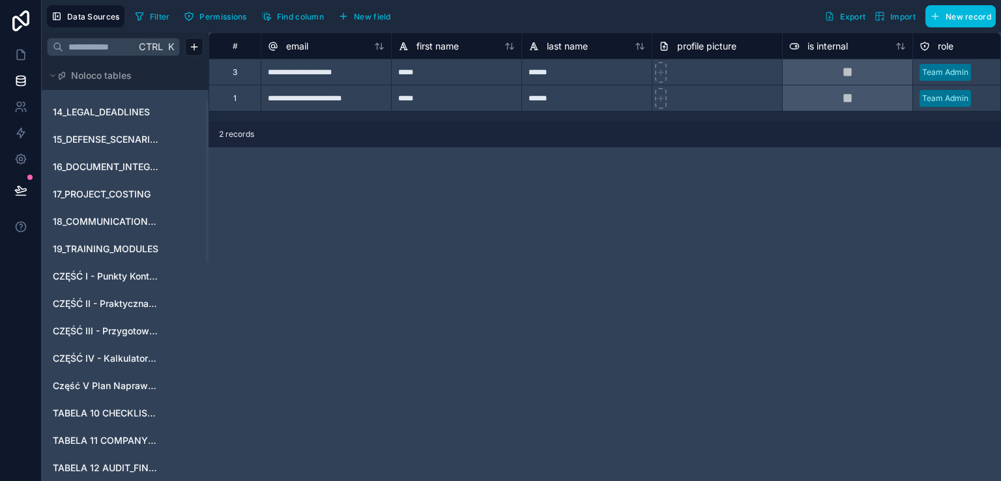
scroll to position [195, 0]
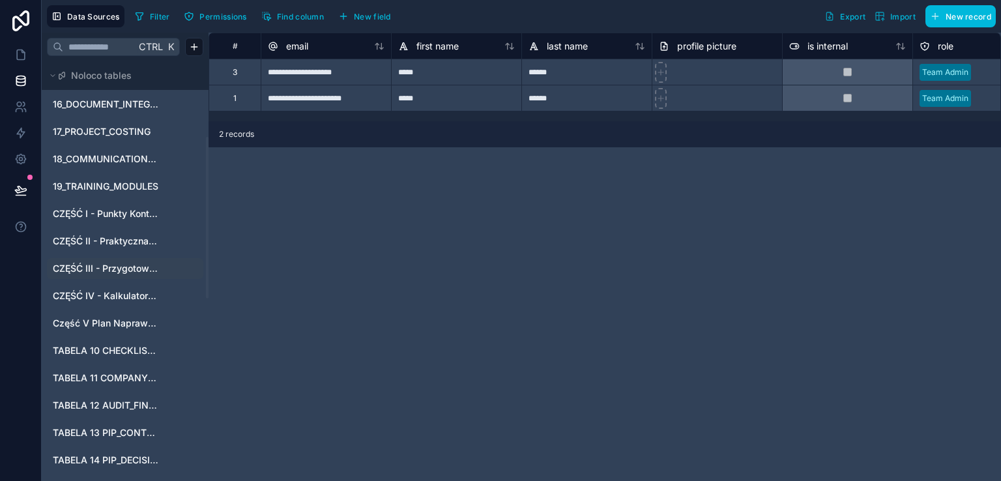
click at [119, 267] on span "CZĘŚĆ III - Przygotowanie Na Kontrolę PIP" at bounding box center [106, 268] width 106 height 13
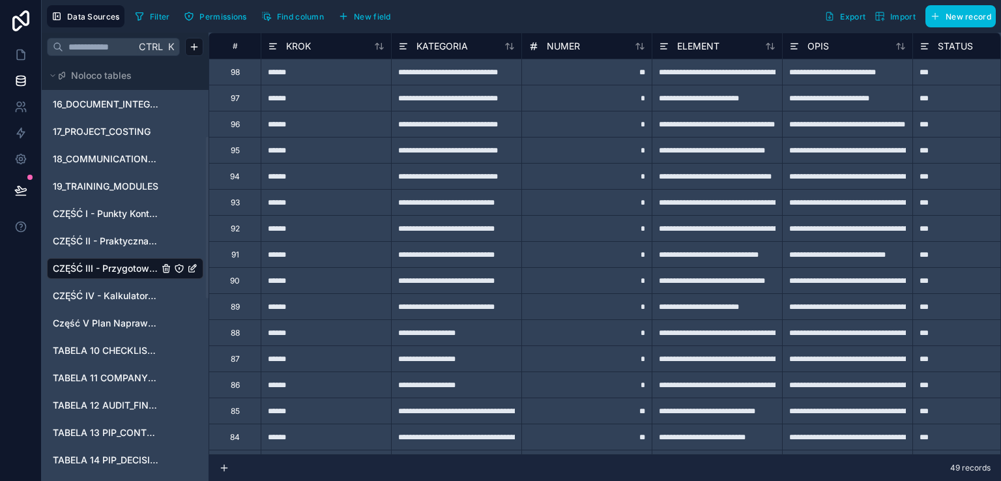
click at [274, 48] on icon at bounding box center [273, 46] width 10 height 16
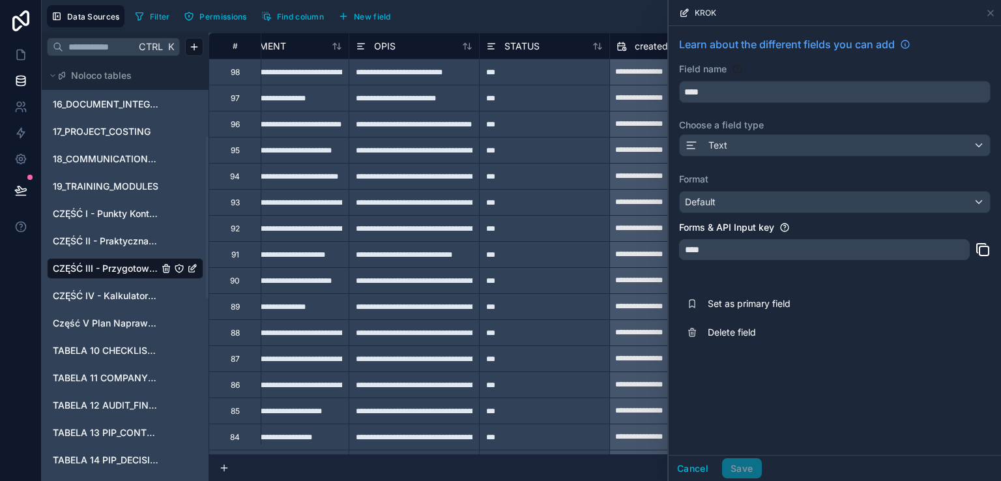
scroll to position [0, 443]
click at [490, 48] on div "STATUS" at bounding box center [512, 46] width 53 height 16
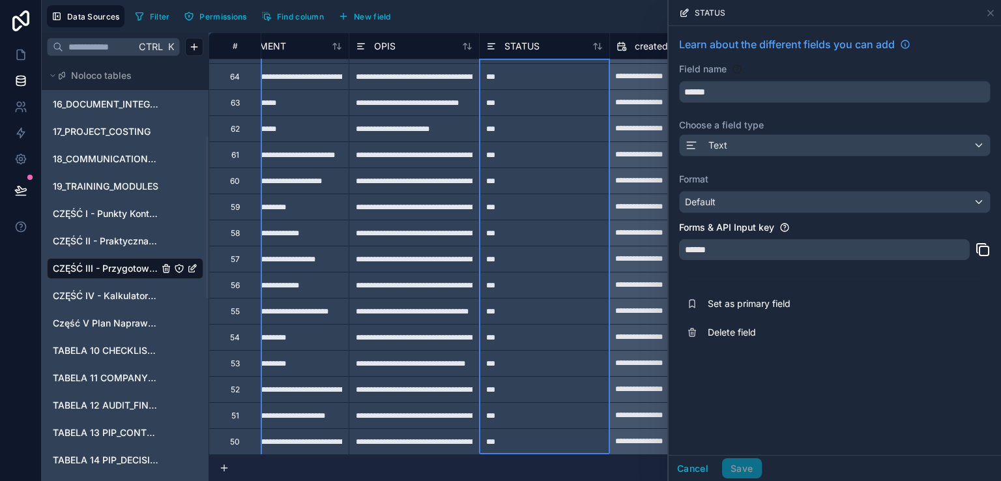
scroll to position [631, 443]
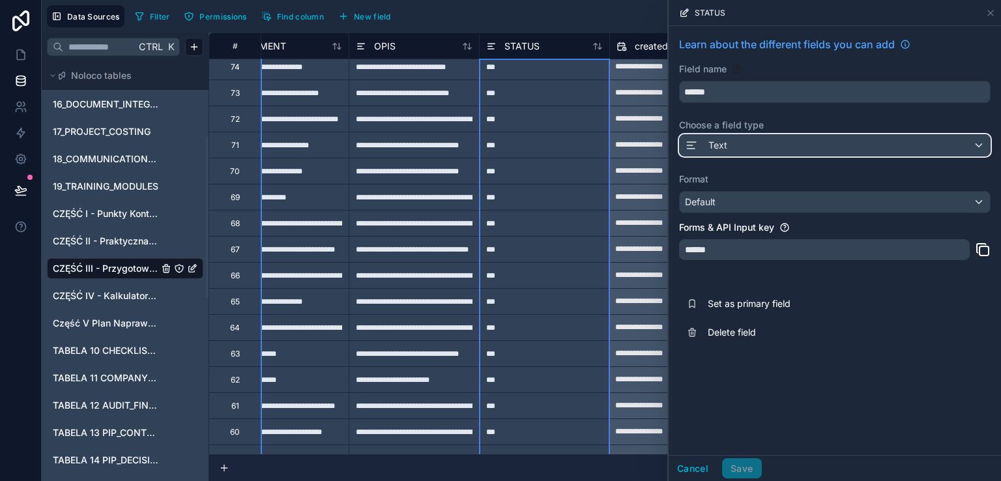
click at [730, 144] on div "Text" at bounding box center [834, 145] width 310 height 21
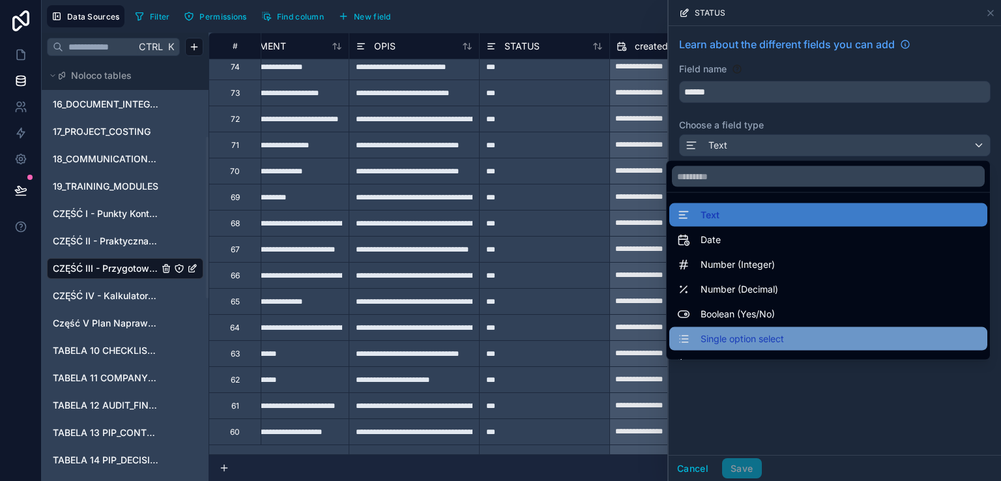
click at [740, 339] on span "Single option select" at bounding box center [741, 339] width 83 height 16
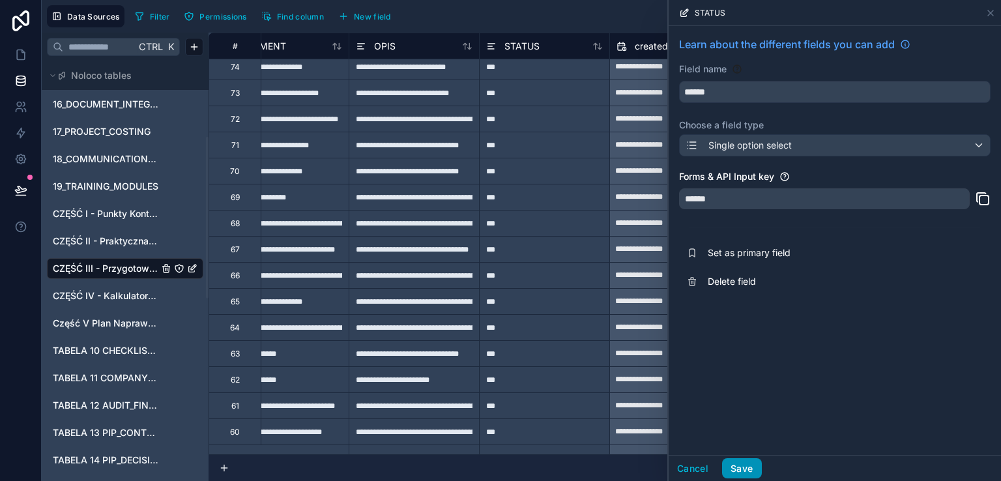
click at [740, 466] on button "Save" at bounding box center [741, 468] width 39 height 21
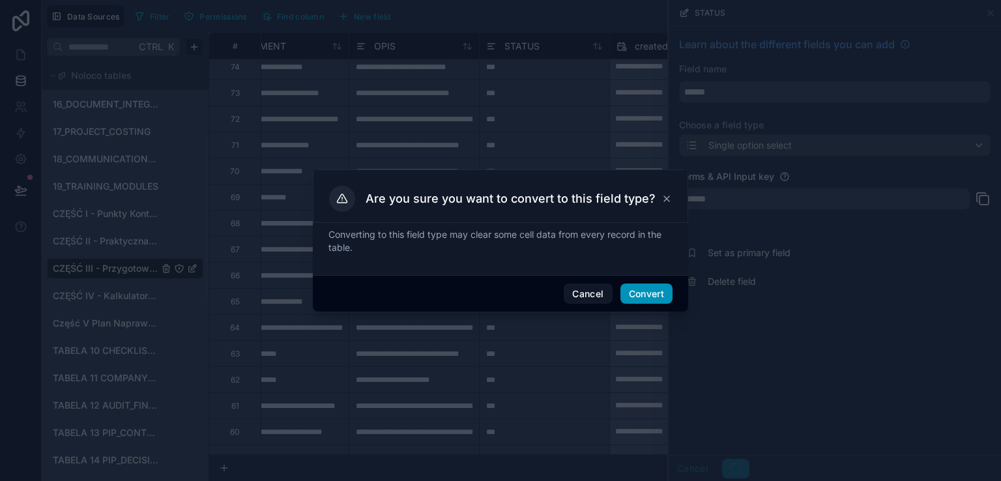
click at [646, 289] on button "Convert" at bounding box center [646, 293] width 52 height 21
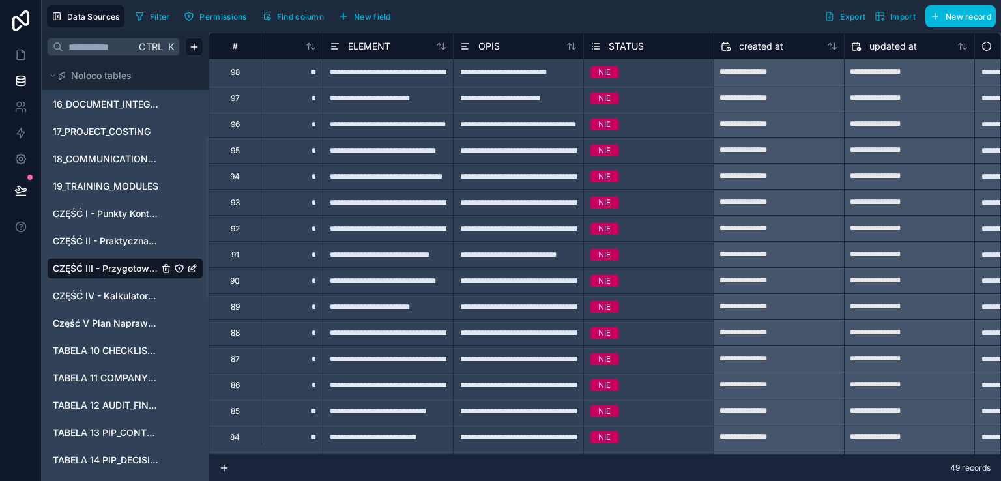
scroll to position [0, 343]
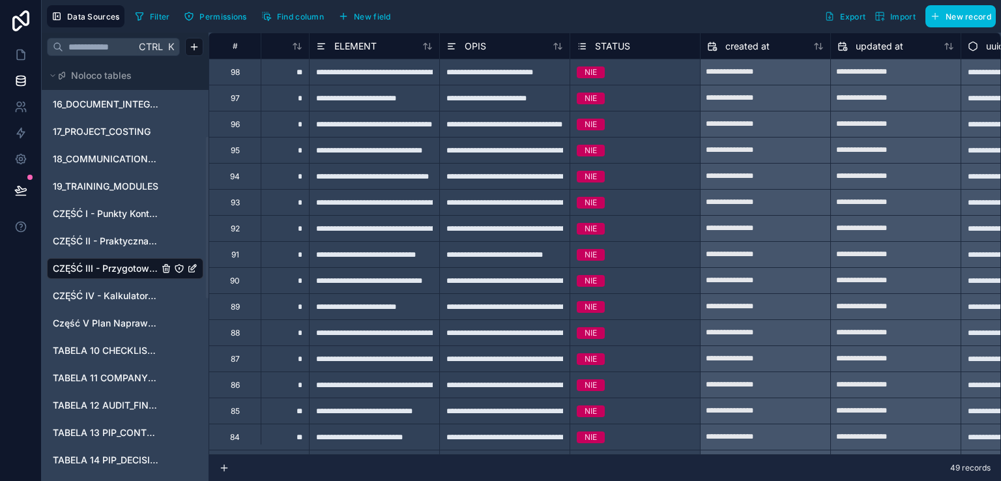
click at [583, 45] on icon at bounding box center [582, 46] width 10 height 16
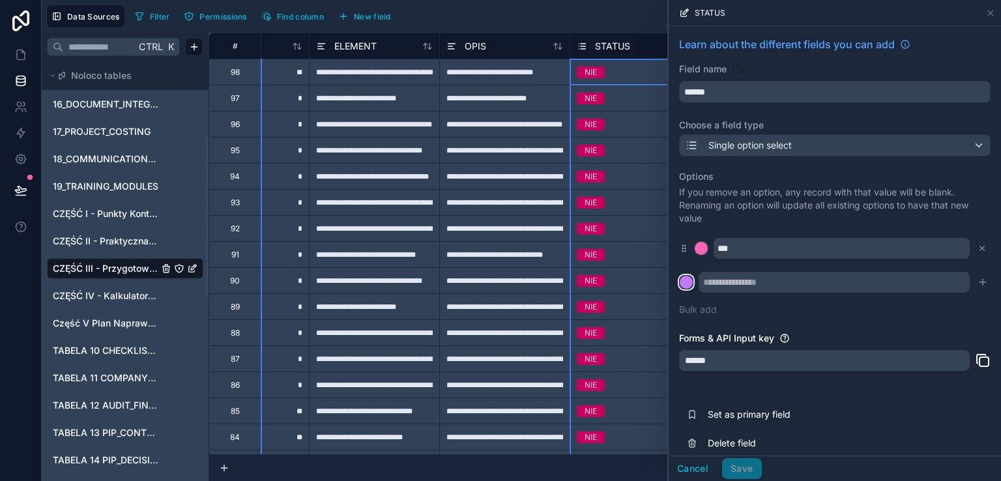
click at [689, 279] on div at bounding box center [685, 282] width 13 height 13
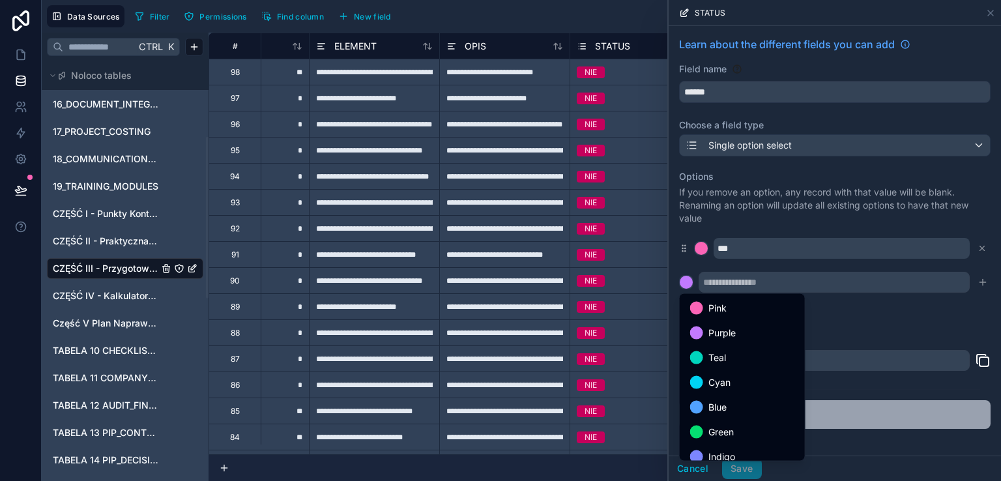
click at [703, 424] on div "Green" at bounding box center [742, 432] width 104 height 16
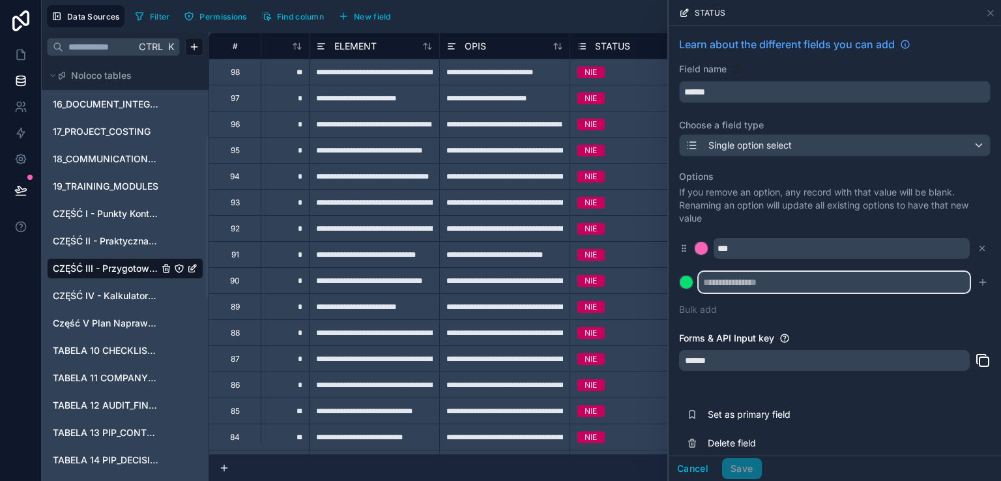
click at [728, 279] on input "text" at bounding box center [833, 282] width 271 height 21
type input "***"
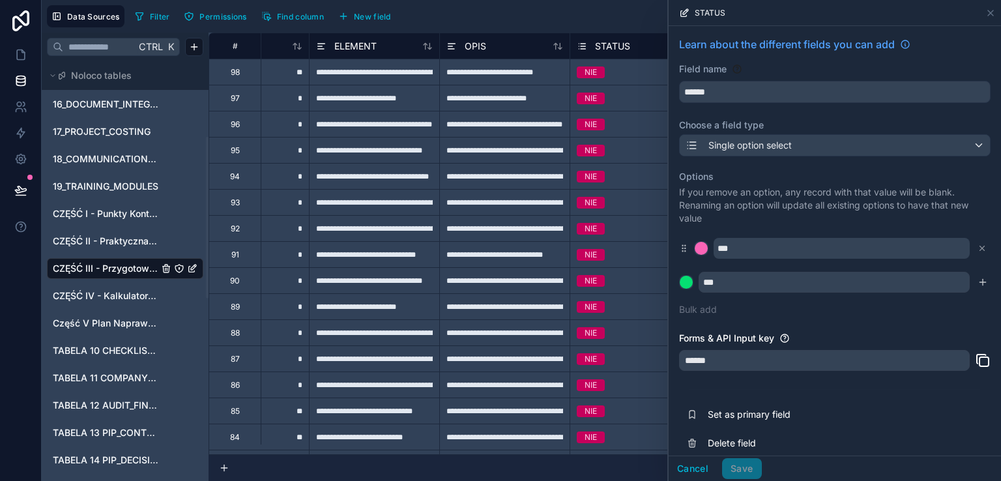
click at [751, 471] on div "Cancel Save" at bounding box center [714, 468] width 93 height 21
click at [977, 284] on icon "submit" at bounding box center [982, 282] width 10 height 10
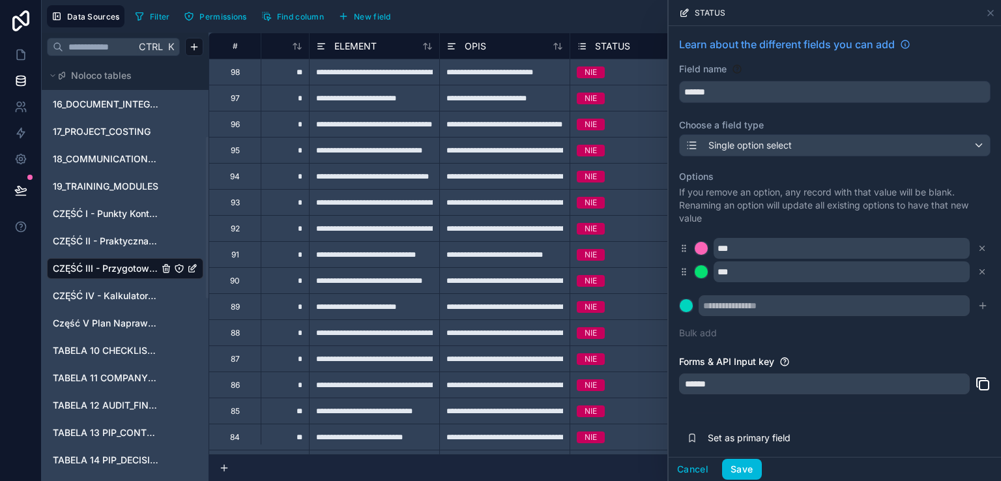
click at [740, 467] on button "Save" at bounding box center [741, 469] width 39 height 21
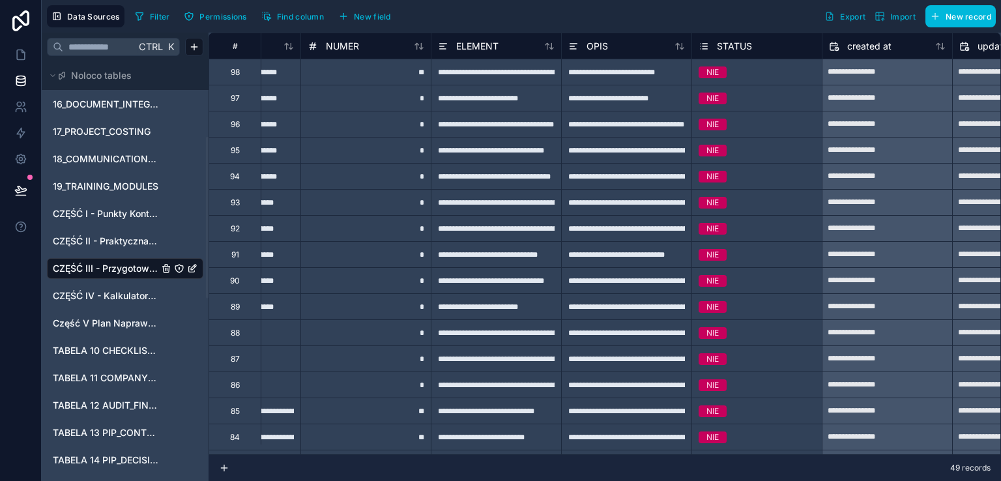
scroll to position [0, 315]
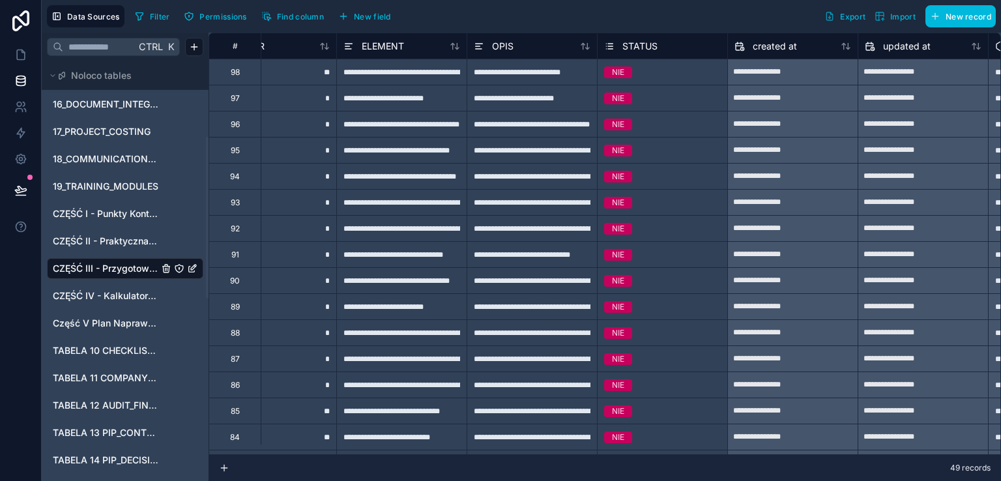
click at [659, 73] on div "NIE" at bounding box center [662, 72] width 130 height 14
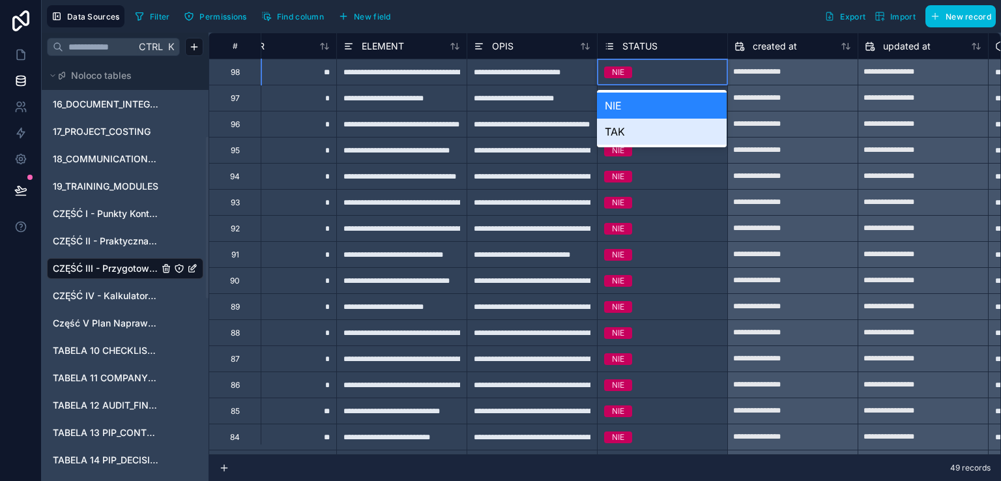
click at [640, 129] on div "TAK" at bounding box center [662, 132] width 130 height 26
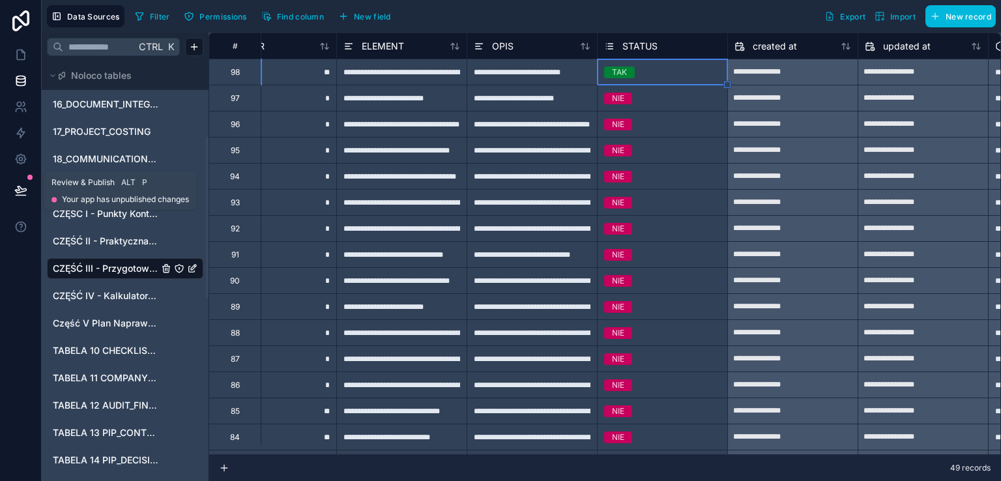
click at [31, 188] on button at bounding box center [21, 190] width 29 height 36
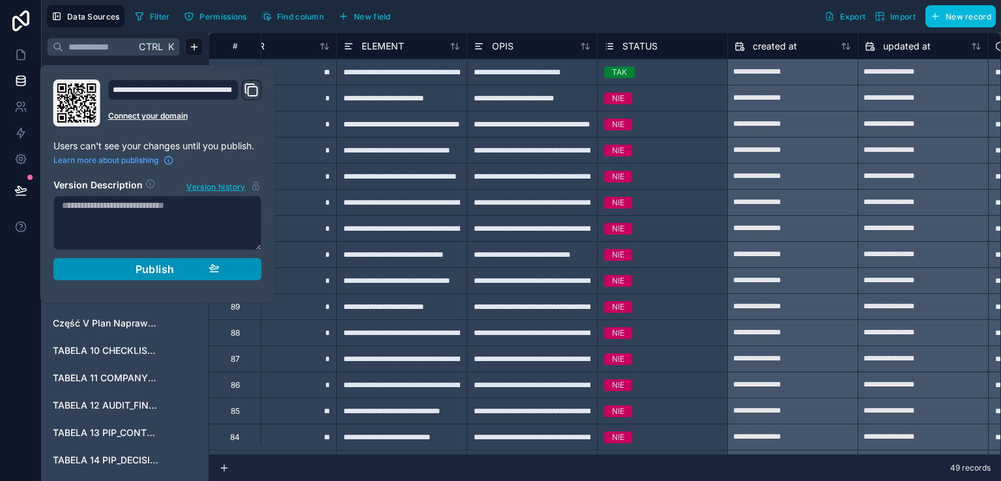
click at [169, 272] on span "Publish" at bounding box center [154, 269] width 39 height 13
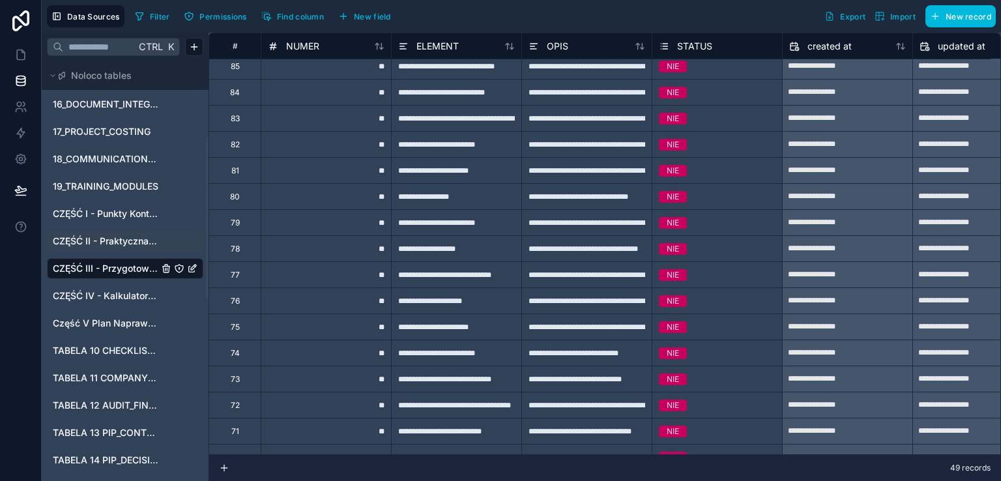
scroll to position [586, 261]
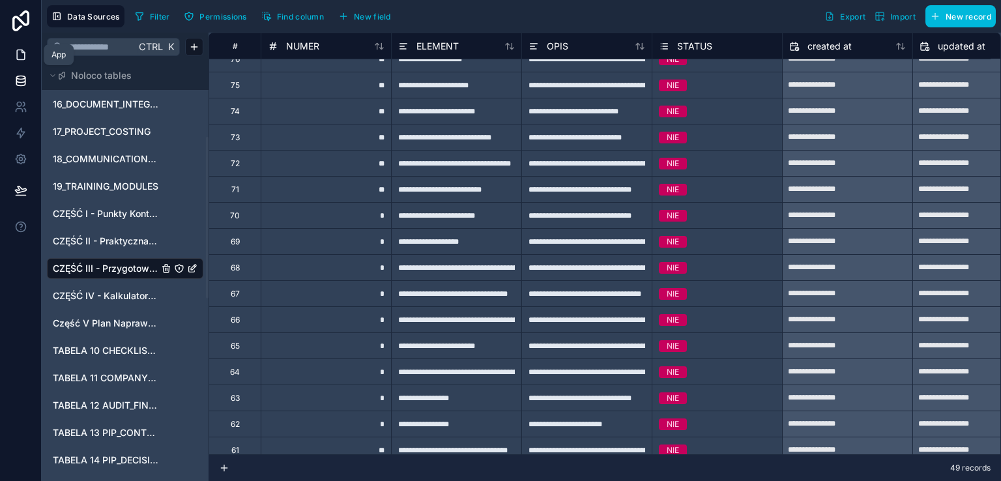
click at [18, 51] on icon at bounding box center [20, 54] width 13 height 13
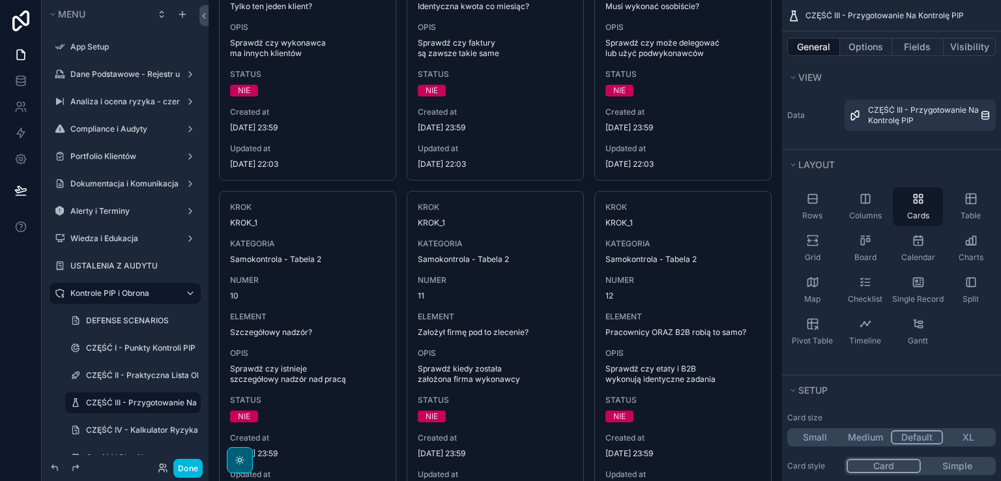
scroll to position [847, 0]
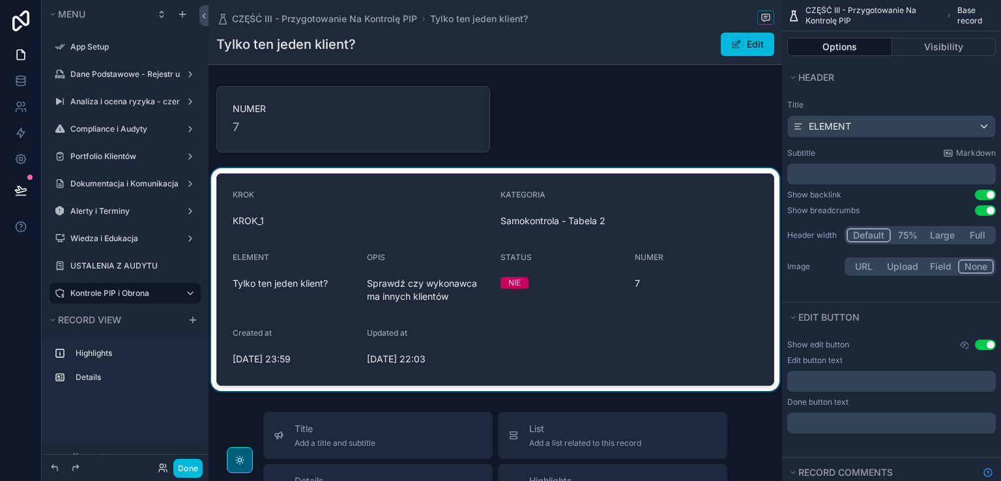
click at [674, 204] on div "scrollable content" at bounding box center [494, 279] width 573 height 223
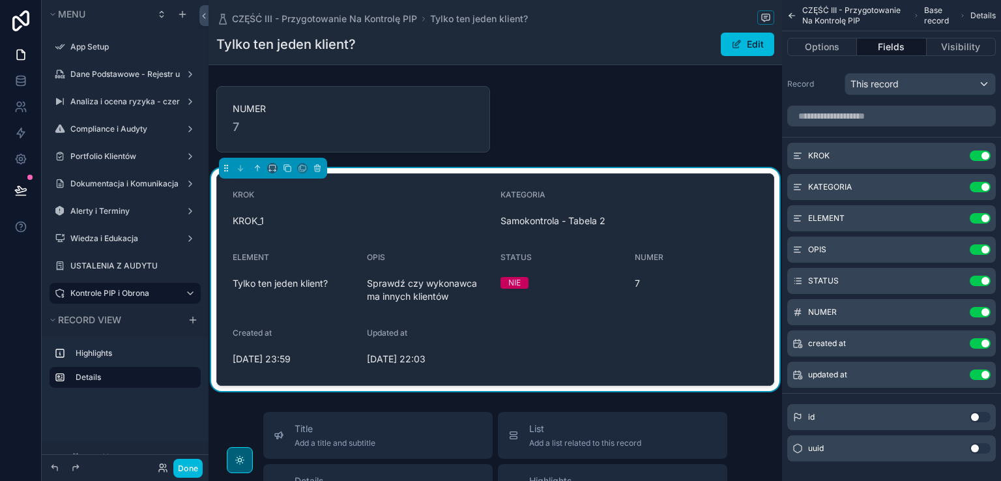
click at [191, 464] on button "Done" at bounding box center [187, 468] width 29 height 19
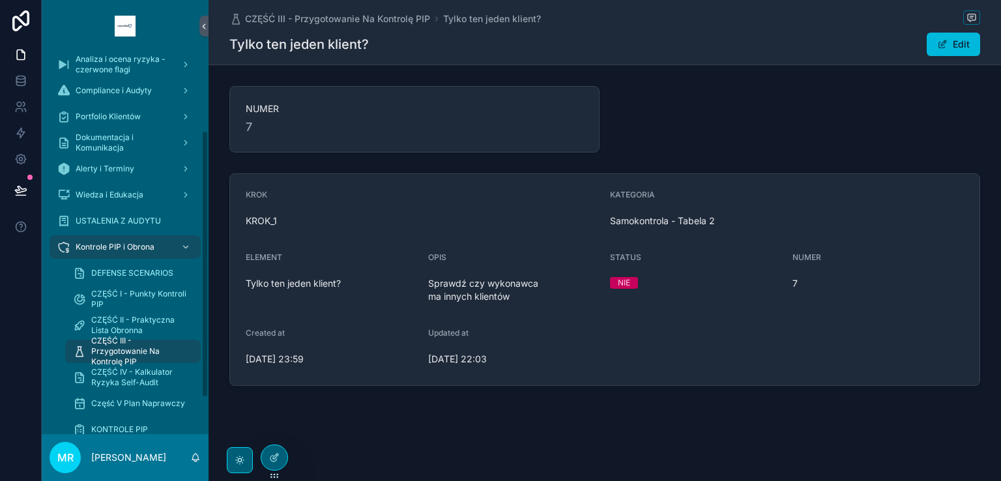
scroll to position [163, 0]
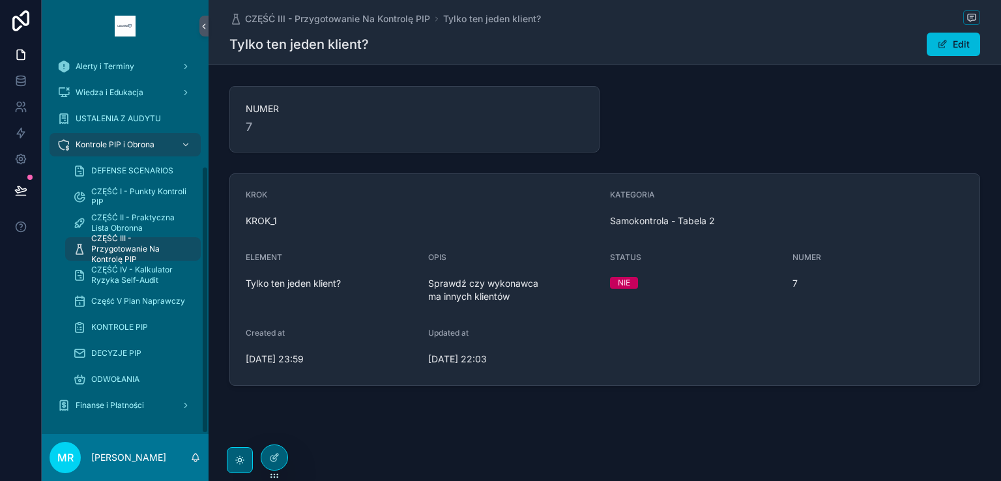
click at [118, 247] on span "CZĘŚĆ III - Przygotowanie Na Kontrolę PIP" at bounding box center [139, 248] width 96 height 31
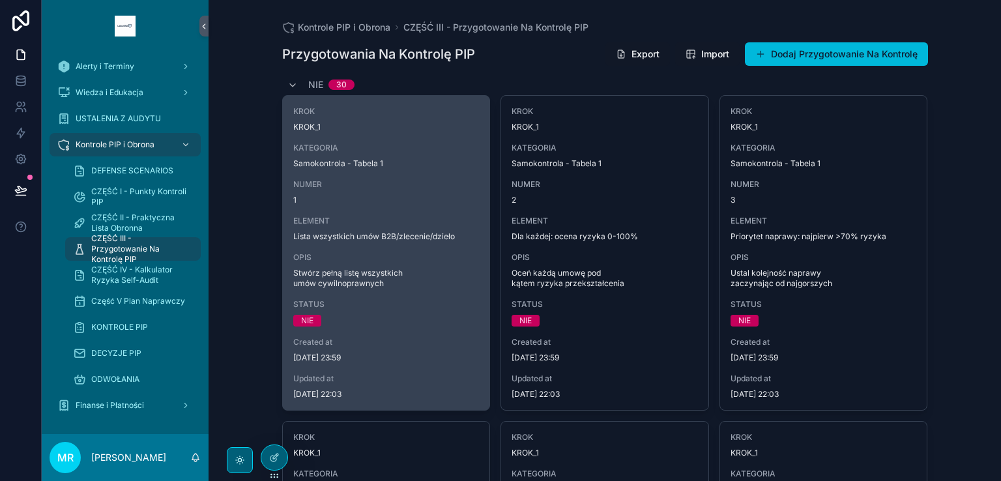
click at [351, 270] on span "Stwórz pełną listę wszystkich umów cywilnoprawnych" at bounding box center [386, 278] width 186 height 21
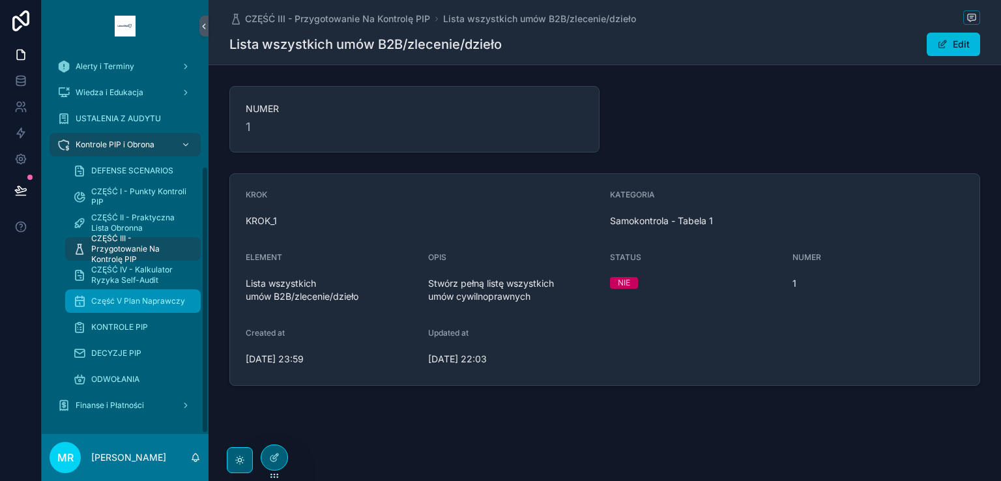
click at [106, 303] on span "Część V Plan Naprawczy" at bounding box center [138, 301] width 94 height 10
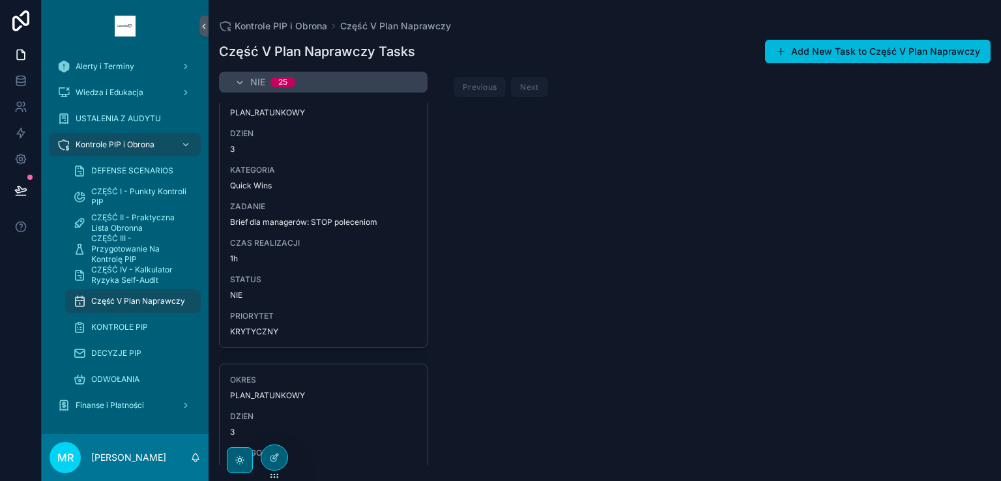
scroll to position [2019, 0]
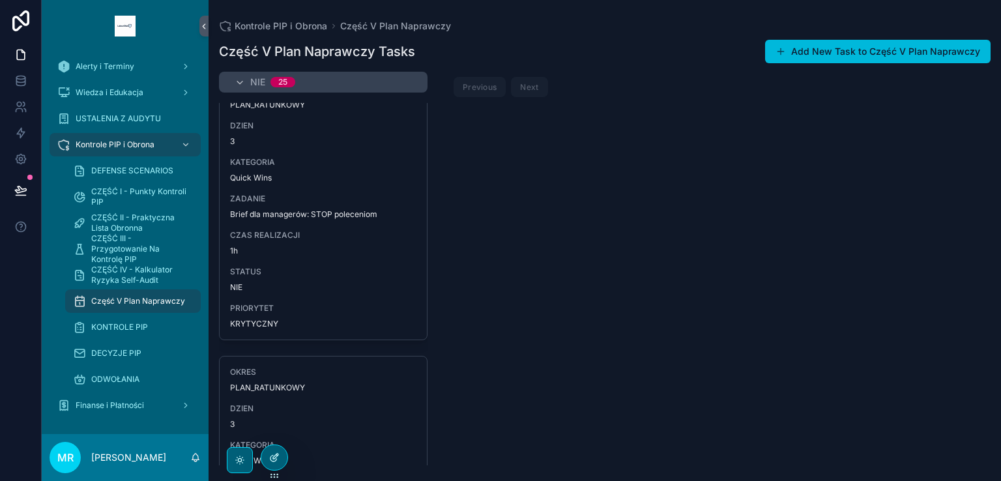
click at [278, 451] on div at bounding box center [274, 457] width 26 height 25
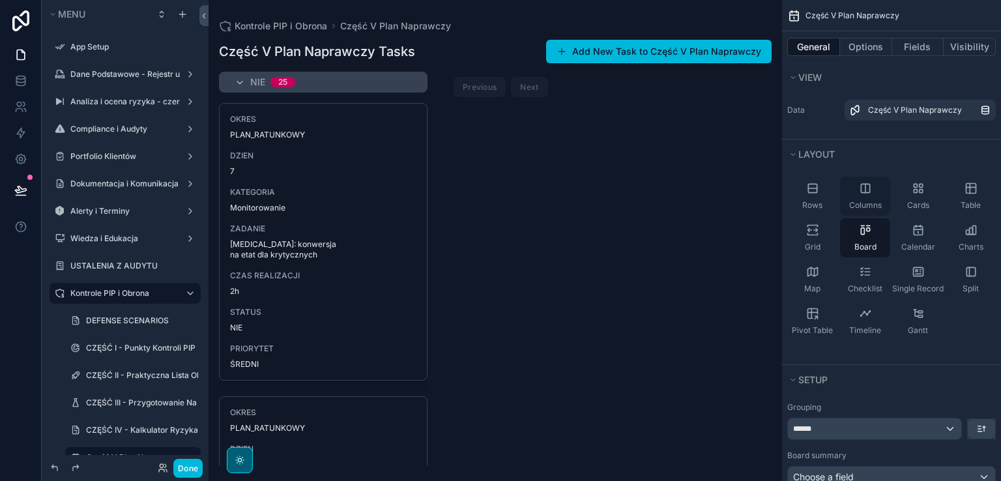
click at [862, 186] on icon "scrollable content" at bounding box center [865, 188] width 13 height 13
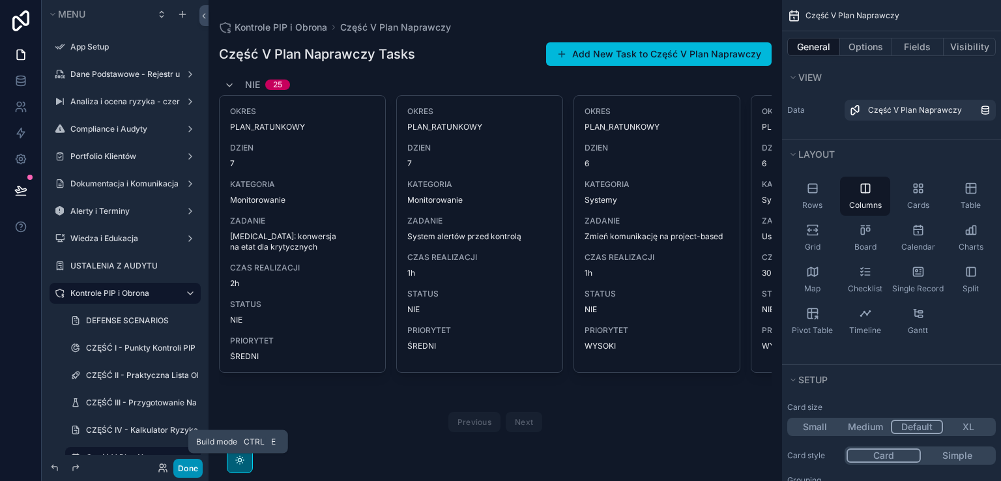
click at [190, 466] on button "Done" at bounding box center [187, 468] width 29 height 19
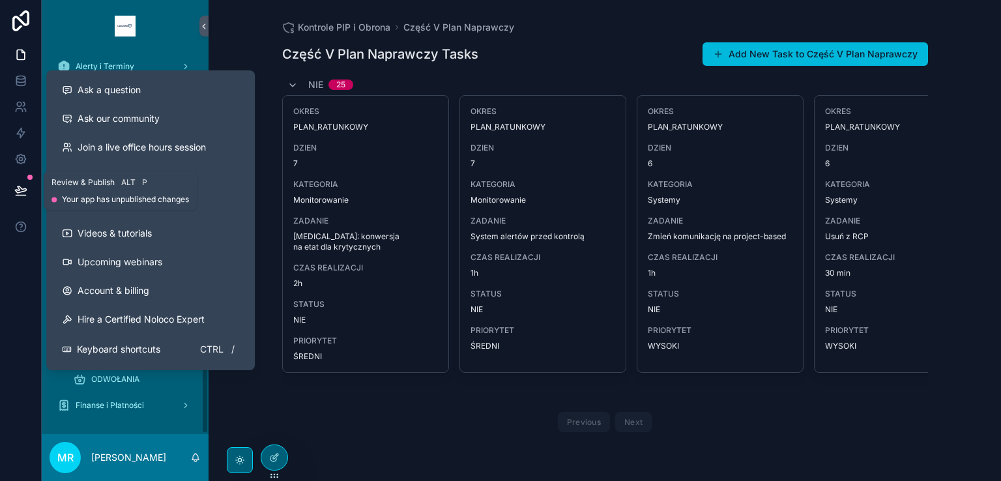
click at [18, 176] on button at bounding box center [21, 190] width 29 height 36
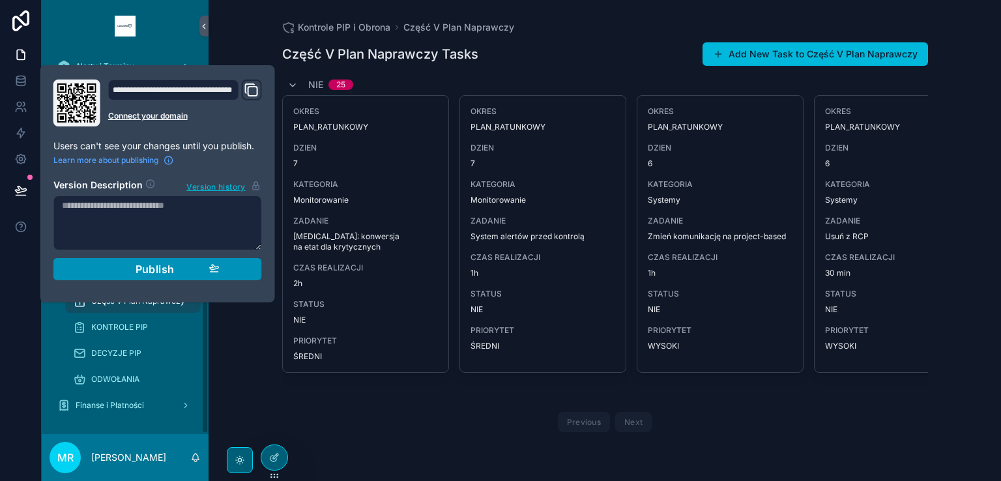
click at [123, 269] on div "Publish" at bounding box center [158, 269] width 124 height 13
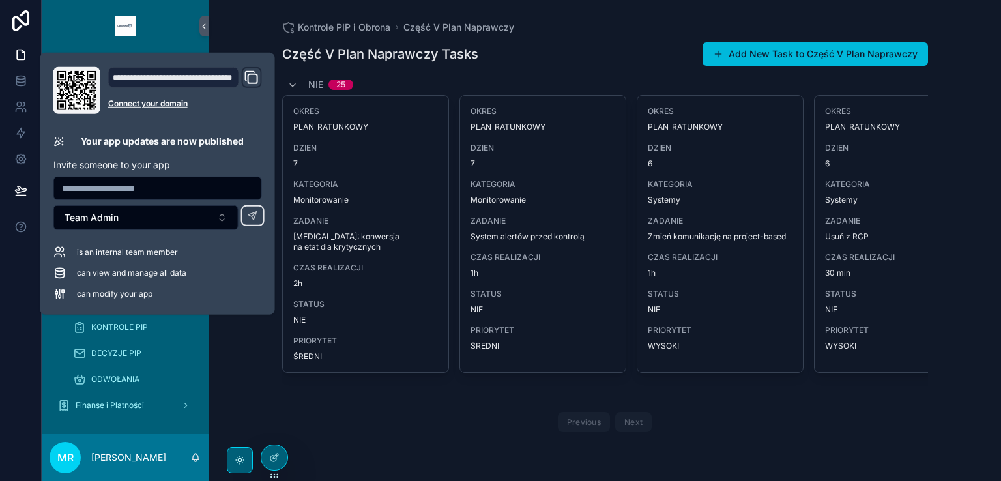
click at [355, 403] on div "NIE 25 OKRES PLAN_RATUNKOWY DZIEN 7 KATEGORIA Monitorowanie ZADANIE [MEDICAL_DA…" at bounding box center [605, 255] width 646 height 363
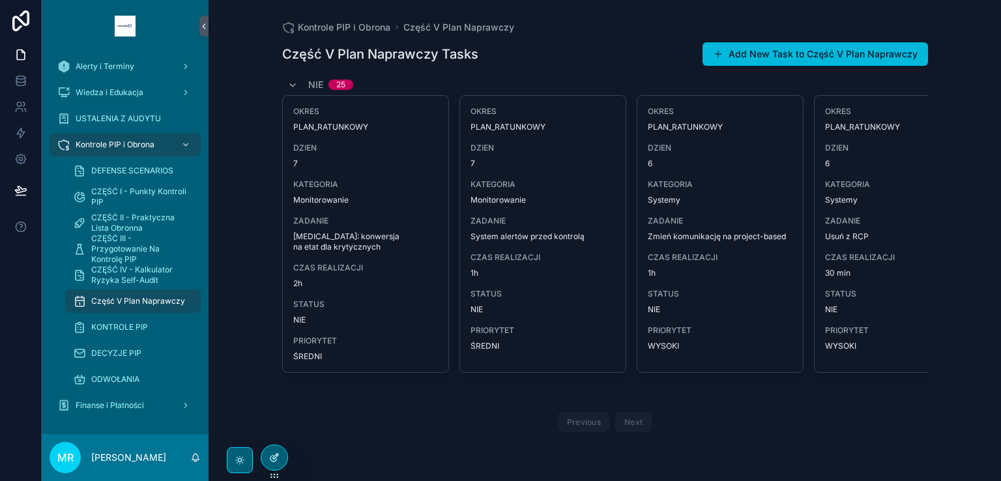
click at [270, 454] on icon at bounding box center [274, 457] width 10 height 10
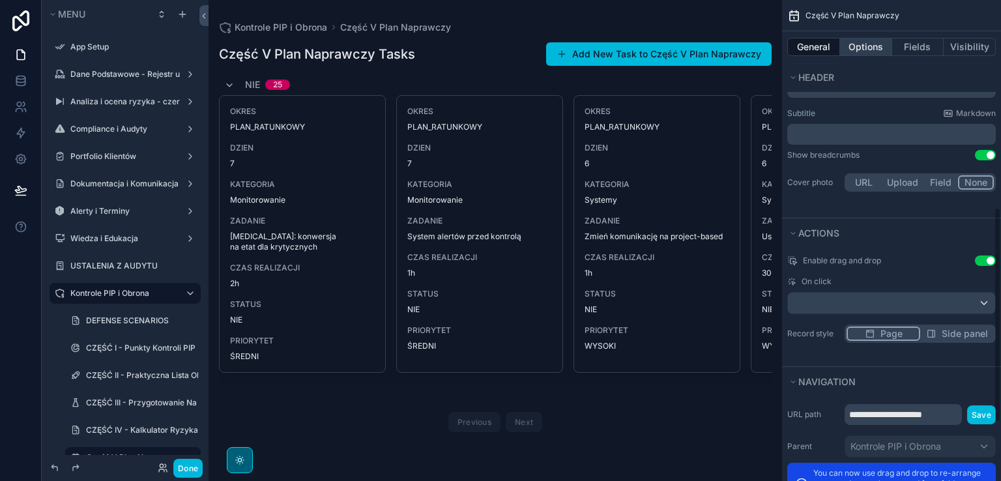
scroll to position [464, 0]
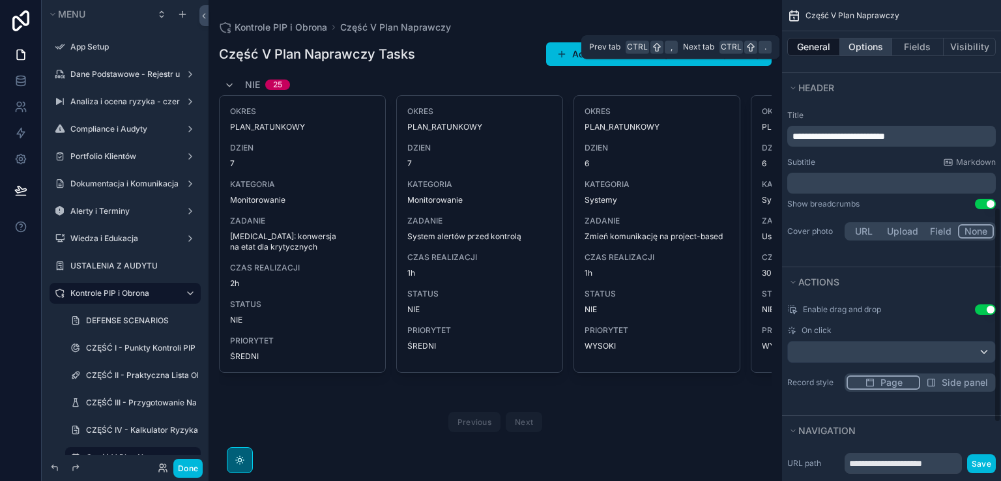
click at [859, 44] on button "Options" at bounding box center [866, 47] width 52 height 18
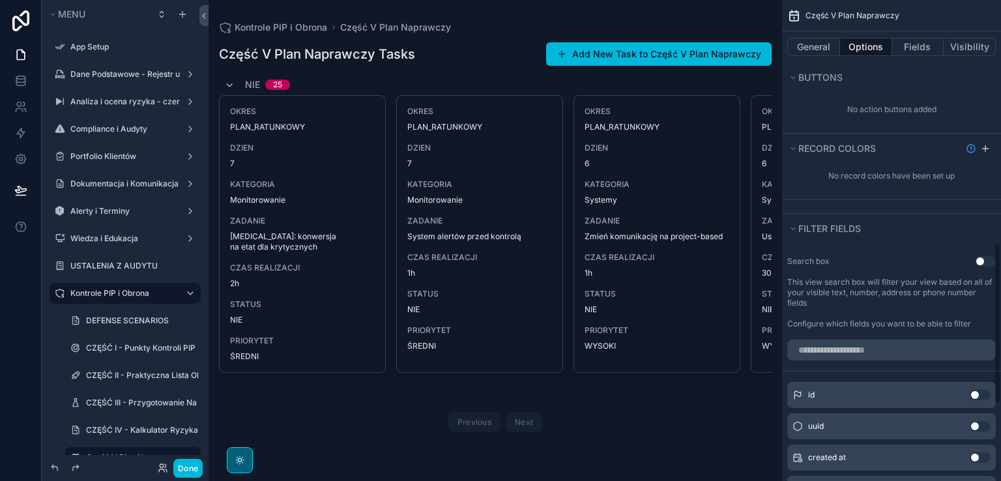
scroll to position [724, 0]
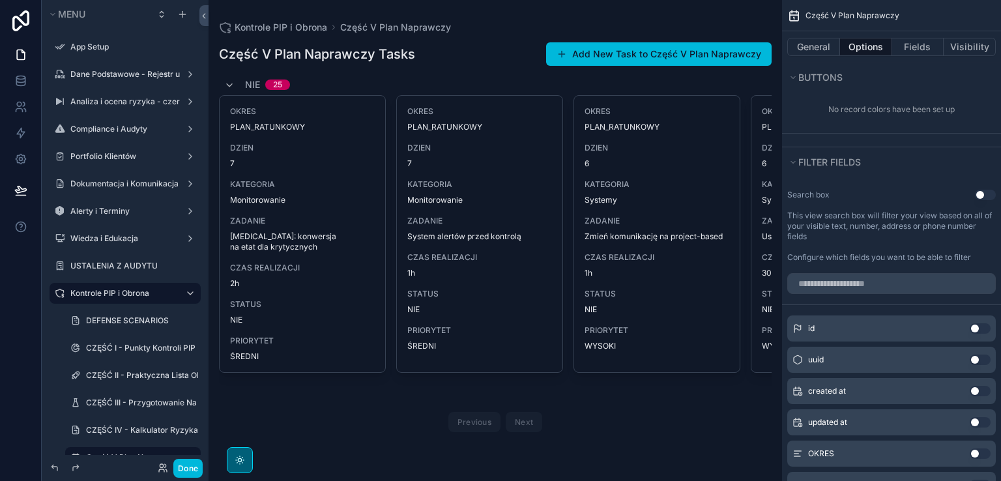
click at [989, 190] on button "Use setting" at bounding box center [985, 195] width 21 height 10
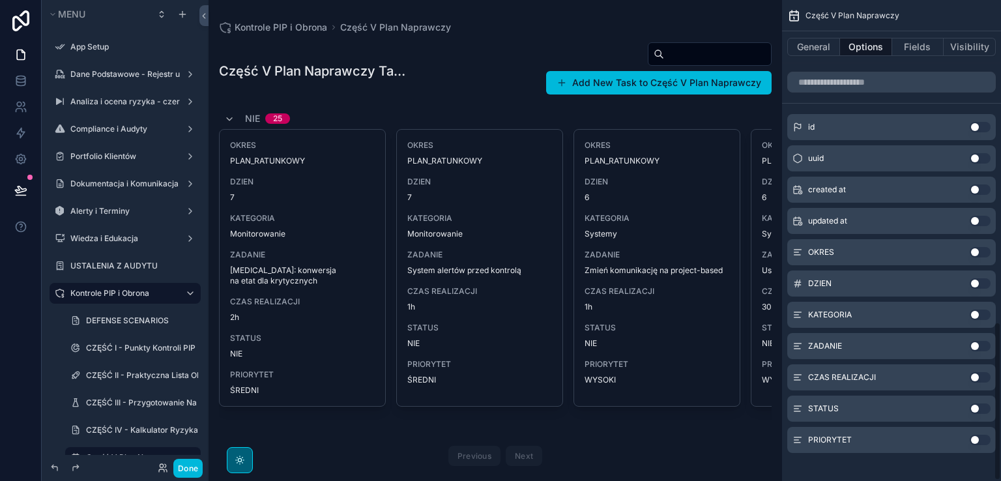
scroll to position [976, 0]
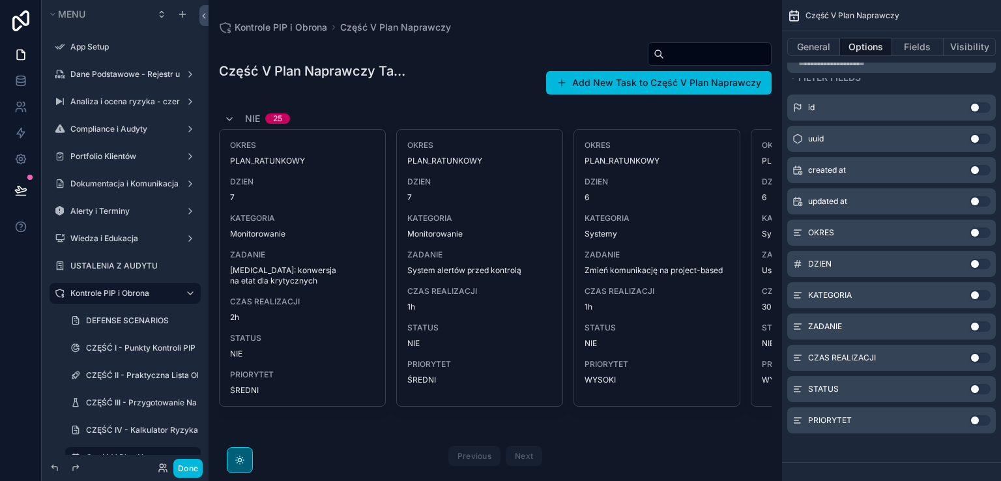
click at [984, 295] on button "Use setting" at bounding box center [979, 295] width 21 height 10
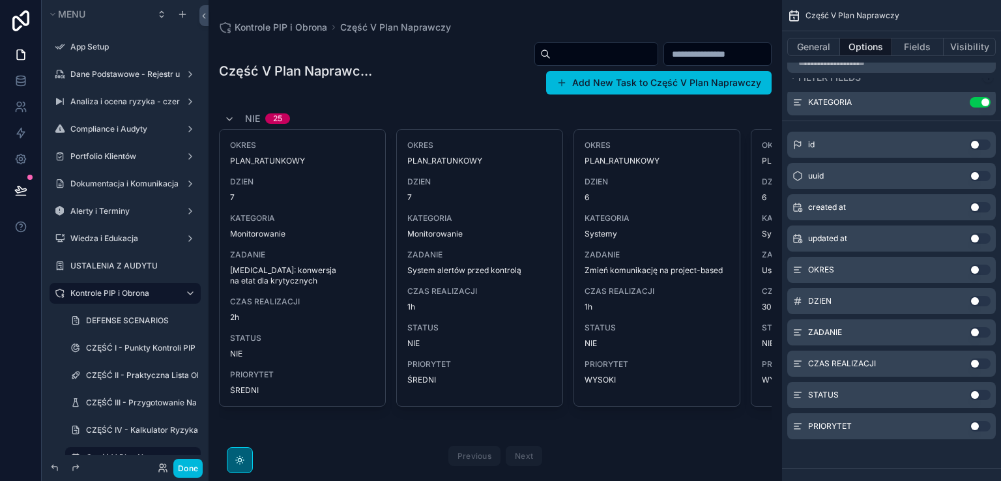
click at [711, 62] on div "scrollable content" at bounding box center [494, 256] width 573 height 513
click at [715, 58] on input "scrollable content" at bounding box center [717, 54] width 107 height 18
click at [986, 328] on button "Use setting" at bounding box center [979, 332] width 21 height 10
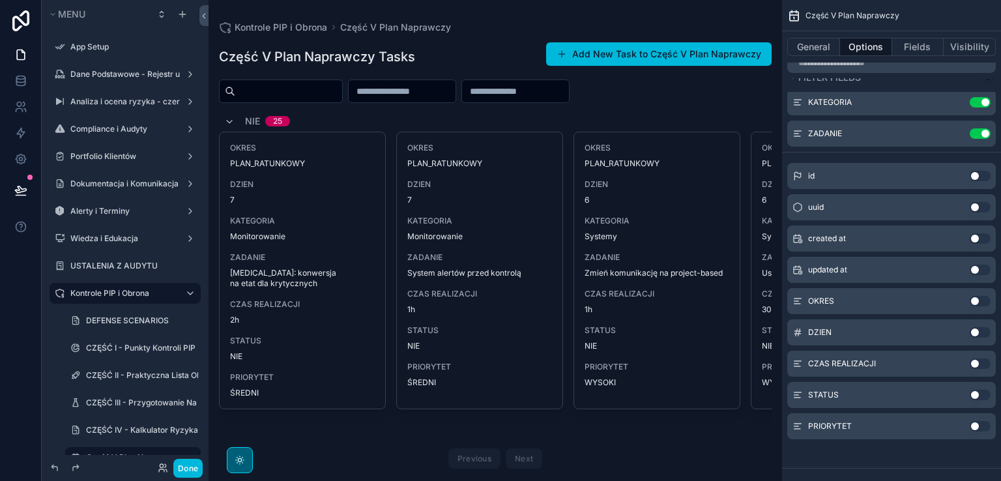
drag, startPoint x: 982, startPoint y: 391, endPoint x: 981, endPoint y: 398, distance: 7.3
click at [982, 392] on button "Use setting" at bounding box center [979, 395] width 21 height 10
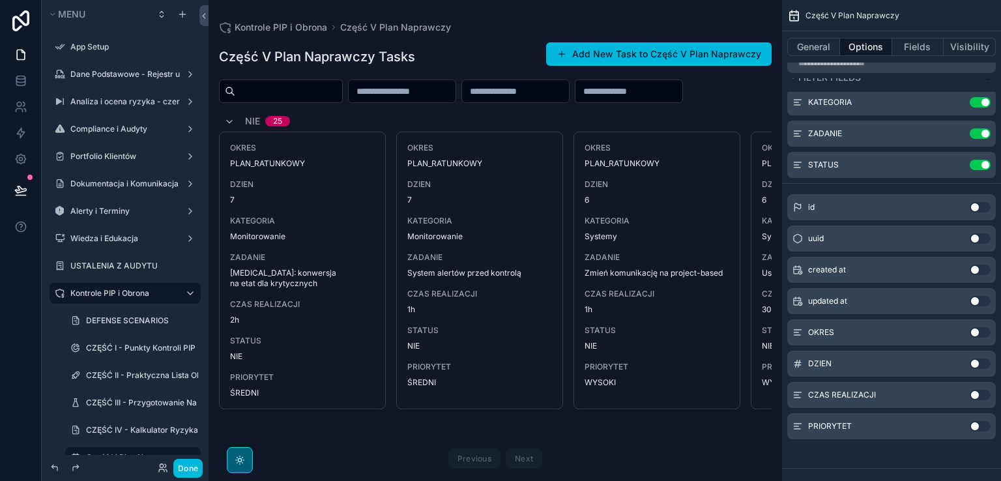
click at [980, 423] on button "Use setting" at bounding box center [979, 426] width 21 height 10
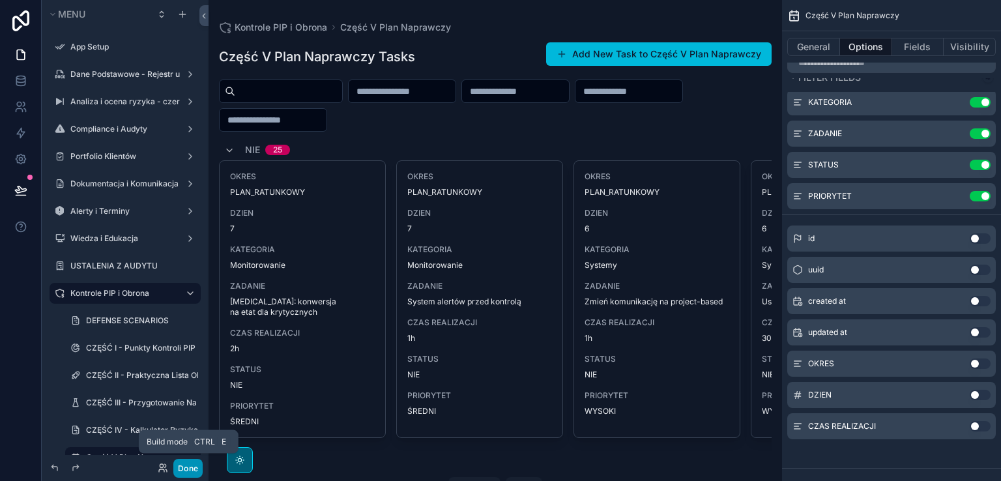
click at [184, 470] on button "Done" at bounding box center [187, 468] width 29 height 19
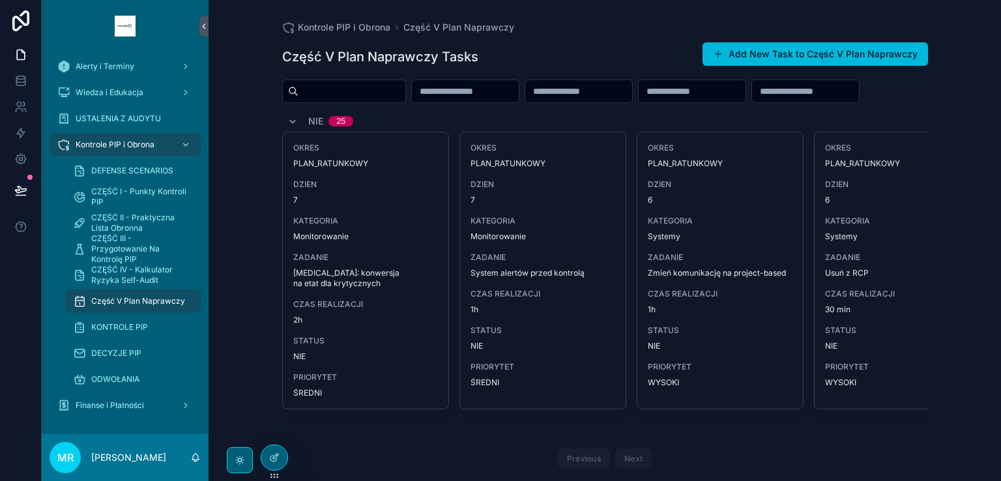
click at [473, 90] on input "scrollable content" at bounding box center [465, 91] width 107 height 18
click at [273, 459] on icon at bounding box center [275, 455] width 5 height 5
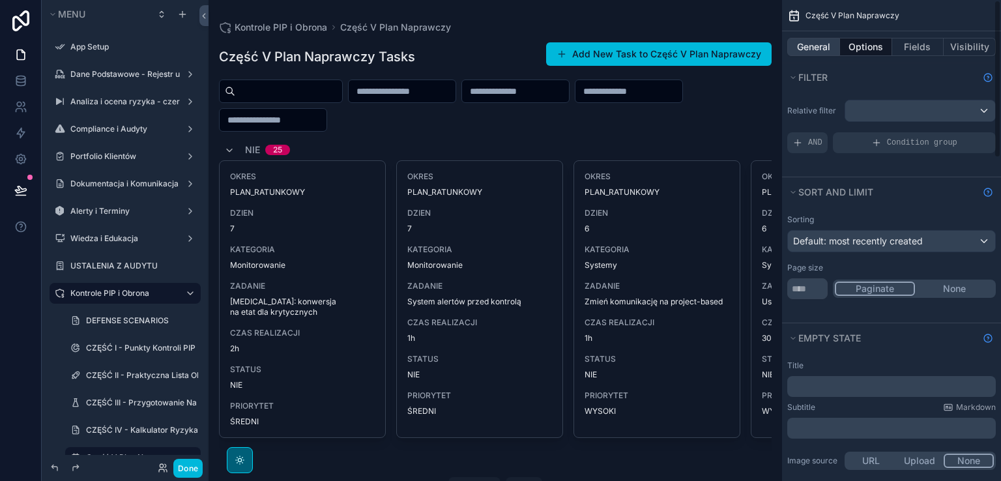
click at [810, 43] on button "General" at bounding box center [813, 47] width 53 height 18
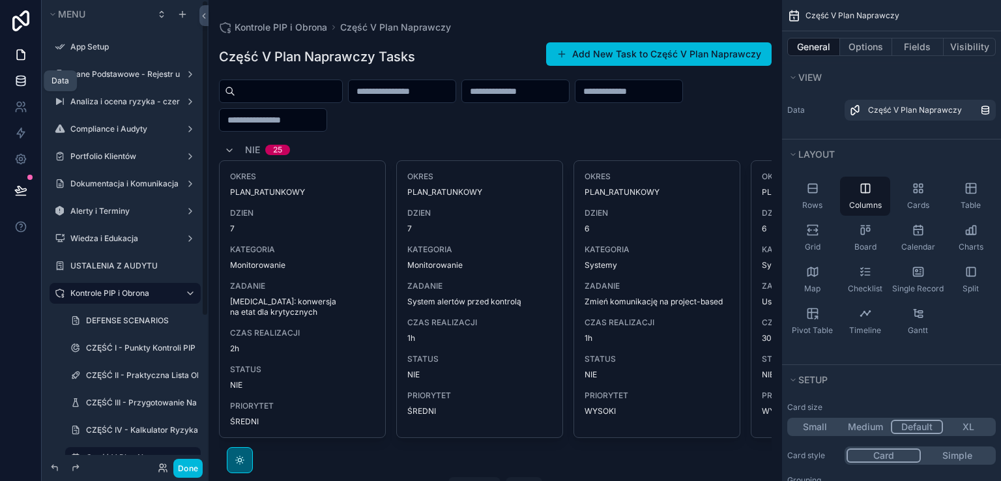
click at [16, 81] on icon at bounding box center [20, 83] width 8 height 5
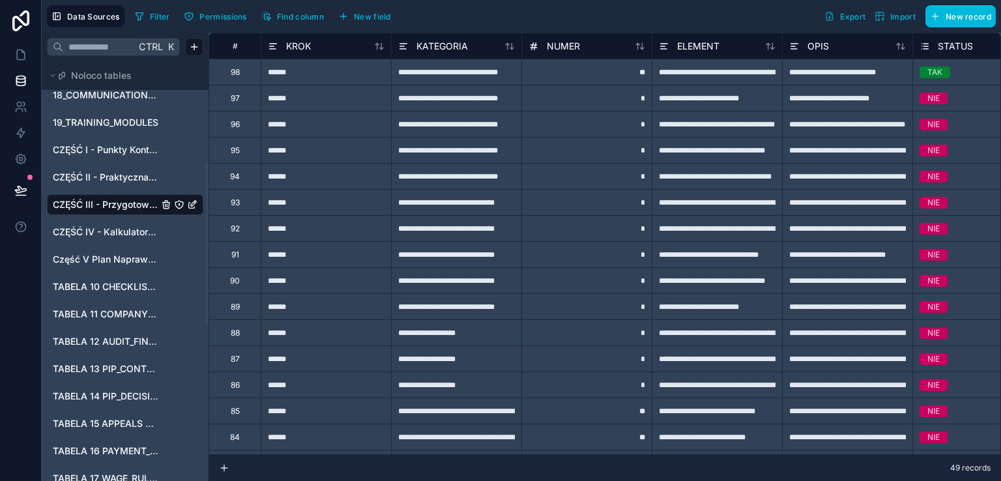
scroll to position [261, 0]
click at [117, 259] on span "Część V Plan Naprawczy" at bounding box center [106, 257] width 106 height 13
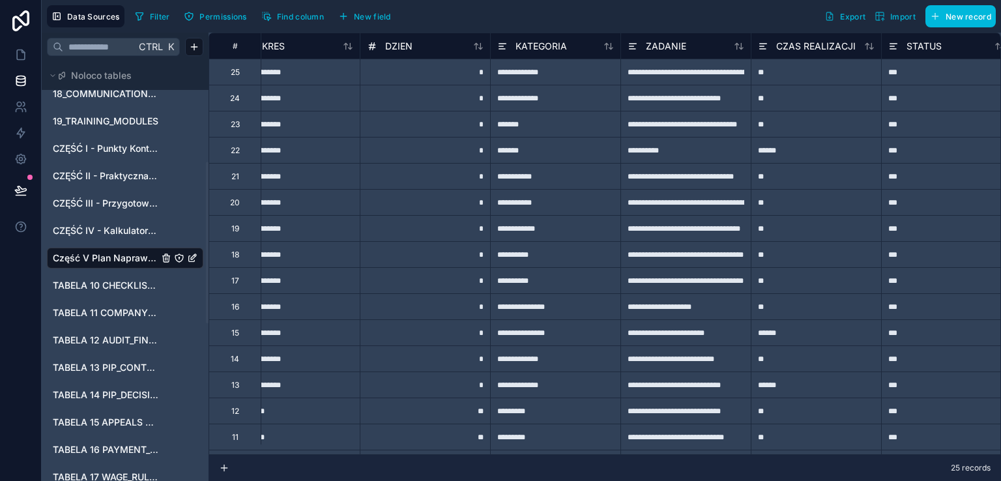
scroll to position [0, 34]
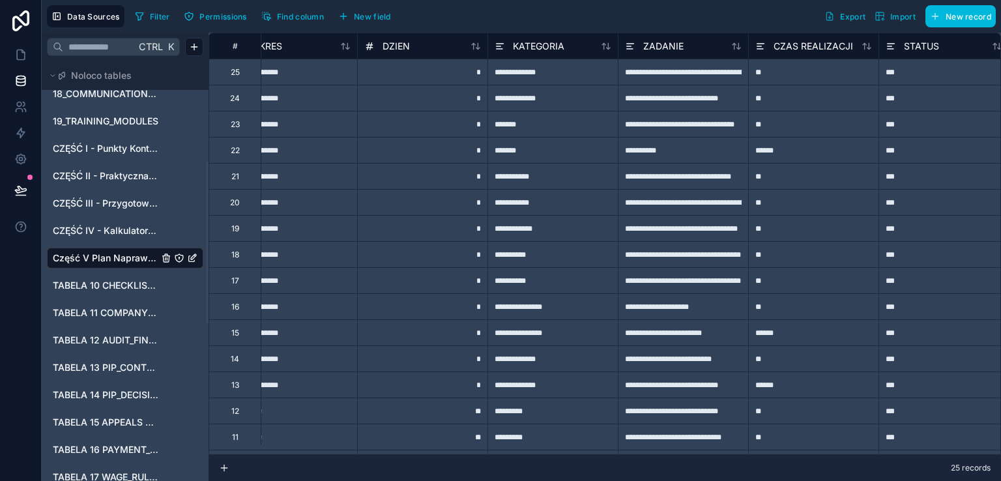
click at [499, 42] on icon at bounding box center [499, 46] width 10 height 16
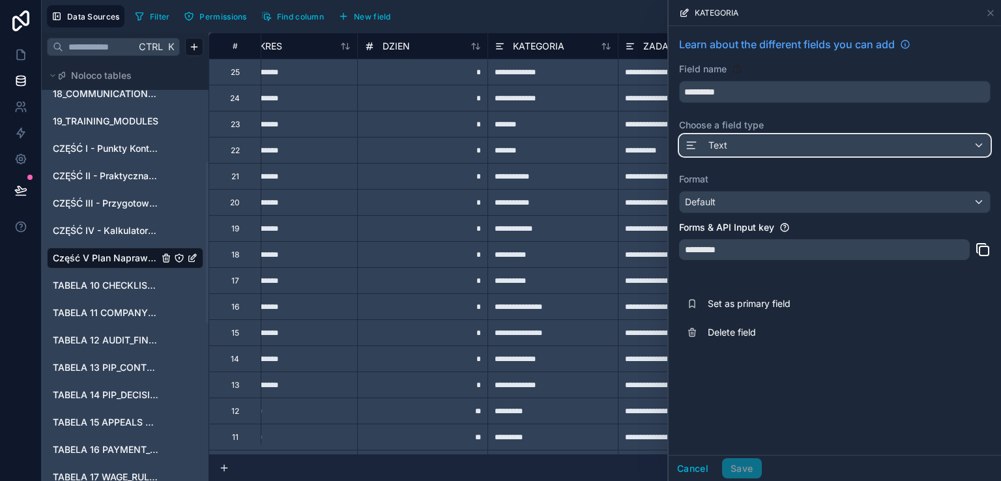
click at [756, 143] on div "Text" at bounding box center [834, 145] width 310 height 21
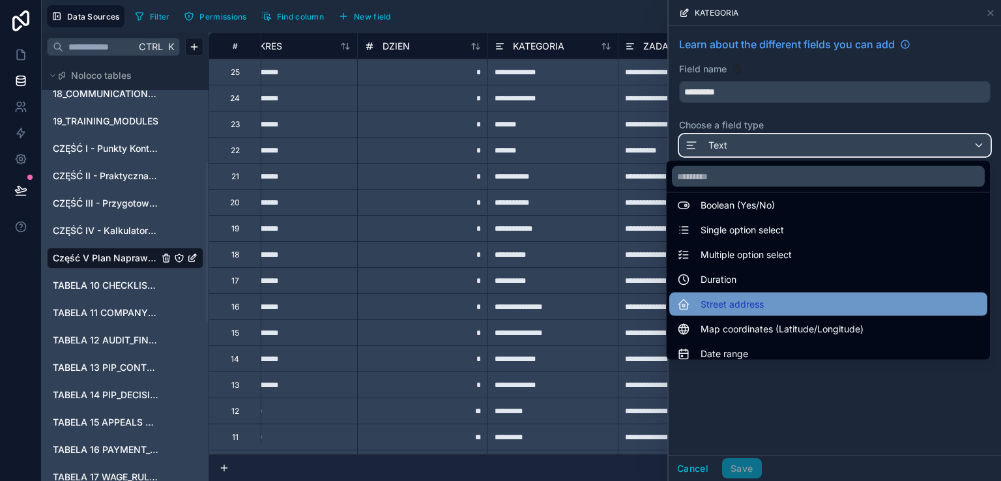
scroll to position [130, 0]
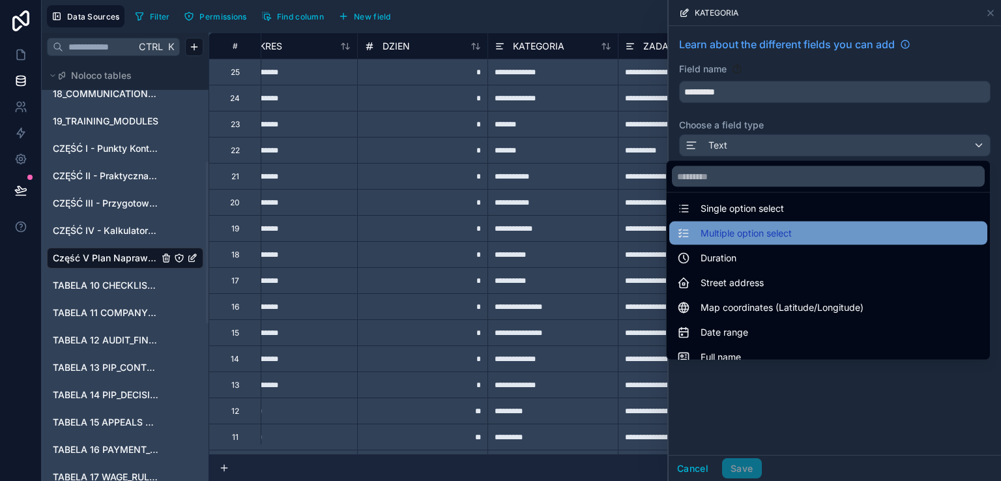
click at [760, 229] on span "Multiple option select" at bounding box center [745, 233] width 91 height 16
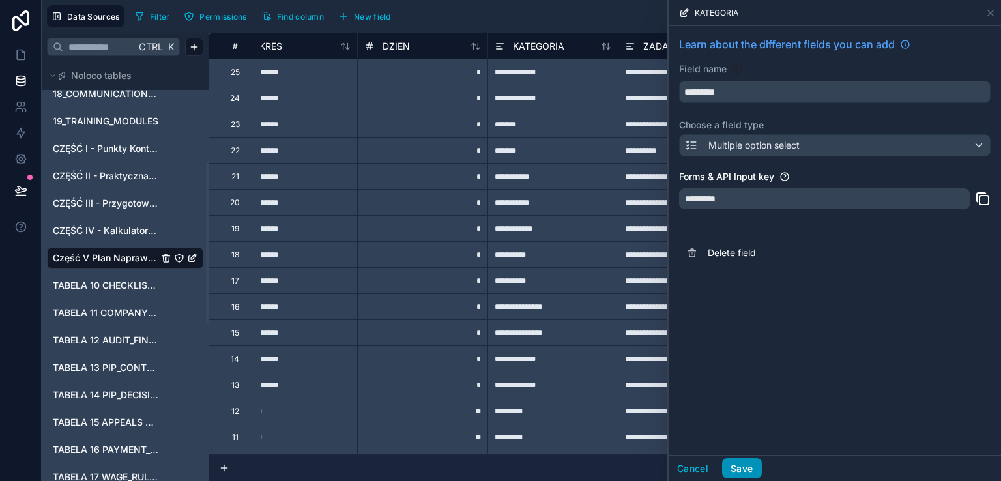
click at [745, 464] on button "Save" at bounding box center [741, 468] width 39 height 21
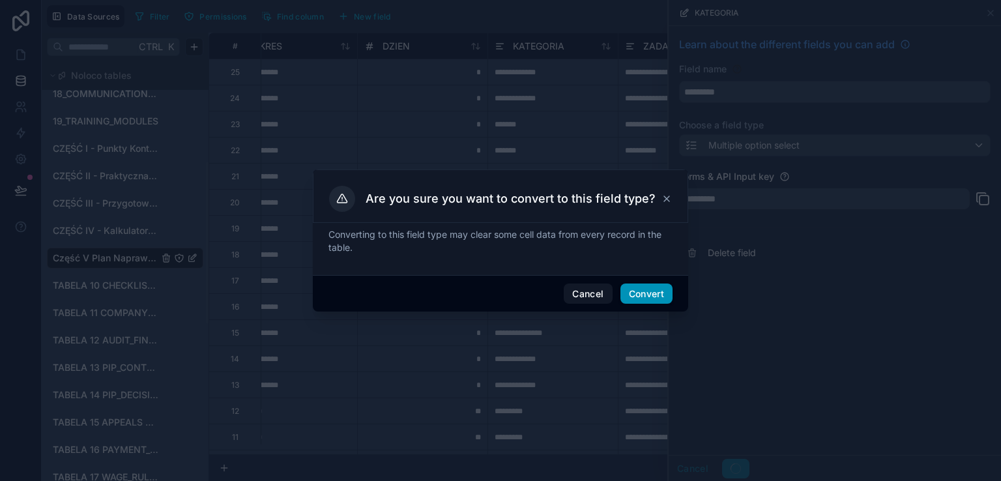
click at [640, 292] on button "Convert" at bounding box center [646, 293] width 52 height 21
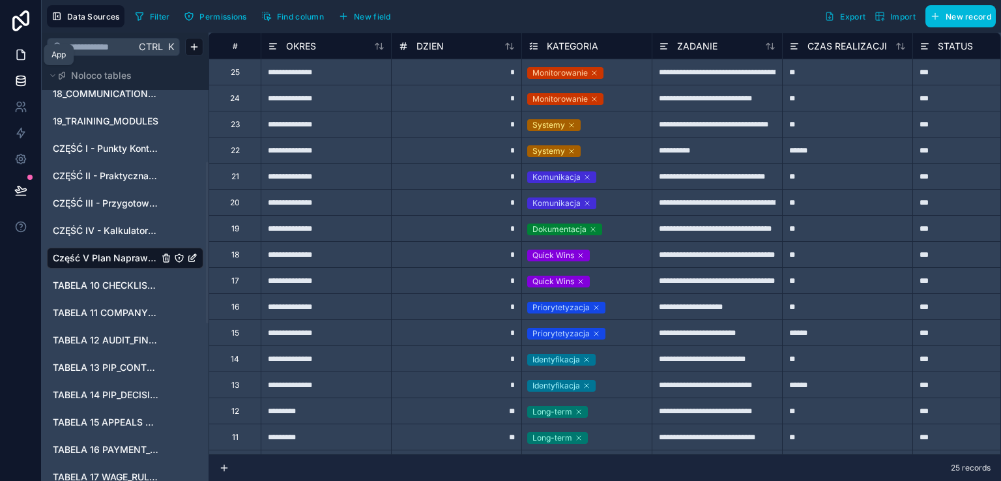
click at [21, 55] on icon at bounding box center [20, 54] width 13 height 13
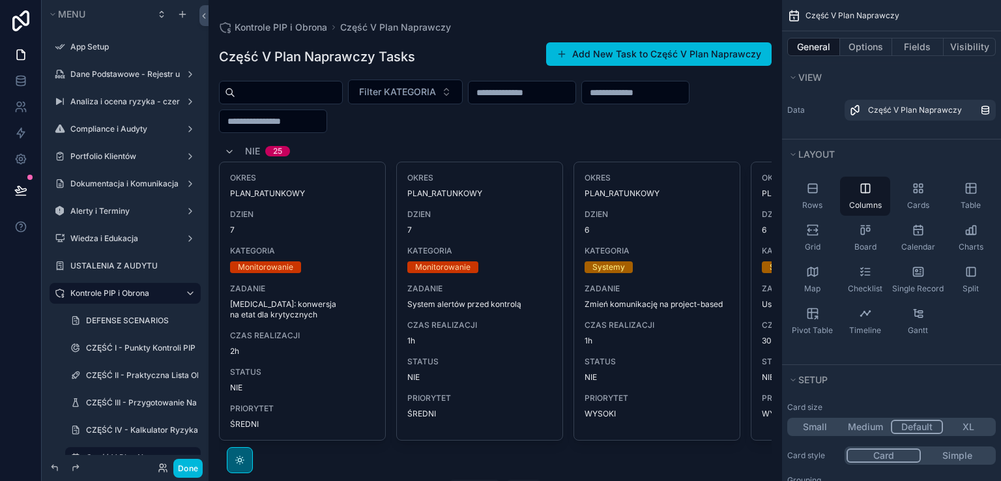
click at [430, 90] on div "scrollable content" at bounding box center [494, 273] width 573 height 547
click at [434, 93] on span "Filter KATEGORIA" at bounding box center [397, 91] width 77 height 13
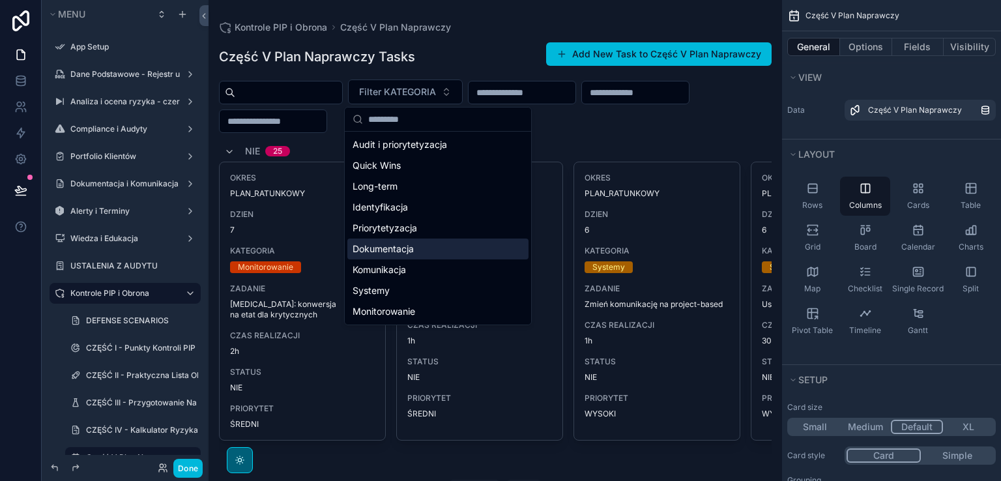
click at [416, 249] on div "Dokumentacja" at bounding box center [437, 248] width 181 height 21
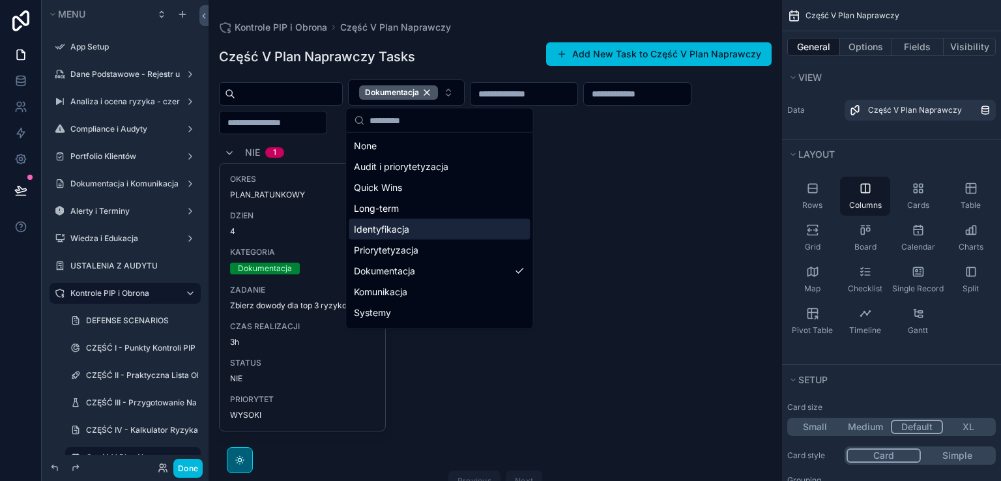
click at [417, 233] on div "Identyfikacja" at bounding box center [439, 229] width 181 height 21
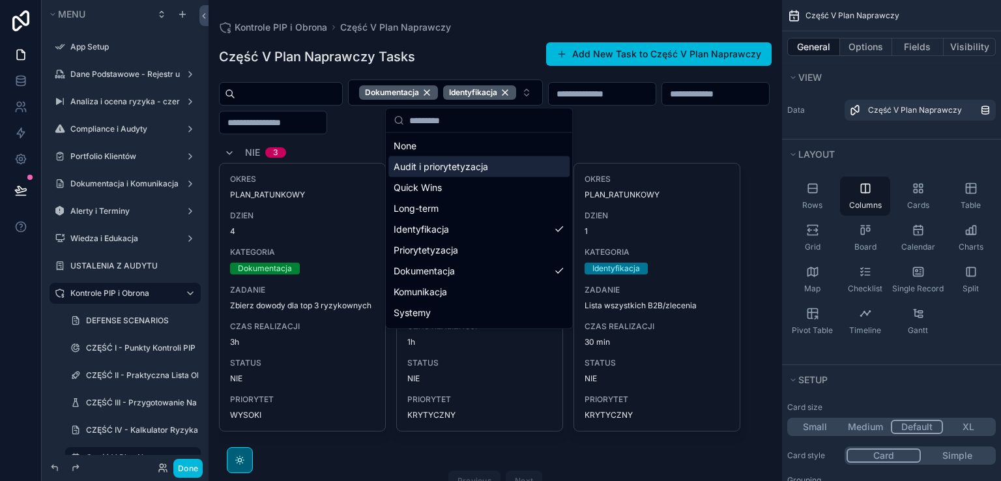
click at [647, 136] on div "Część V Plan Naprawczy Tasks Add New Task to Część V Plan Naprawczy Dokumentacj…" at bounding box center [495, 286] width 552 height 504
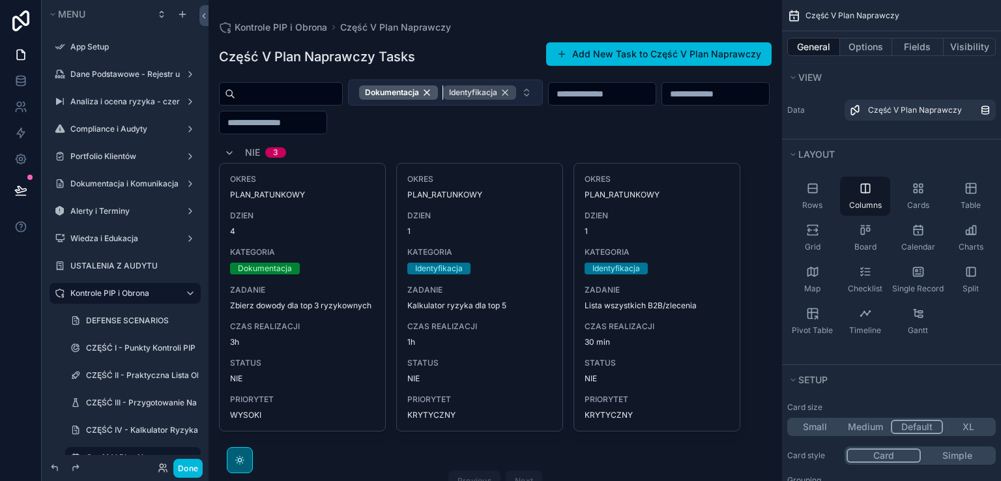
click at [516, 92] on div "Identyfikacja" at bounding box center [479, 92] width 73 height 14
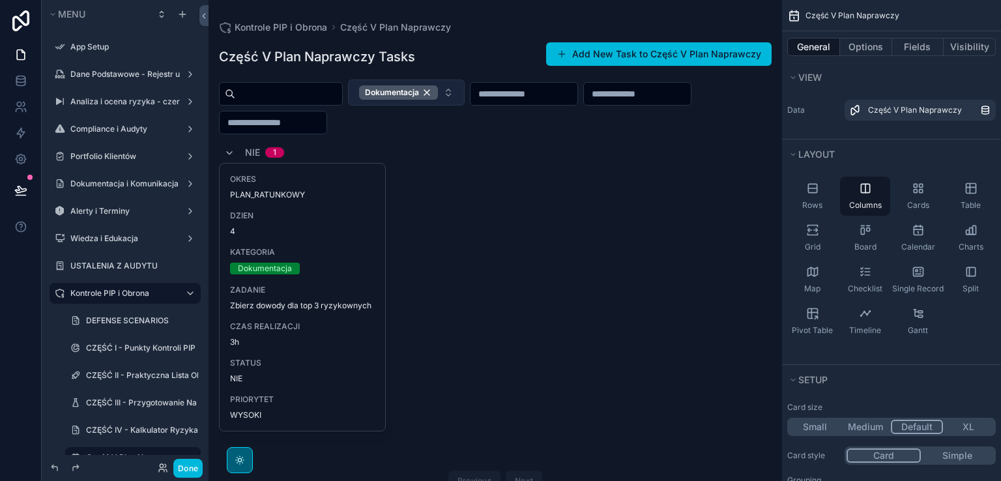
click at [438, 90] on div "Dokumentacja" at bounding box center [398, 92] width 79 height 14
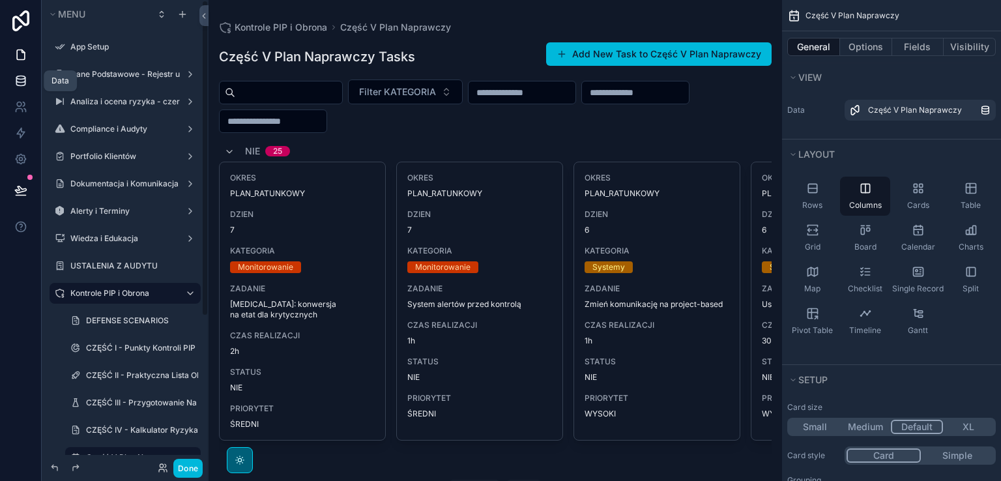
click at [20, 79] on icon at bounding box center [20, 80] width 13 height 13
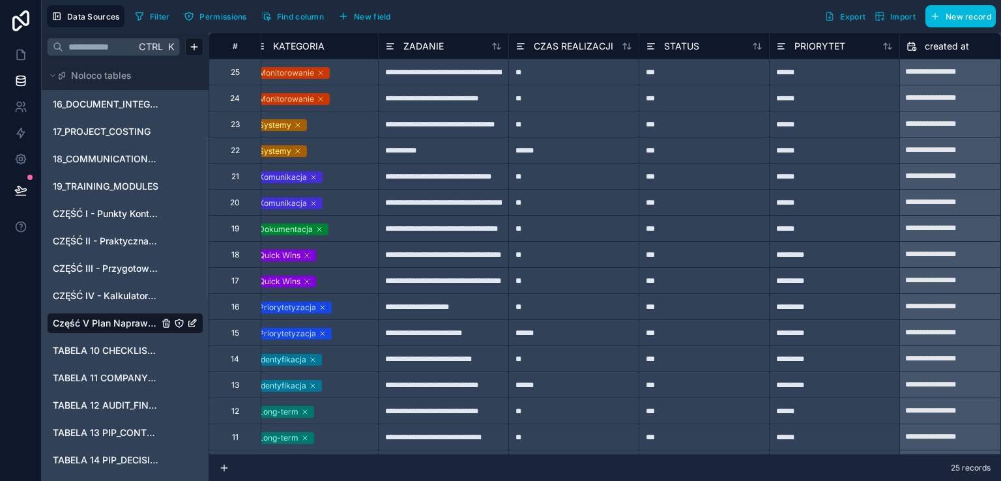
scroll to position [0, 361]
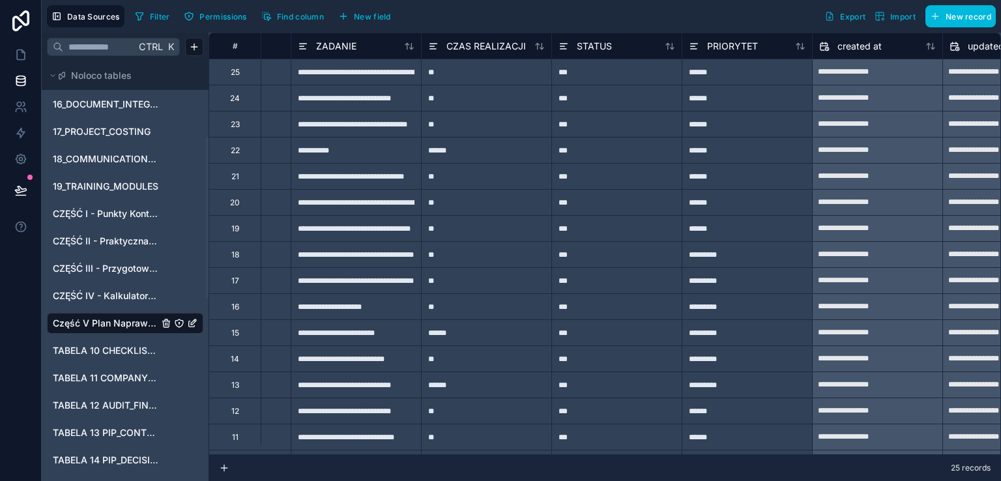
click at [560, 44] on icon at bounding box center [563, 44] width 7 height 0
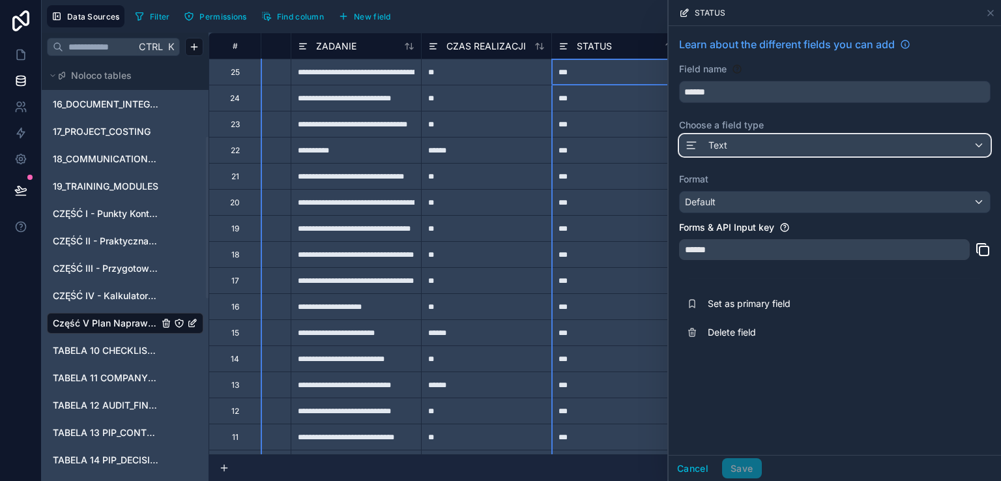
click at [779, 147] on div "Text" at bounding box center [834, 145] width 310 height 21
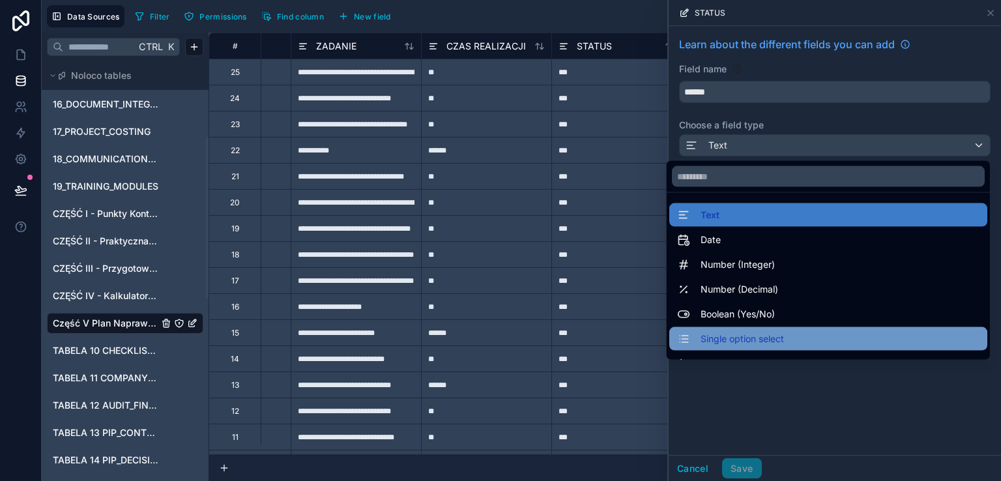
click at [772, 335] on span "Single option select" at bounding box center [741, 339] width 83 height 16
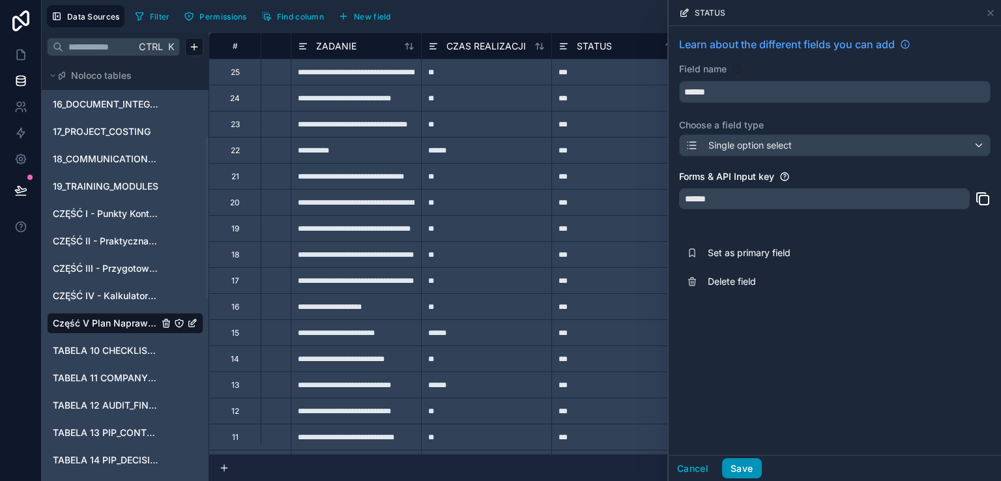
click at [743, 467] on button "Save" at bounding box center [741, 468] width 39 height 21
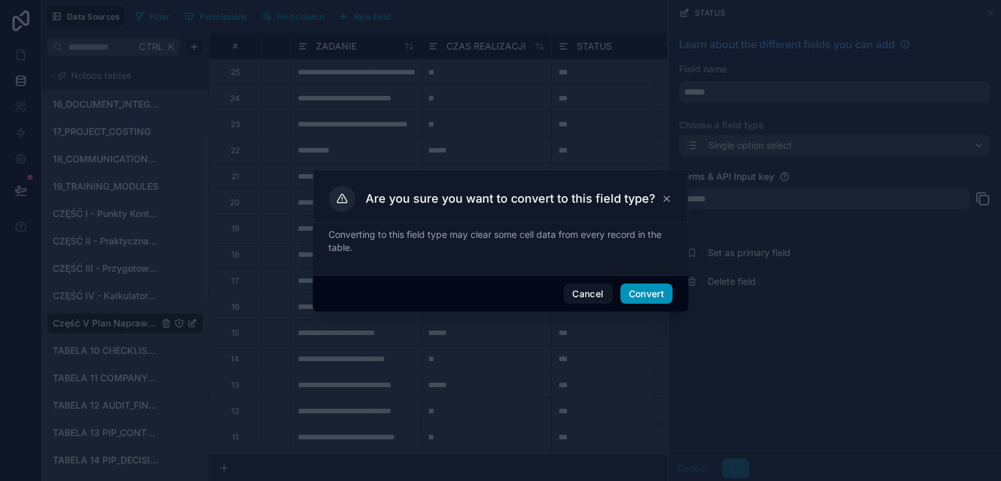
click at [654, 294] on button "Convert" at bounding box center [646, 293] width 52 height 21
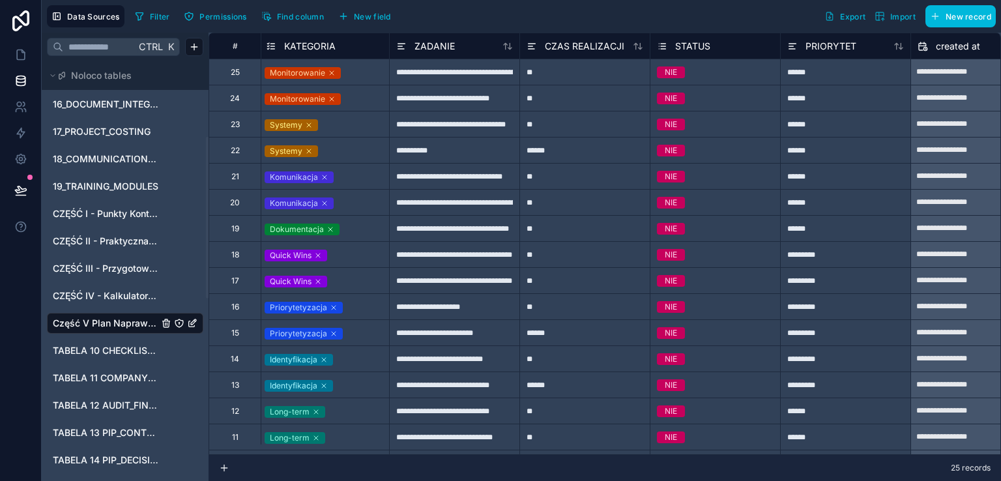
scroll to position [0, 313]
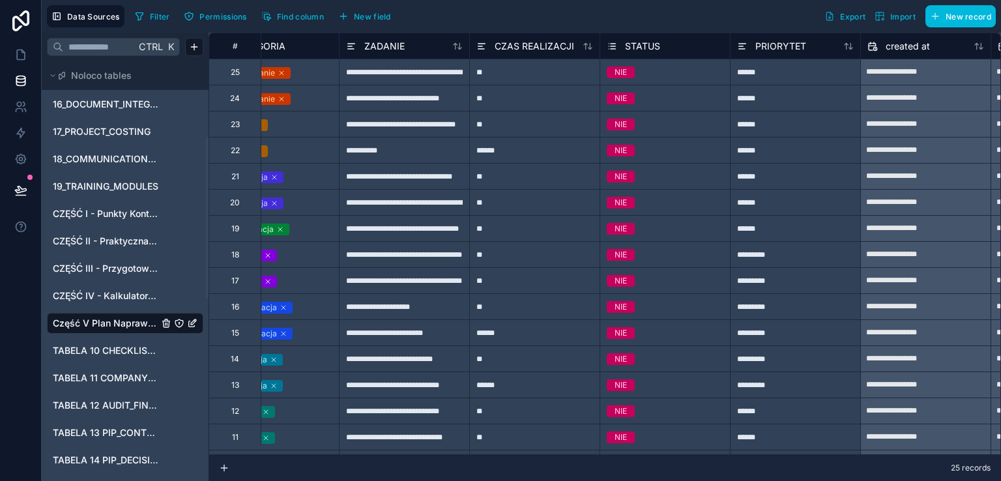
click at [611, 49] on icon at bounding box center [612, 49] width 5 height 0
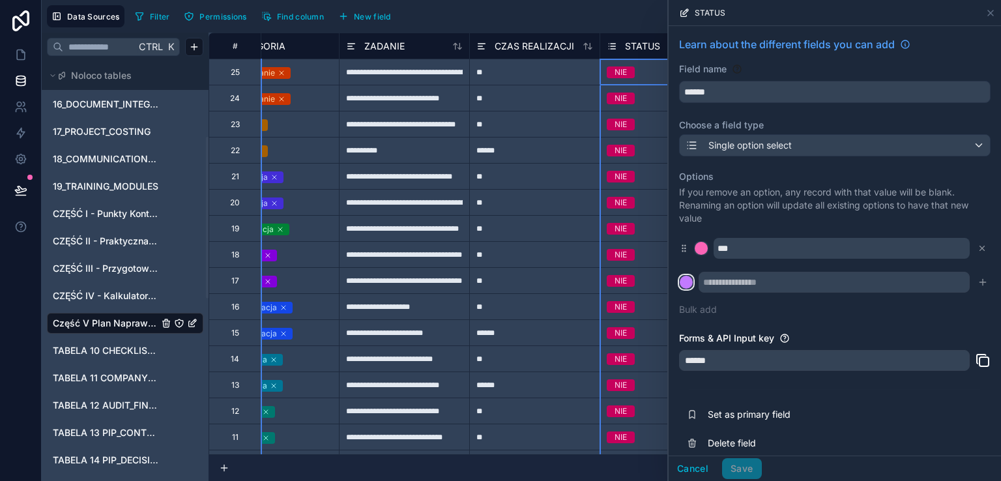
click at [685, 282] on div at bounding box center [685, 282] width 13 height 13
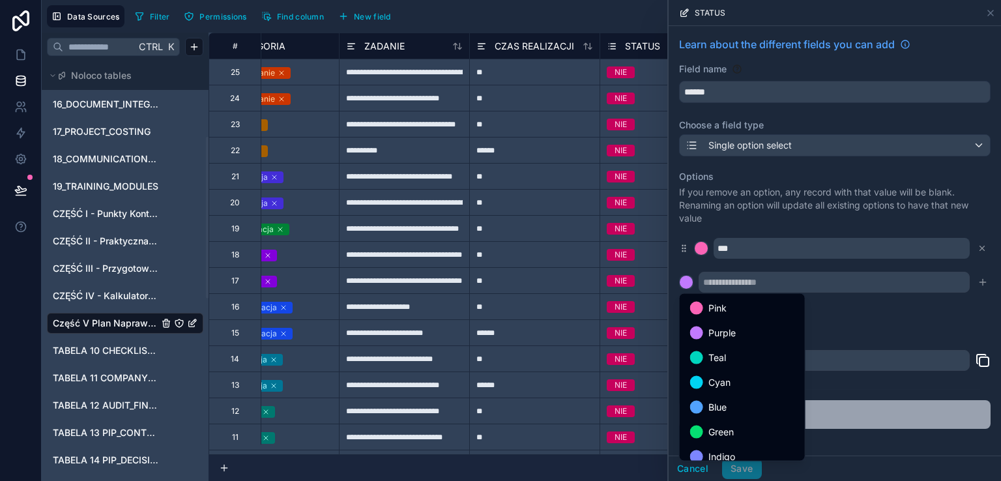
click at [701, 427] on div "Green" at bounding box center [742, 432] width 104 height 16
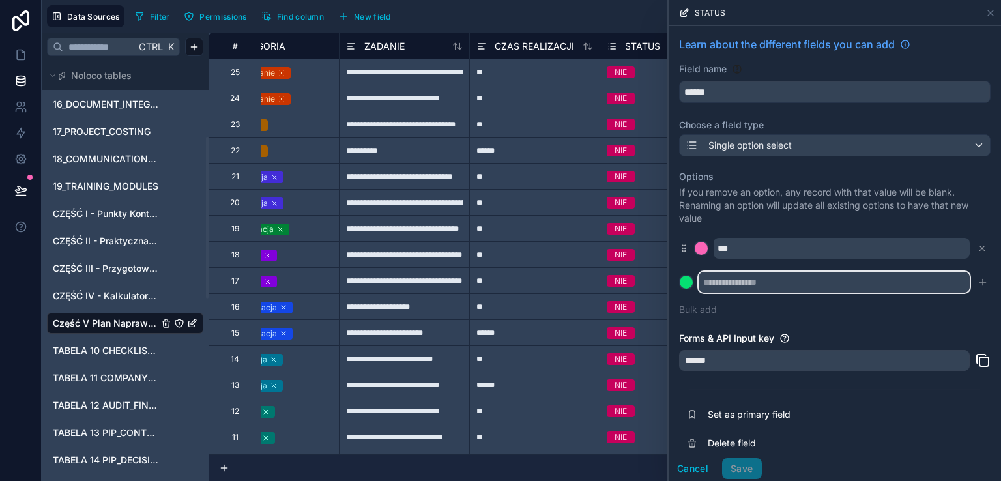
click at [732, 282] on input "text" at bounding box center [833, 282] width 271 height 21
type input "*"
type input "***"
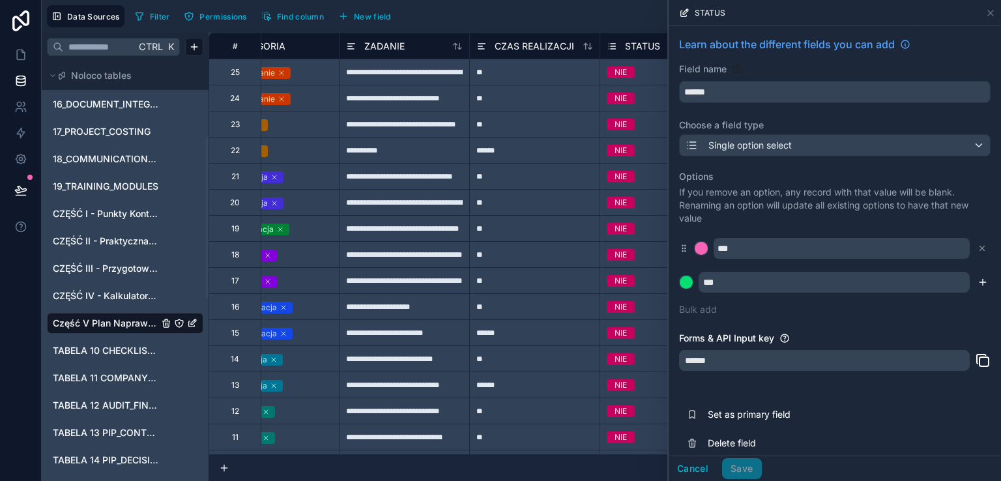
click at [977, 281] on icon "submit" at bounding box center [982, 282] width 10 height 10
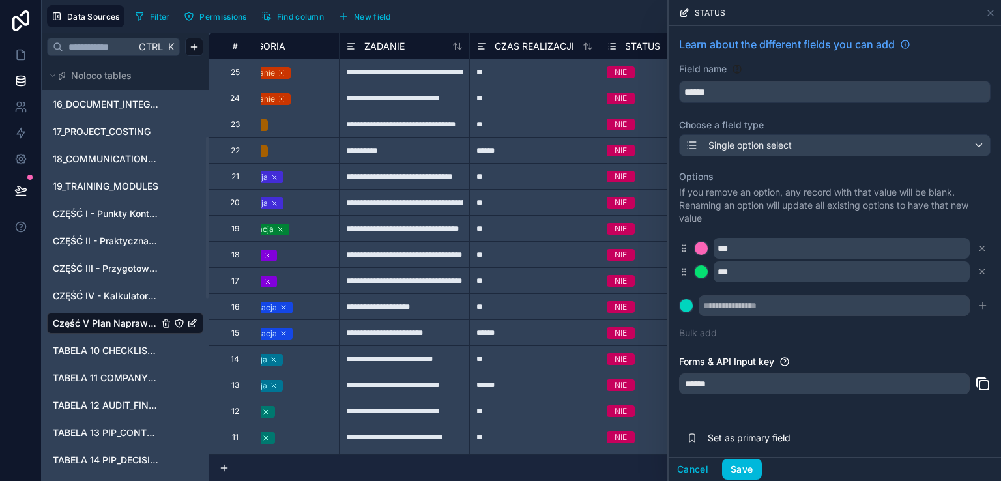
click at [751, 467] on button "Save" at bounding box center [741, 469] width 39 height 21
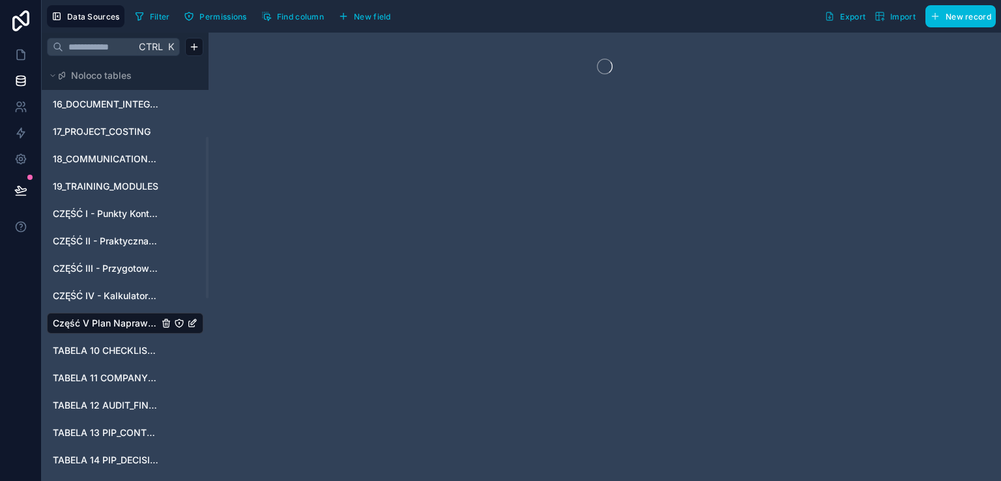
click at [607, 449] on div at bounding box center [604, 257] width 792 height 448
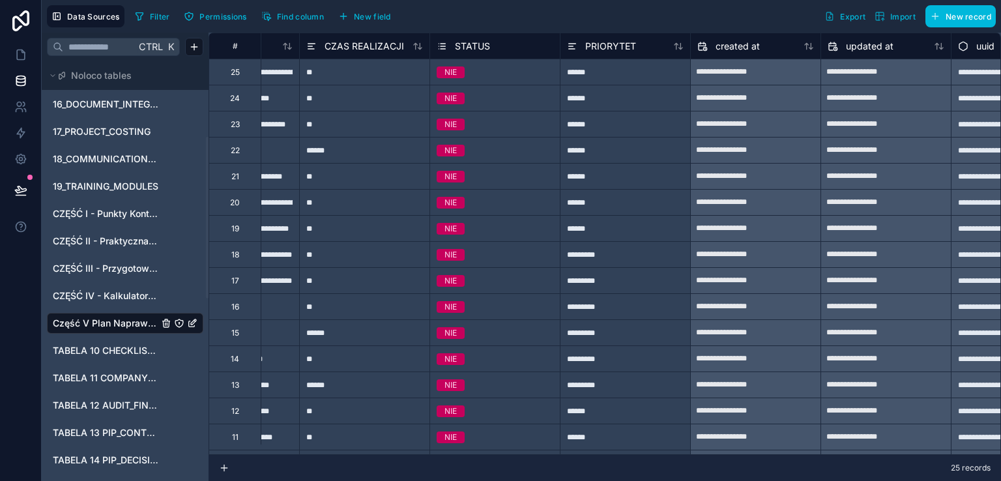
scroll to position [0, 495]
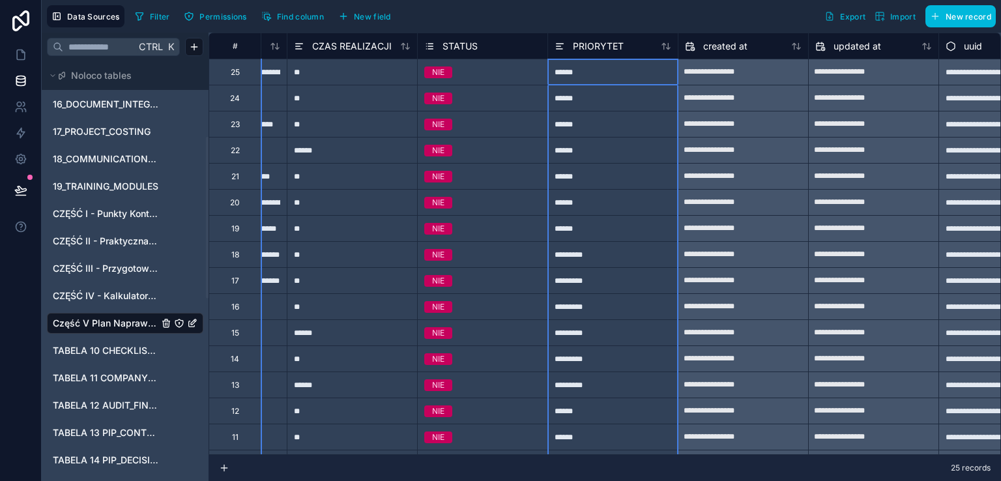
click at [558, 42] on icon at bounding box center [559, 46] width 10 height 16
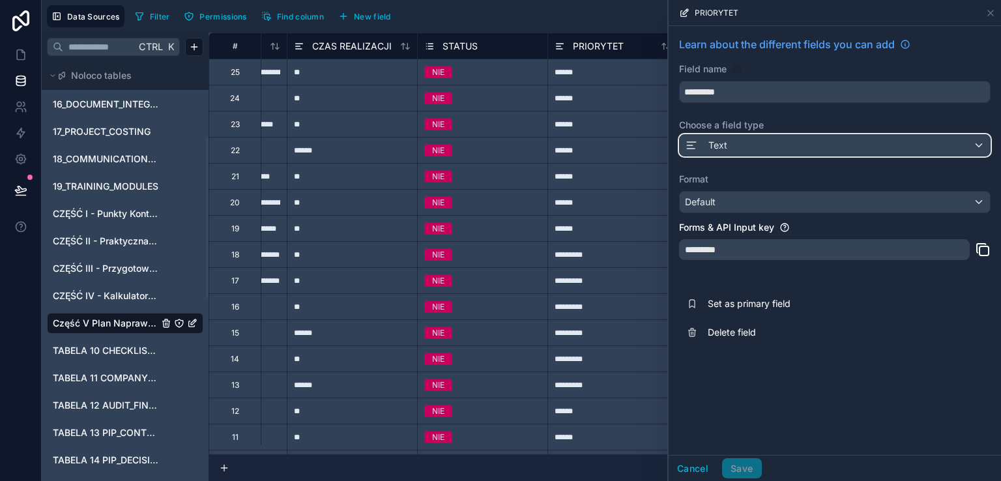
click at [759, 144] on div "Text" at bounding box center [834, 145] width 310 height 21
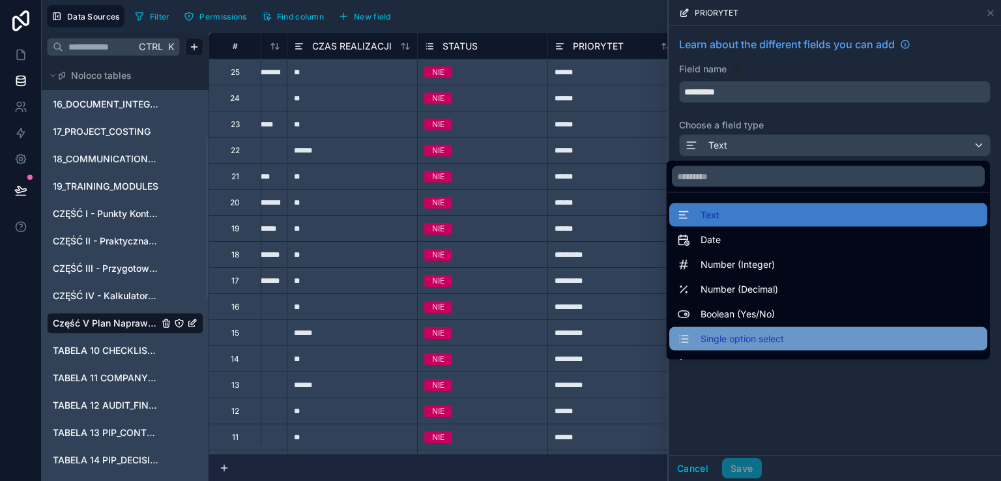
click at [737, 341] on span "Single option select" at bounding box center [741, 339] width 83 height 16
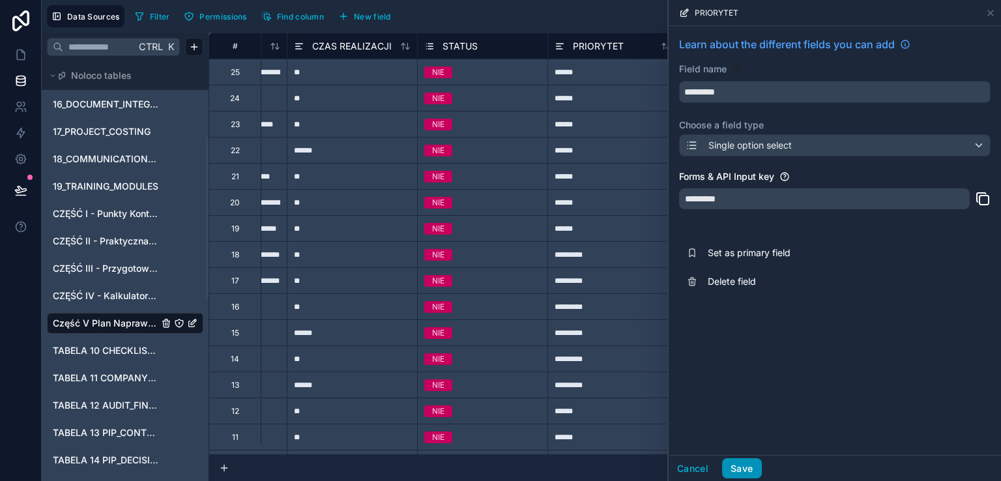
click at [737, 472] on button "Save" at bounding box center [741, 468] width 39 height 21
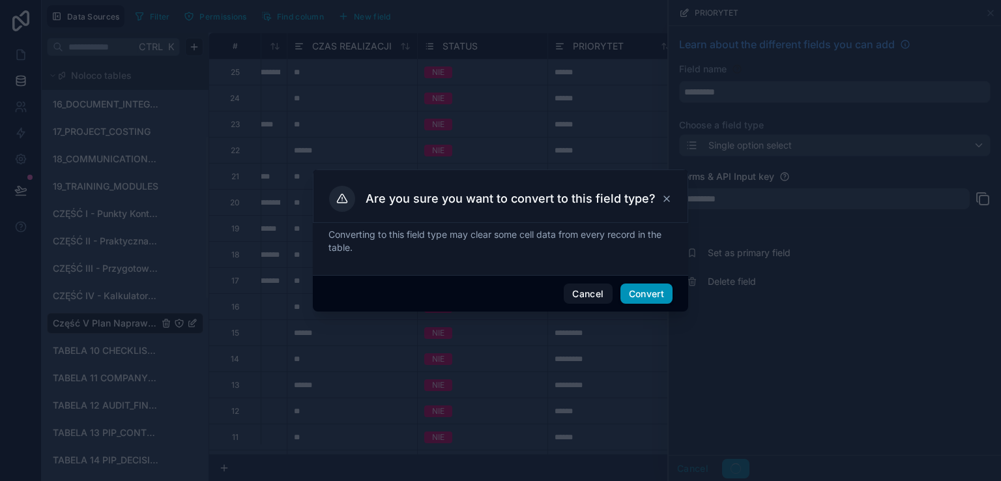
click at [645, 290] on button "Convert" at bounding box center [646, 293] width 52 height 21
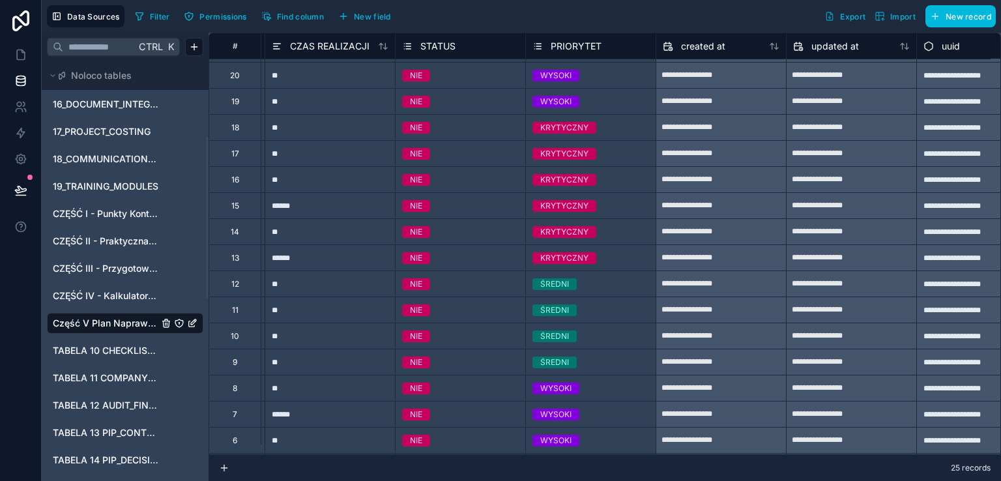
scroll to position [0, 517]
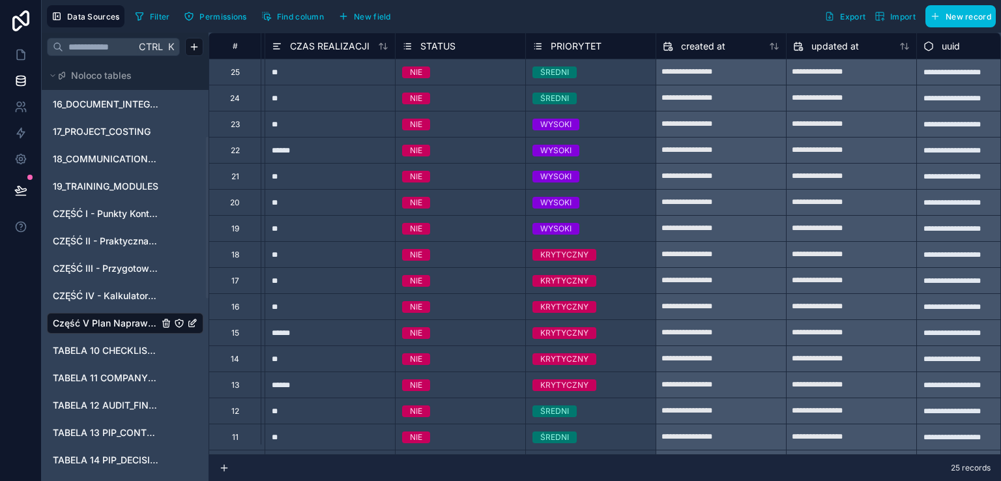
click at [540, 48] on icon at bounding box center [537, 46] width 10 height 16
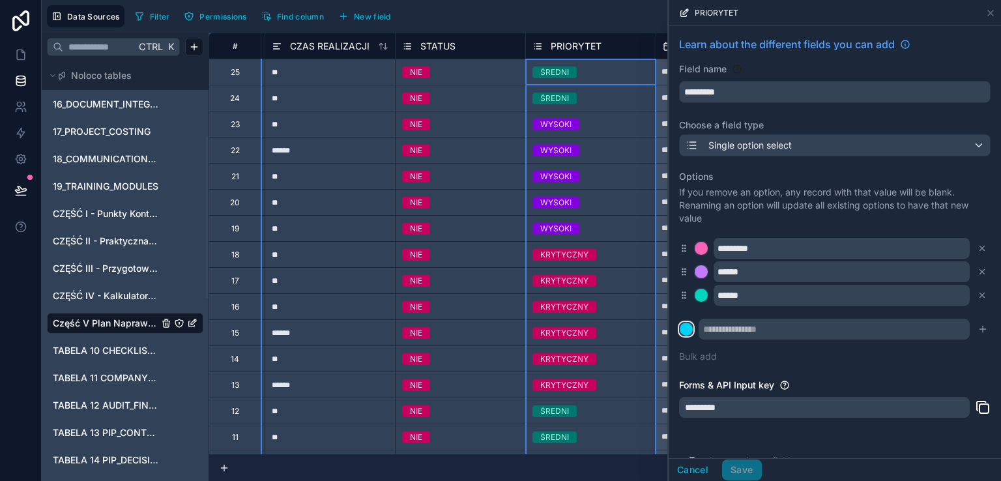
click at [686, 328] on div at bounding box center [685, 328] width 13 height 13
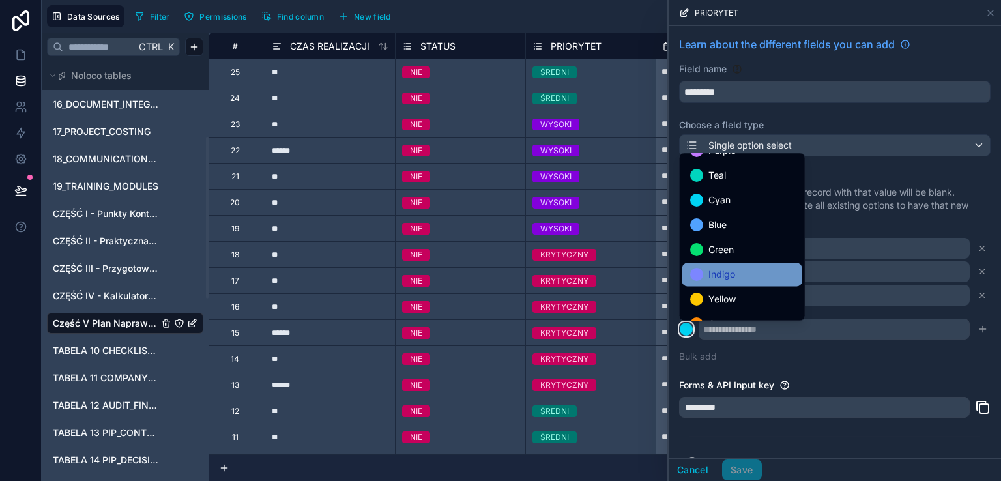
scroll to position [65, 0]
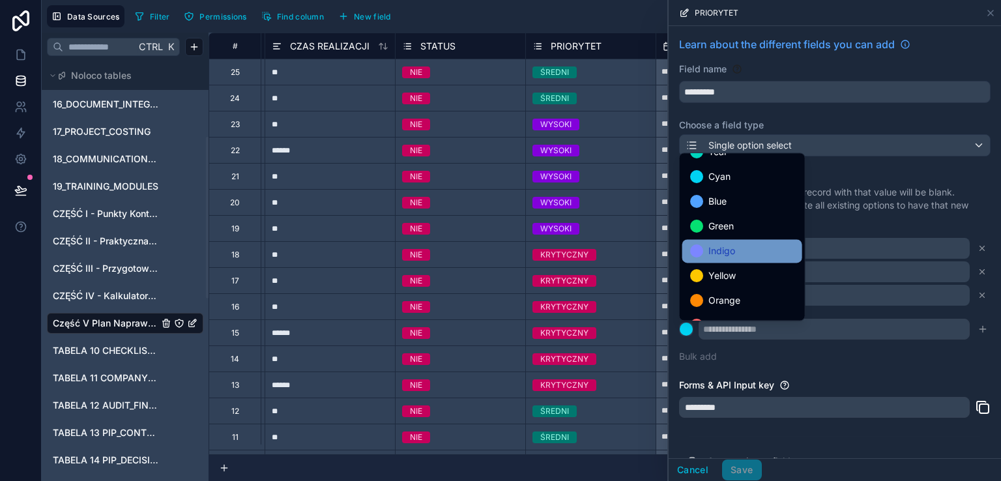
click at [711, 252] on span "Indigo" at bounding box center [721, 251] width 27 height 16
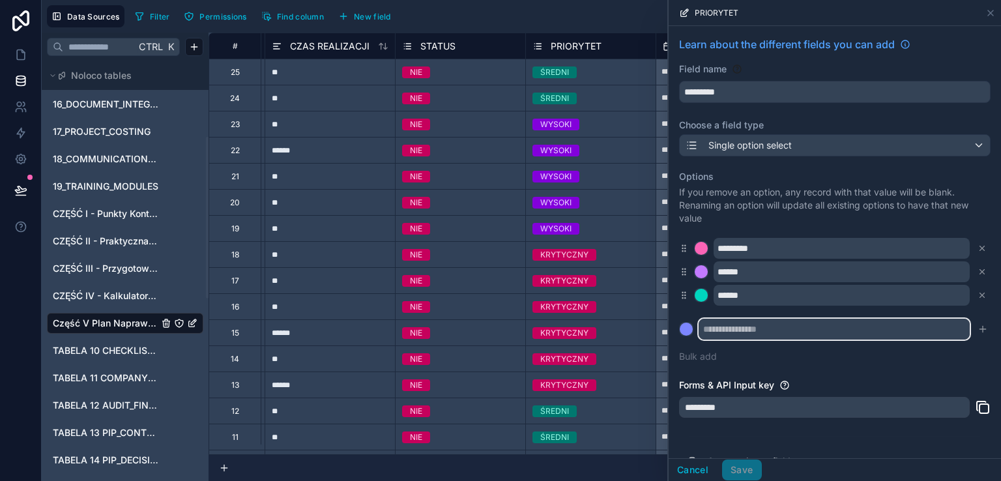
click at [741, 329] on input "text" at bounding box center [833, 329] width 271 height 21
type input "*"
type input "*****"
click at [977, 324] on icon "submit" at bounding box center [982, 329] width 10 height 10
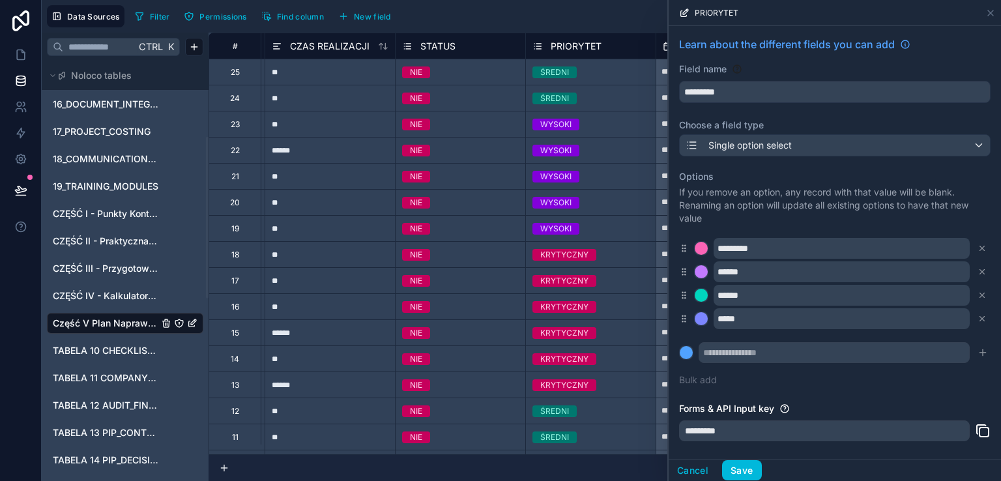
click at [751, 464] on button "Save" at bounding box center [741, 470] width 39 height 21
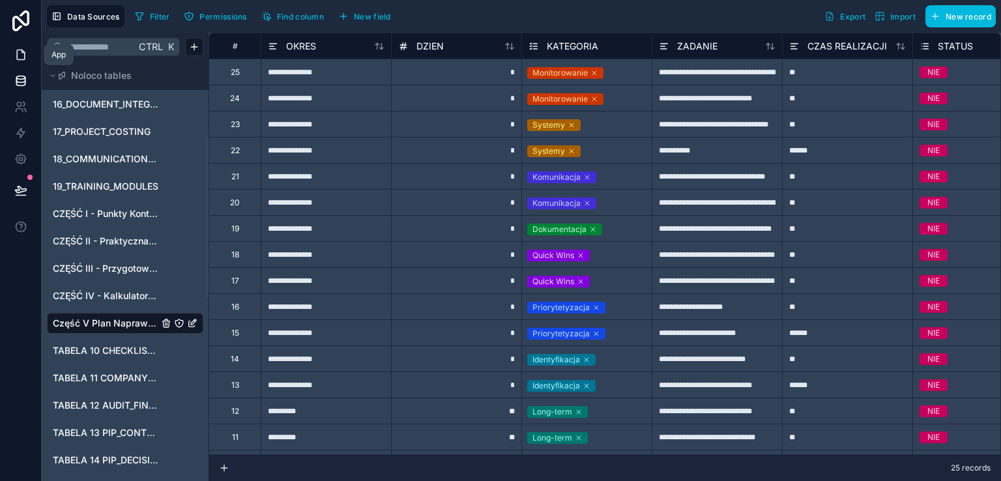
click at [21, 57] on icon at bounding box center [20, 54] width 13 height 13
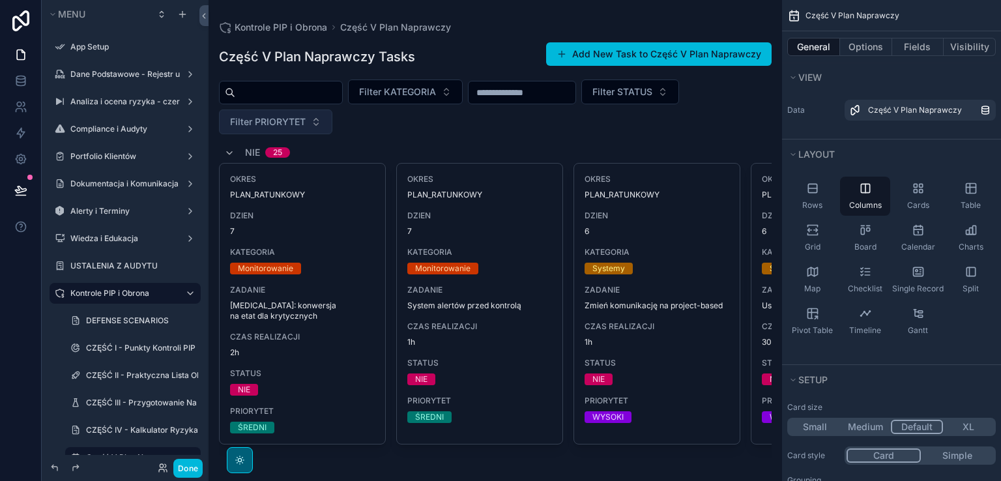
click at [281, 128] on span "Filter PRIORYTET" at bounding box center [268, 121] width 76 height 13
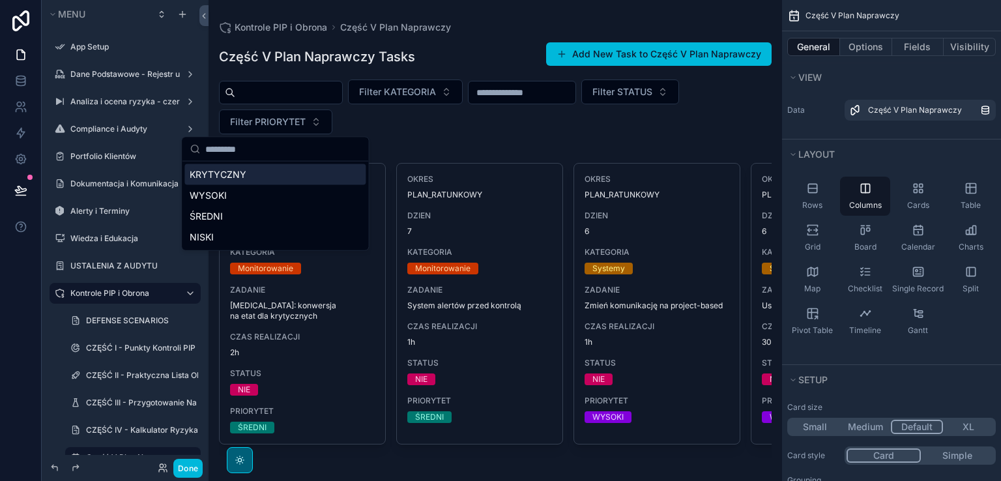
click at [250, 175] on div "KRYTYCZNY" at bounding box center [274, 174] width 181 height 21
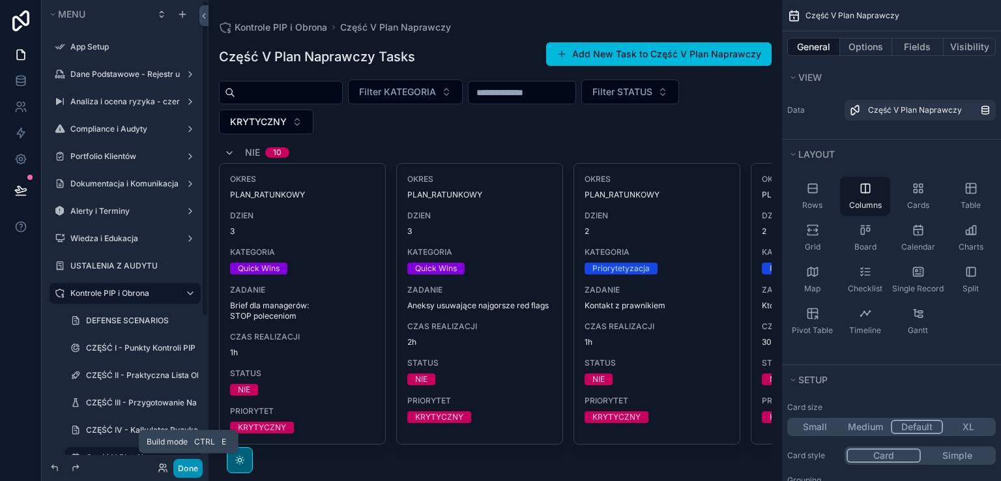
click at [182, 461] on button "Done" at bounding box center [187, 468] width 29 height 19
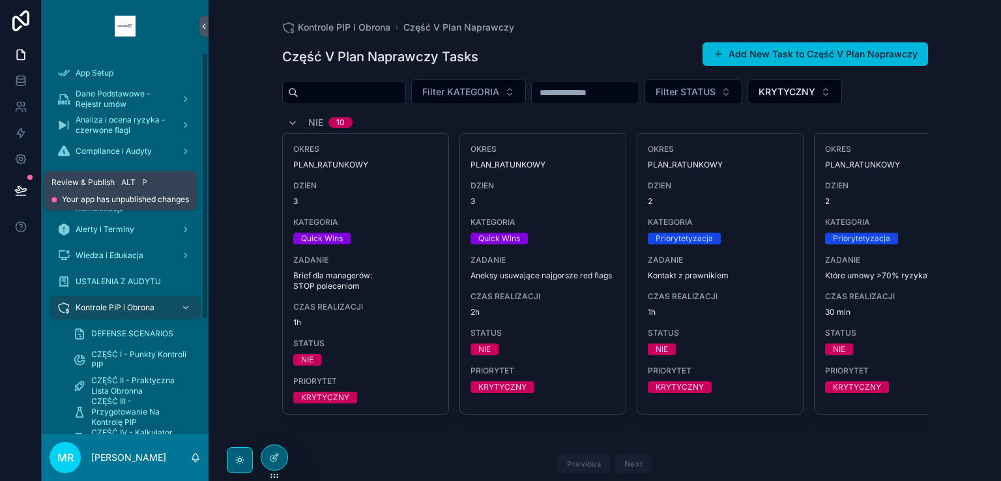
click at [22, 188] on icon at bounding box center [20, 189] width 11 height 7
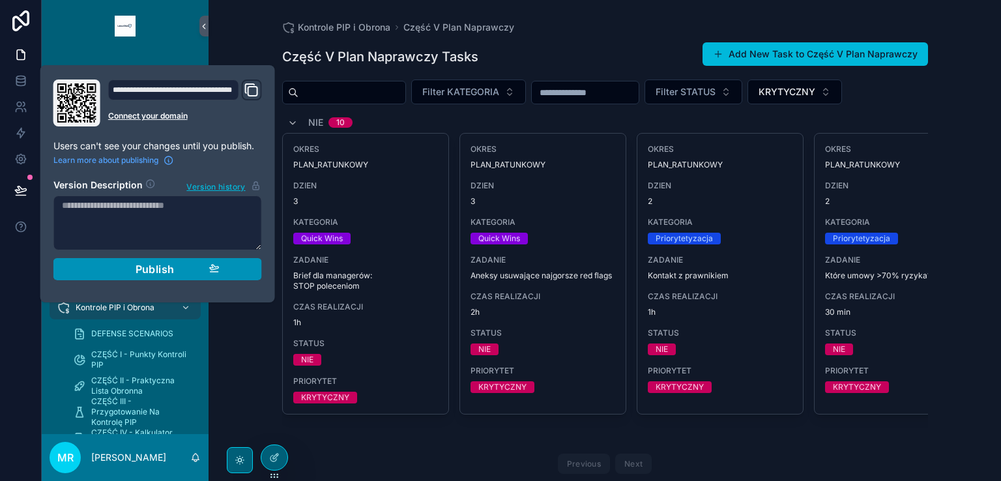
click at [154, 269] on span "Publish" at bounding box center [154, 269] width 39 height 13
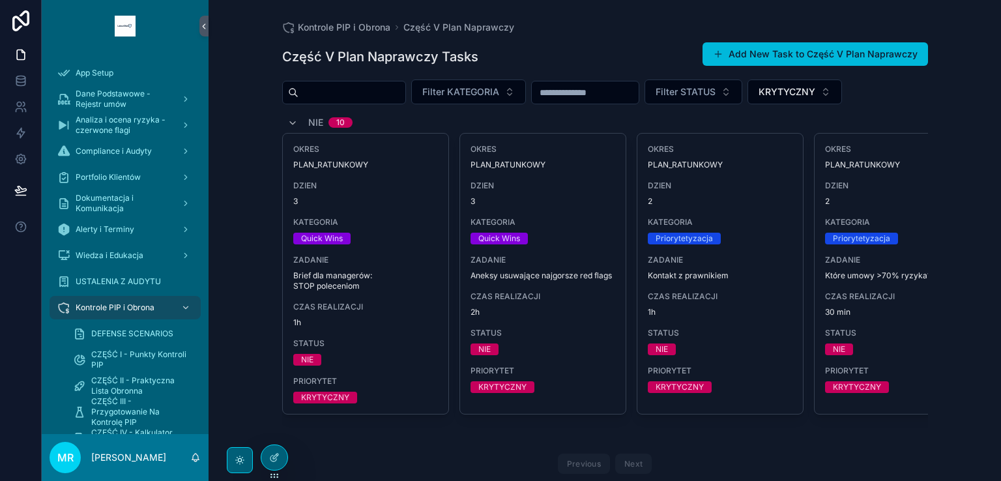
click at [574, 51] on div "Część V Plan Naprawczy Tasks Add New Task to Część V Plan Naprawczy" at bounding box center [605, 57] width 646 height 30
click at [789, 53] on button "Add New Task to Część V Plan Naprawczy" at bounding box center [814, 53] width 225 height 23
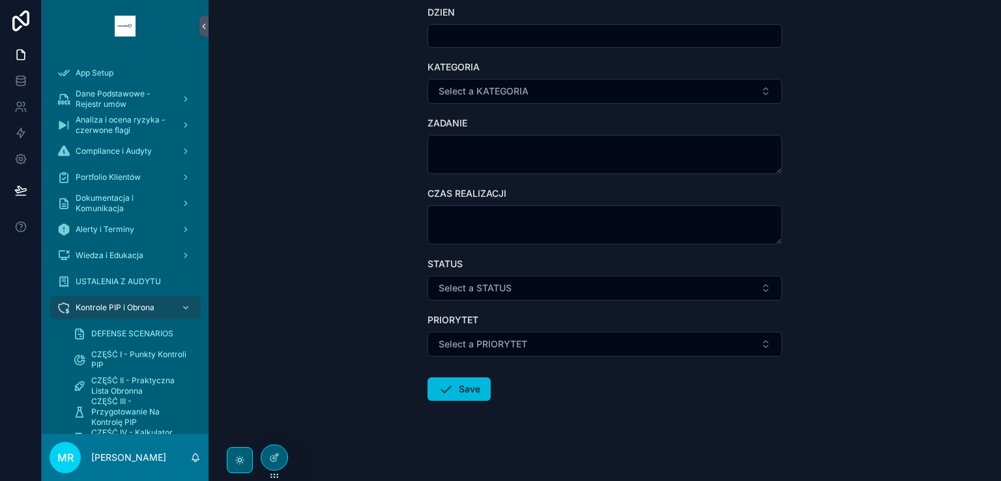
scroll to position [145, 0]
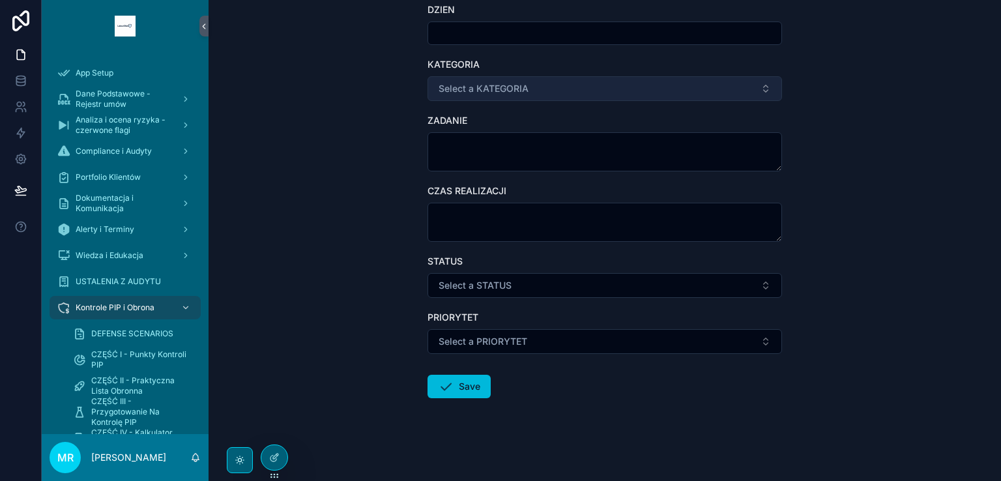
click at [625, 94] on button "Select a KATEGORIA" at bounding box center [604, 88] width 354 height 25
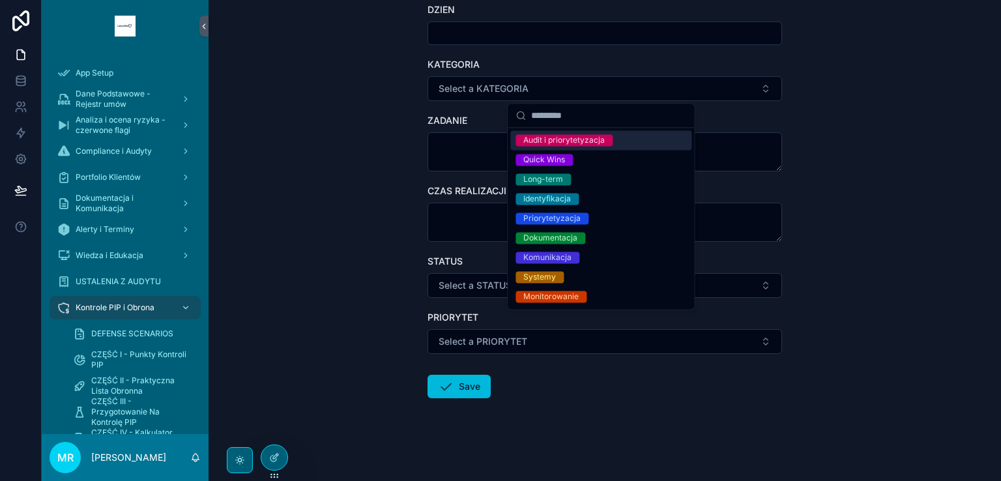
click at [873, 167] on div "Część V Plan Naprawczy Create Task for Część V Plan Naprawczy Create Task for C…" at bounding box center [604, 95] width 792 height 481
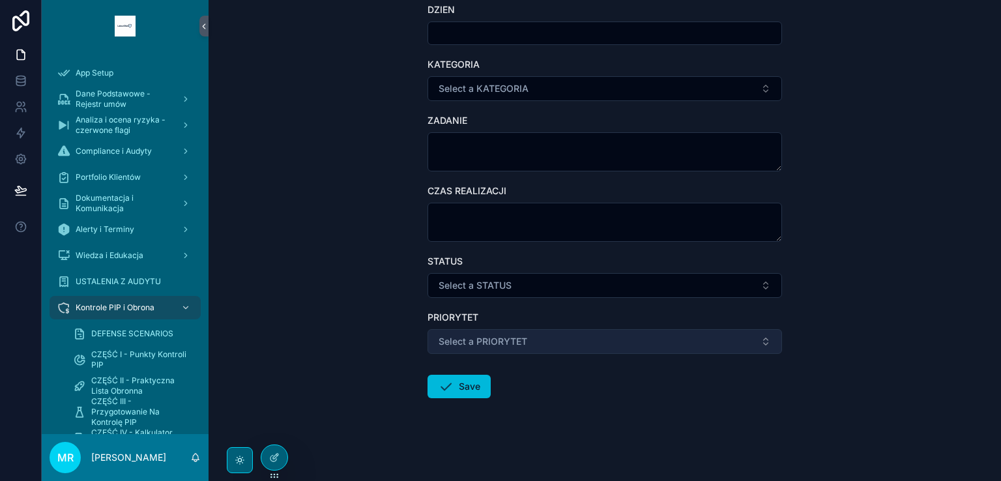
click at [526, 339] on button "Select a PRIORYTET" at bounding box center [604, 341] width 354 height 25
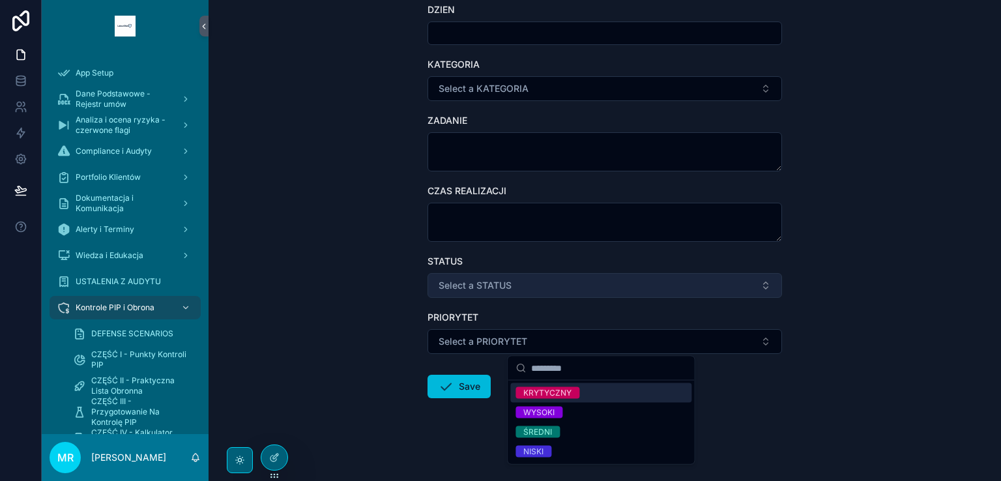
click at [535, 287] on button "Select a STATUS" at bounding box center [604, 285] width 354 height 25
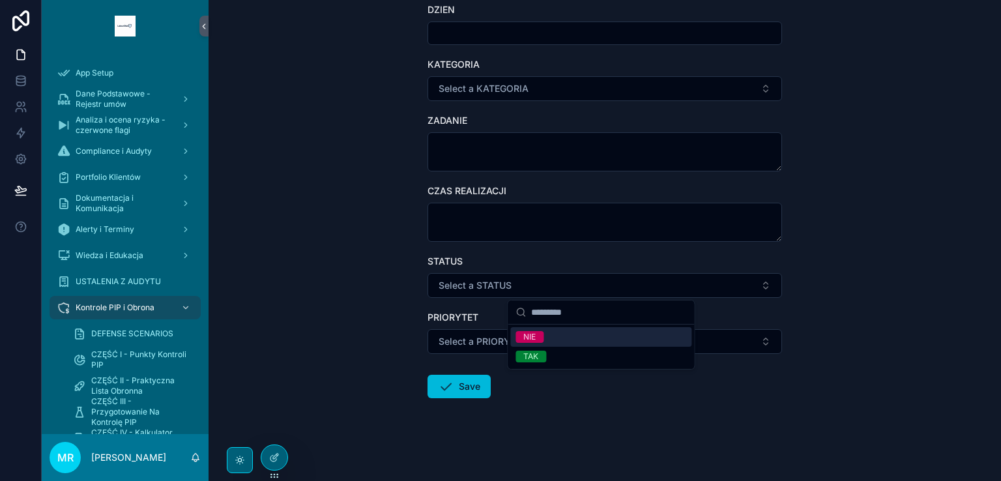
click at [317, 288] on div "Część V Plan Naprawczy Create Task for Część V Plan Naprawczy Create Task for C…" at bounding box center [604, 95] width 792 height 481
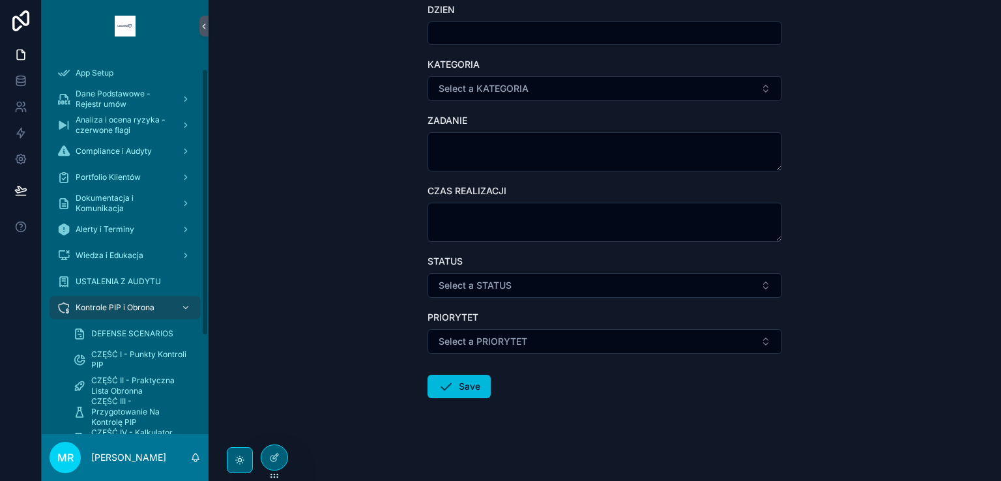
scroll to position [163, 0]
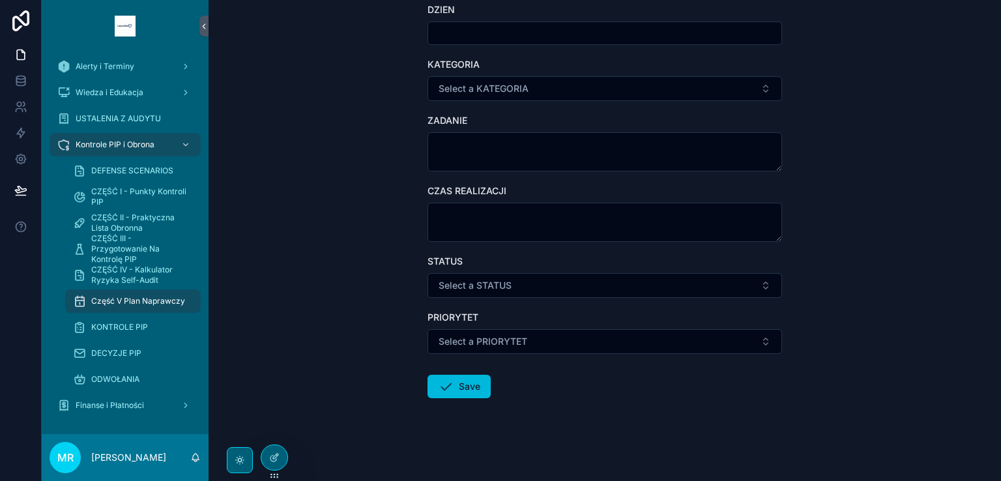
click at [129, 298] on span "Część V Plan Naprawczy" at bounding box center [138, 301] width 94 height 10
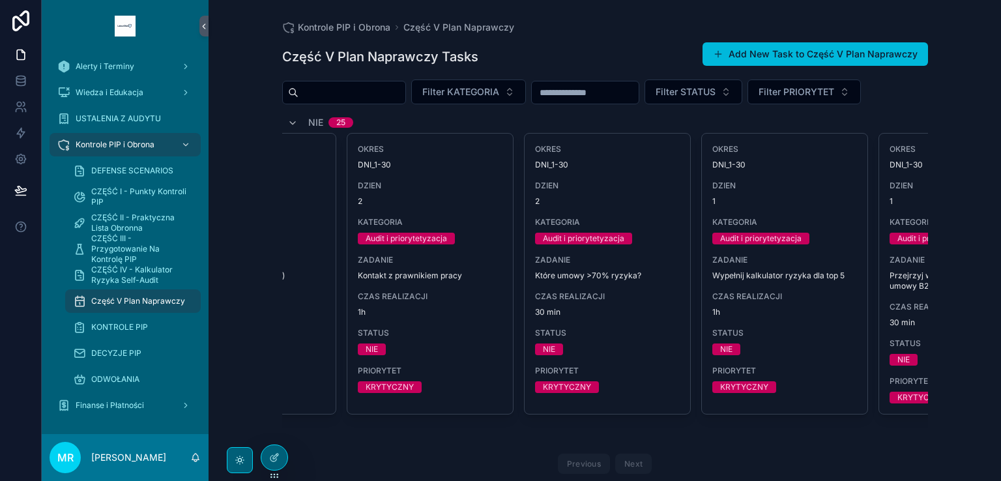
scroll to position [0, 3773]
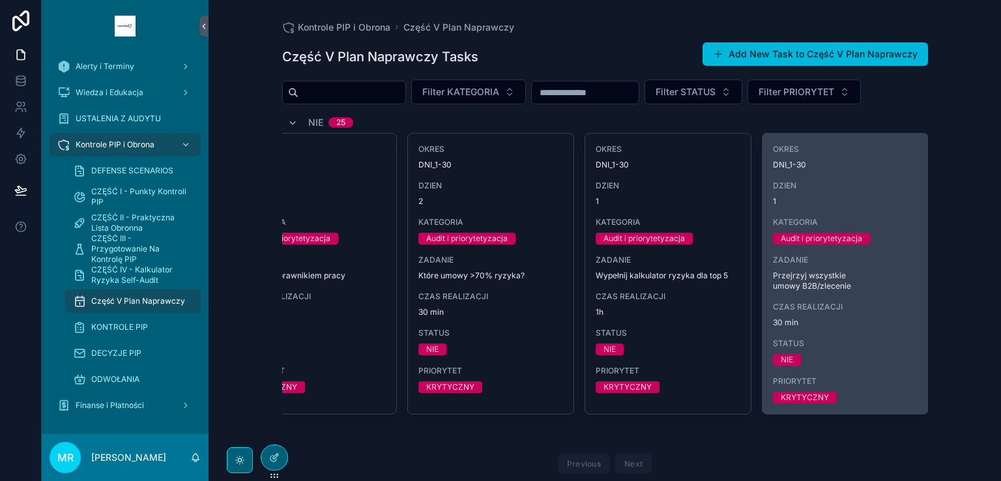
click at [818, 306] on span "CZAS REALIZACJI" at bounding box center [845, 307] width 145 height 10
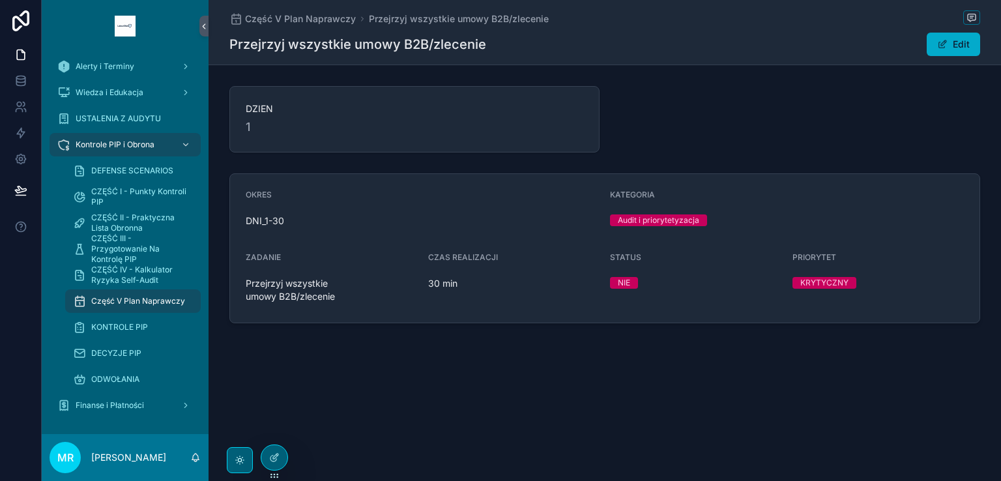
click at [948, 50] on button "Edit" at bounding box center [952, 44] width 53 height 23
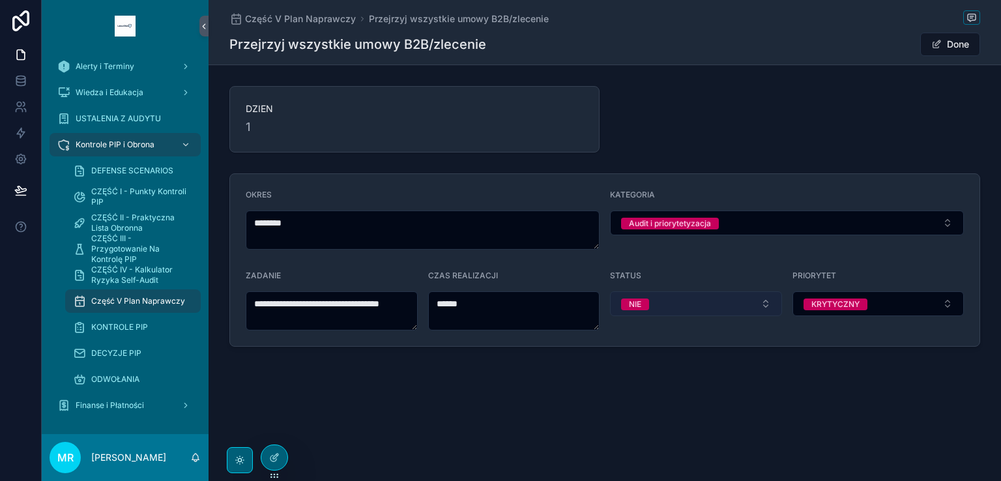
click at [688, 300] on button "NIE" at bounding box center [696, 303] width 172 height 25
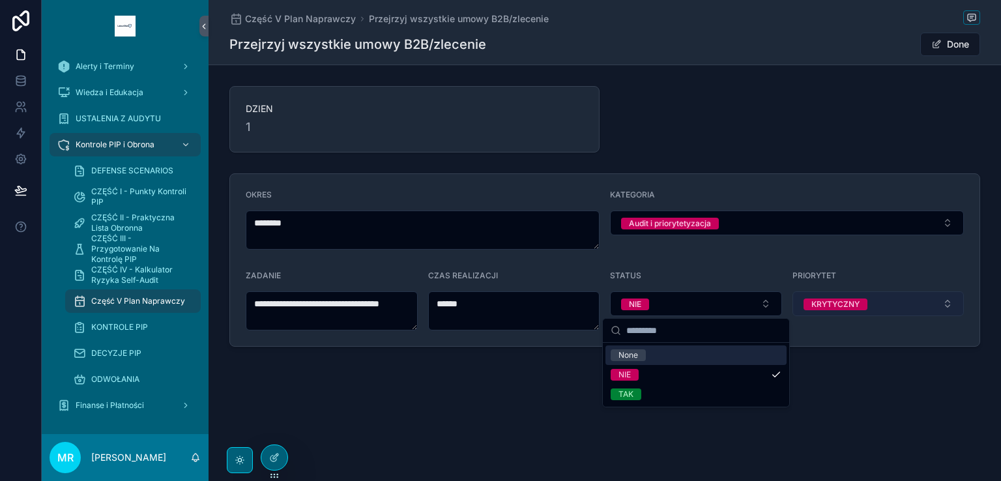
click at [883, 302] on button "KRYTYCZNY" at bounding box center [878, 303] width 172 height 25
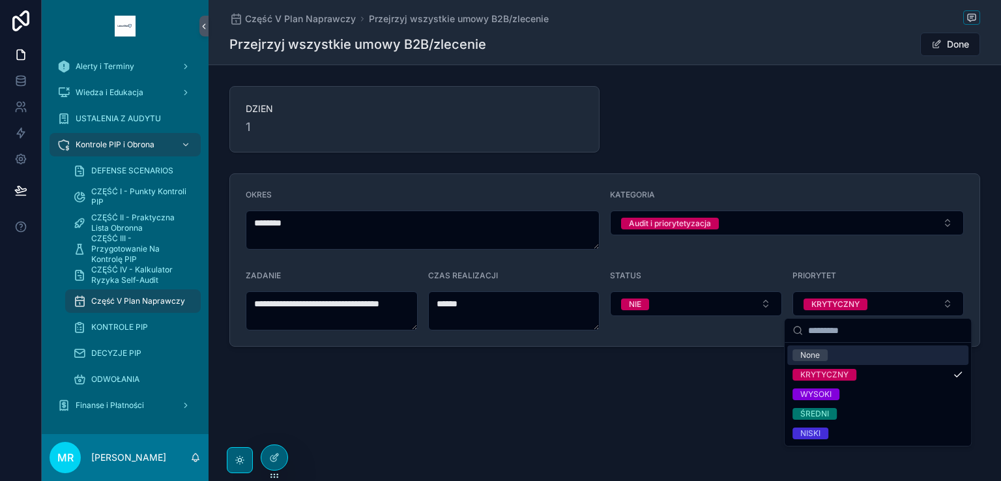
click at [787, 249] on form "**********" at bounding box center [604, 260] width 749 height 172
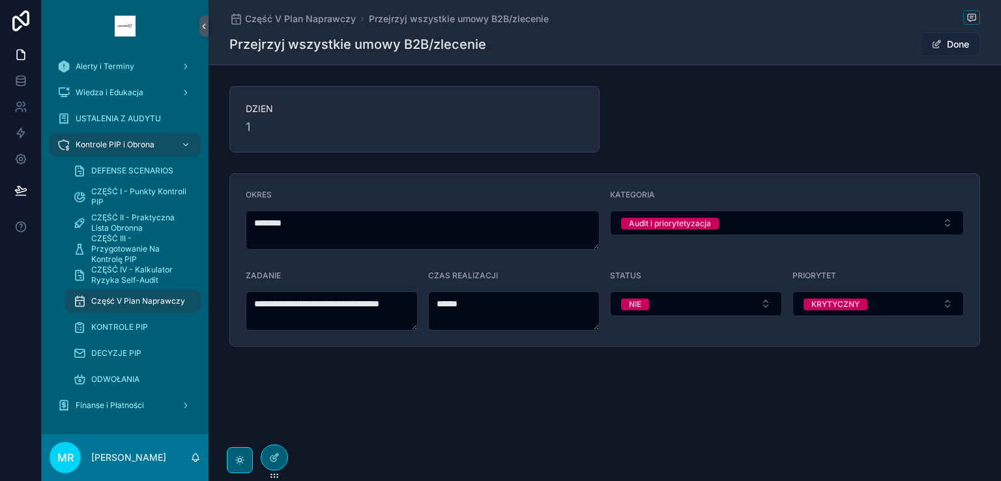
drag, startPoint x: 945, startPoint y: 43, endPoint x: 933, endPoint y: 48, distance: 12.8
click at [943, 45] on button "Done" at bounding box center [950, 44] width 60 height 23
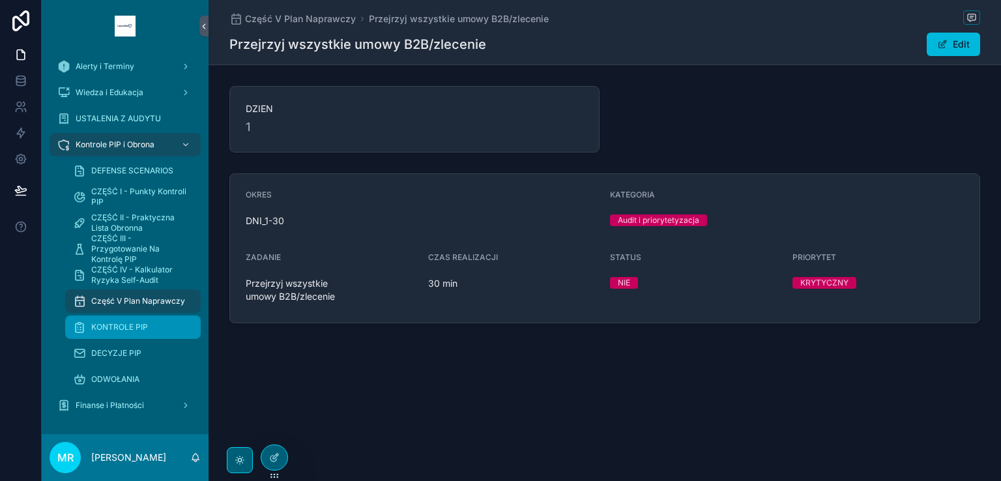
click at [117, 326] on span "KONTROLE PIP" at bounding box center [119, 327] width 57 height 10
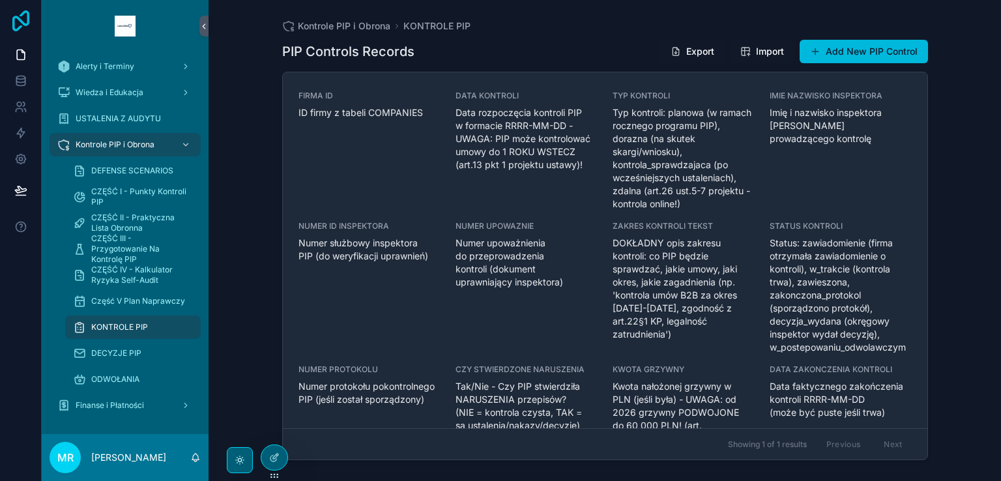
click at [17, 20] on icon at bounding box center [21, 20] width 26 height 21
